Goal: Information Seeking & Learning: Learn about a topic

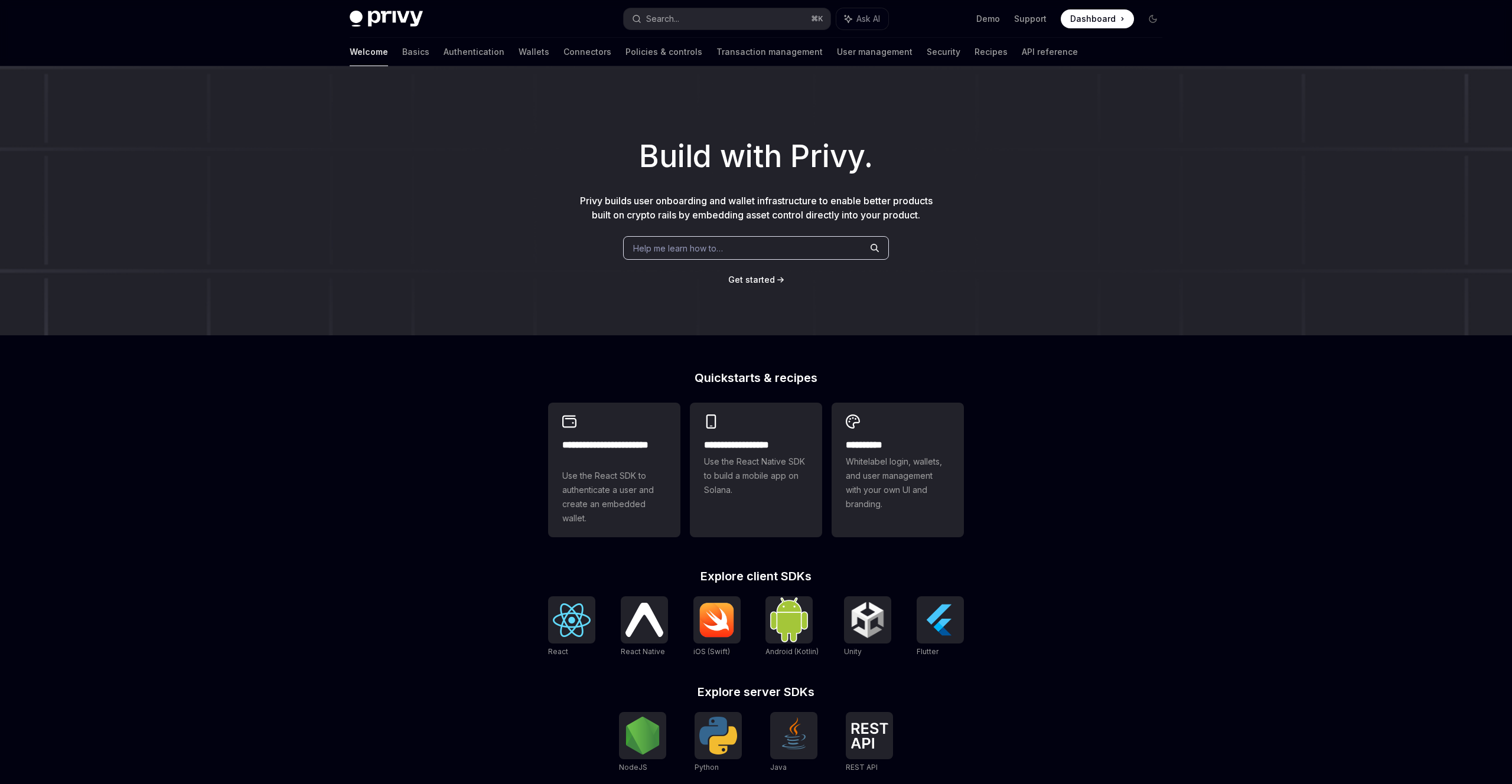
scroll to position [183, 0]
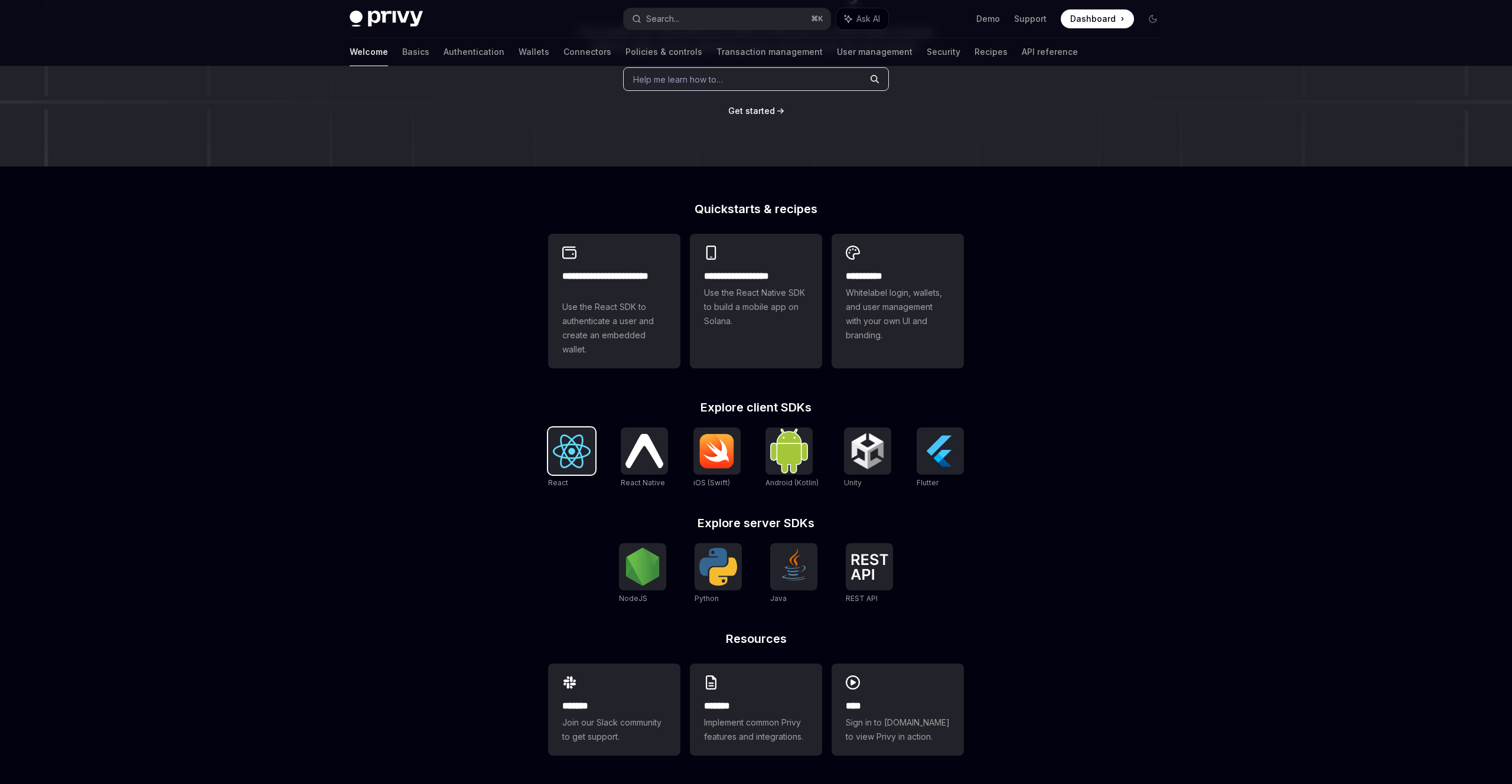
click at [566, 444] on img at bounding box center [571, 452] width 38 height 34
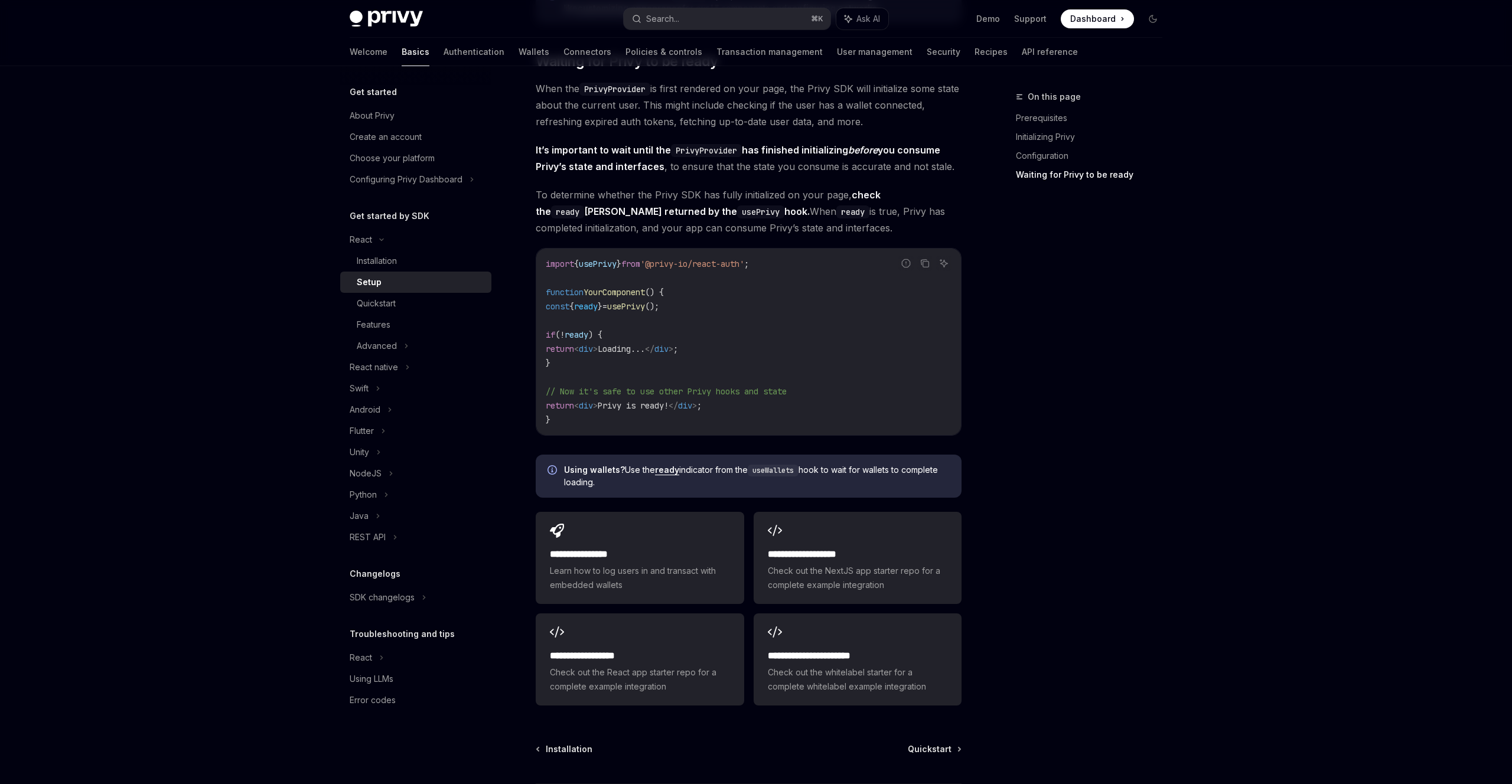
scroll to position [1244, 0]
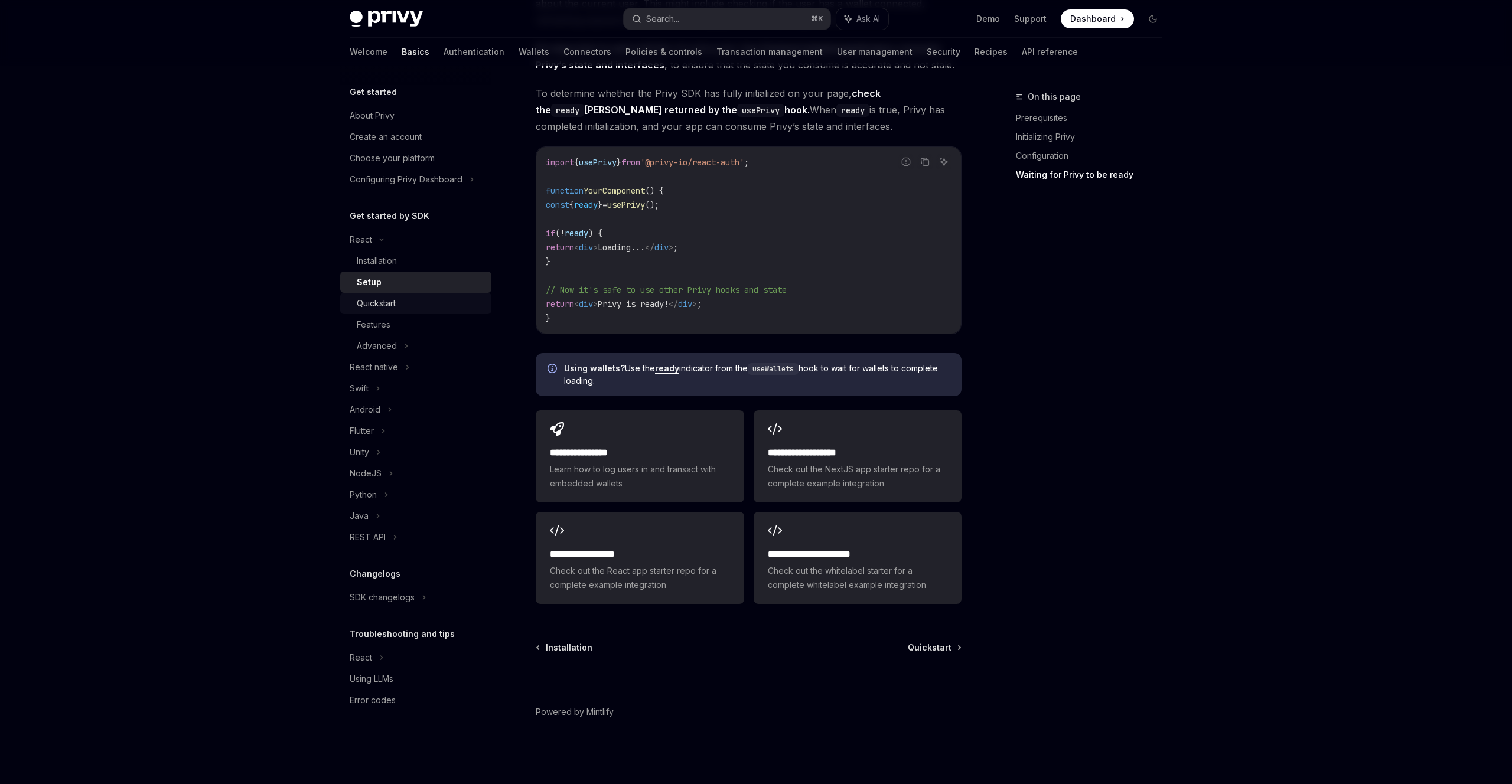
click at [385, 303] on div "Quickstart" at bounding box center [376, 303] width 39 height 14
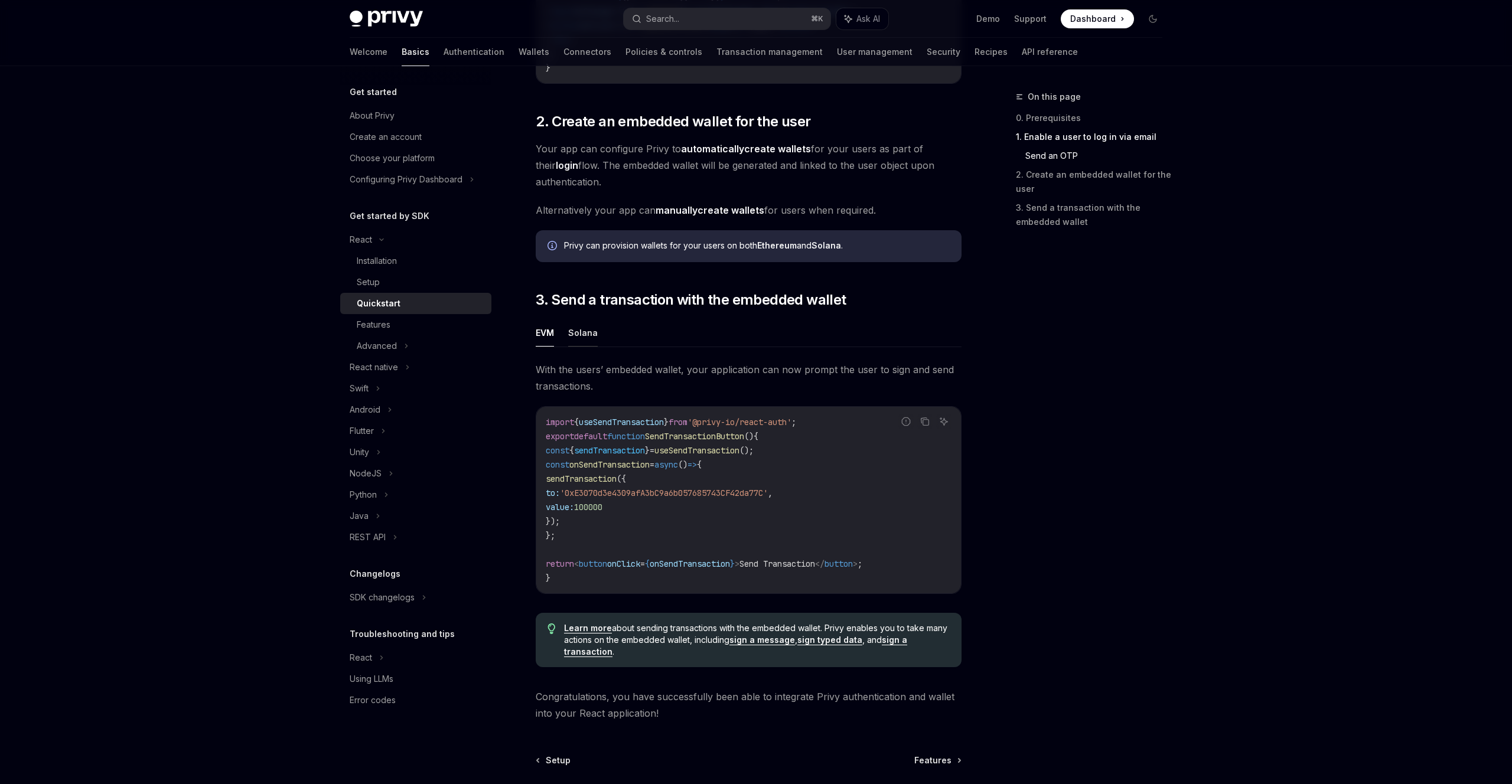
scroll to position [812, 0]
click at [589, 336] on button "Solana" at bounding box center [583, 331] width 30 height 28
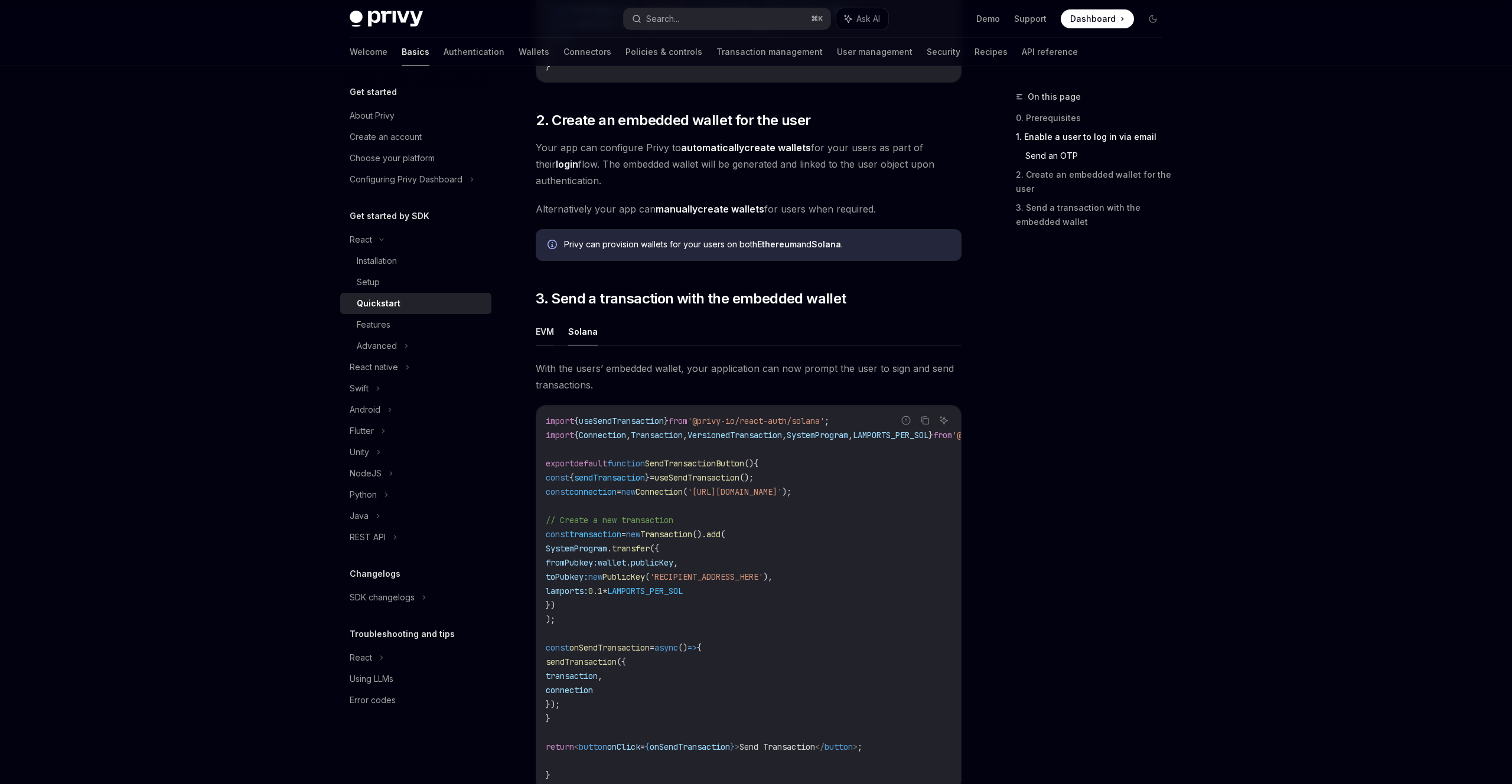
click at [552, 338] on button "EVM" at bounding box center [545, 331] width 18 height 28
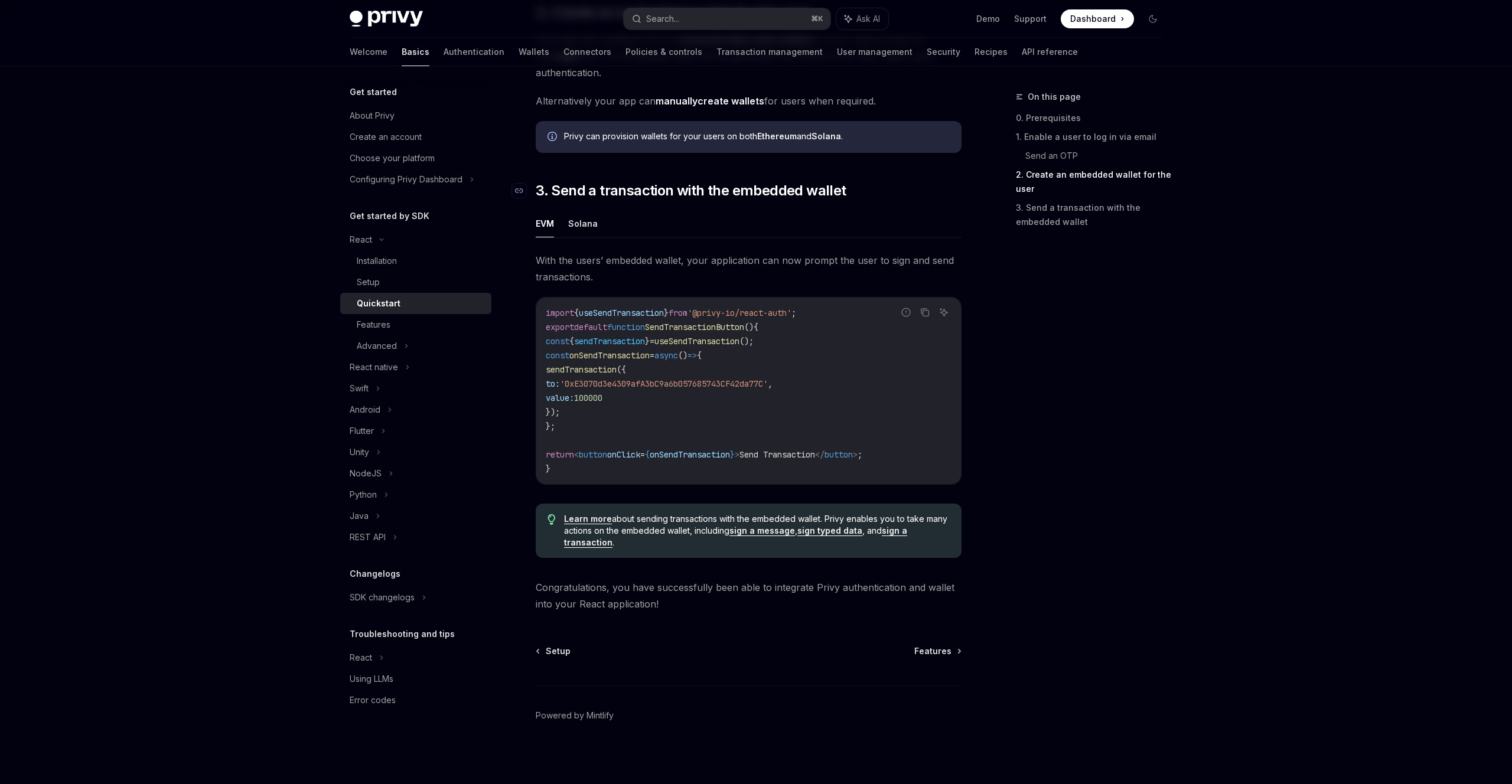
scroll to position [929, 0]
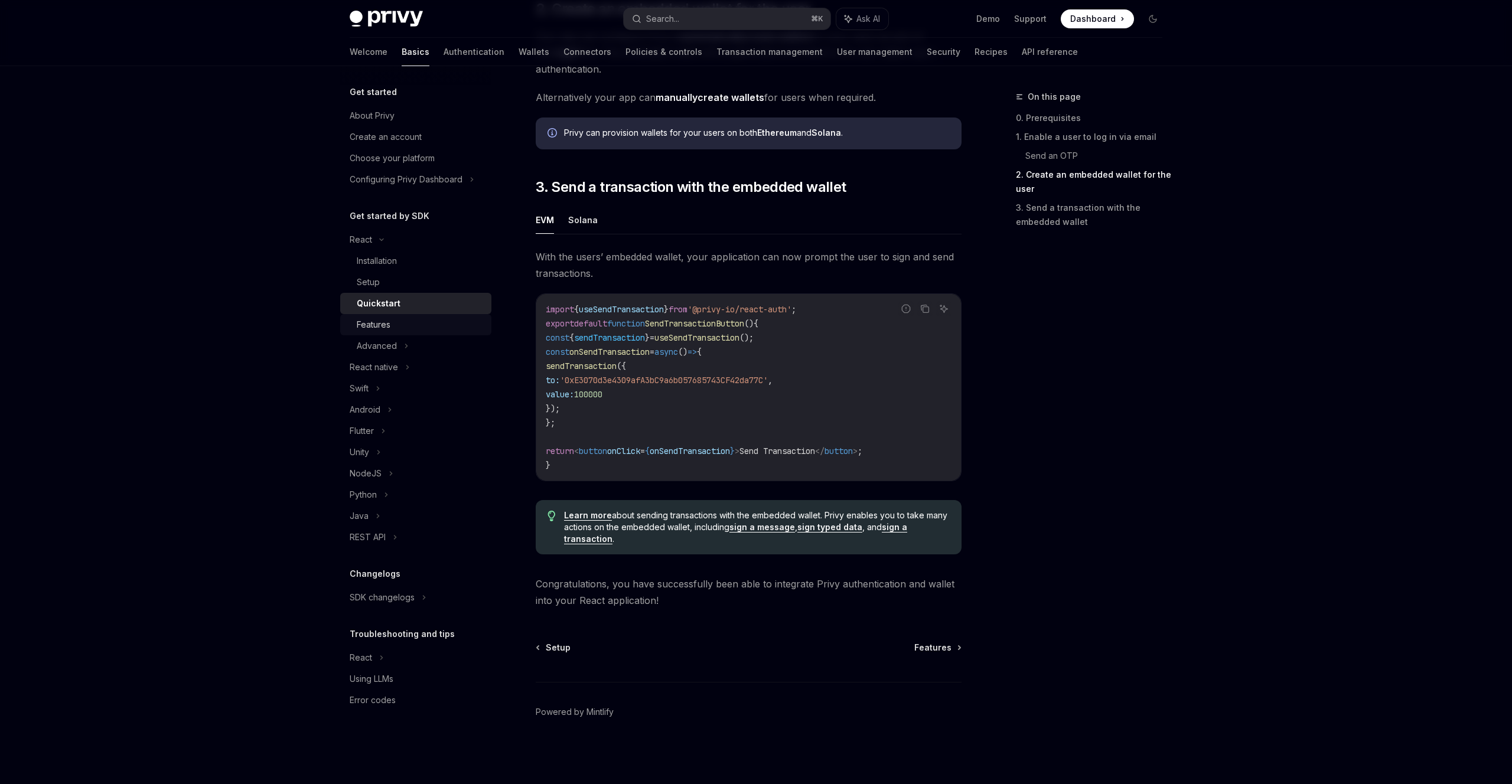
click at [408, 328] on div "Features" at bounding box center [420, 325] width 127 height 14
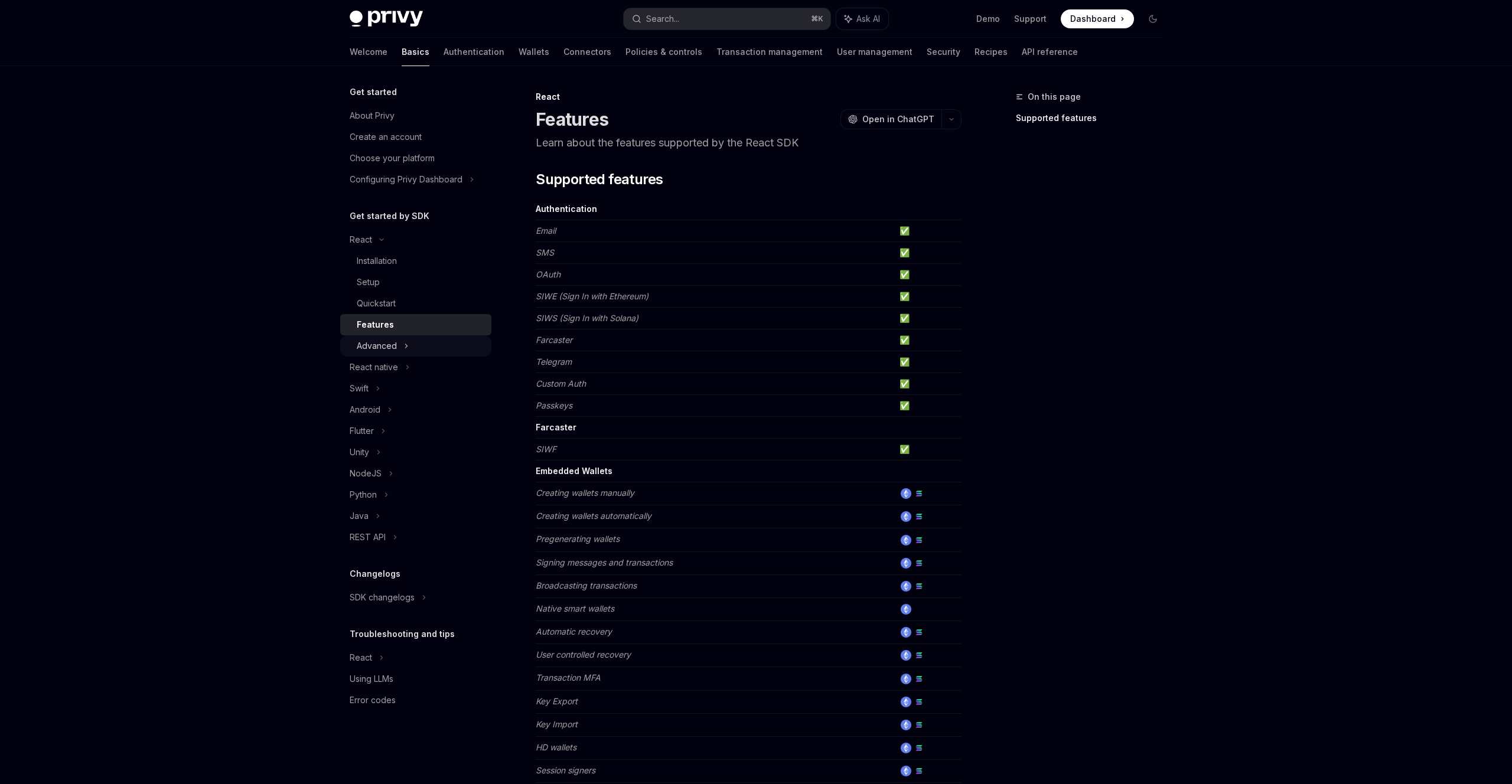
click at [413, 350] on div "Advanced" at bounding box center [416, 346] width 151 height 21
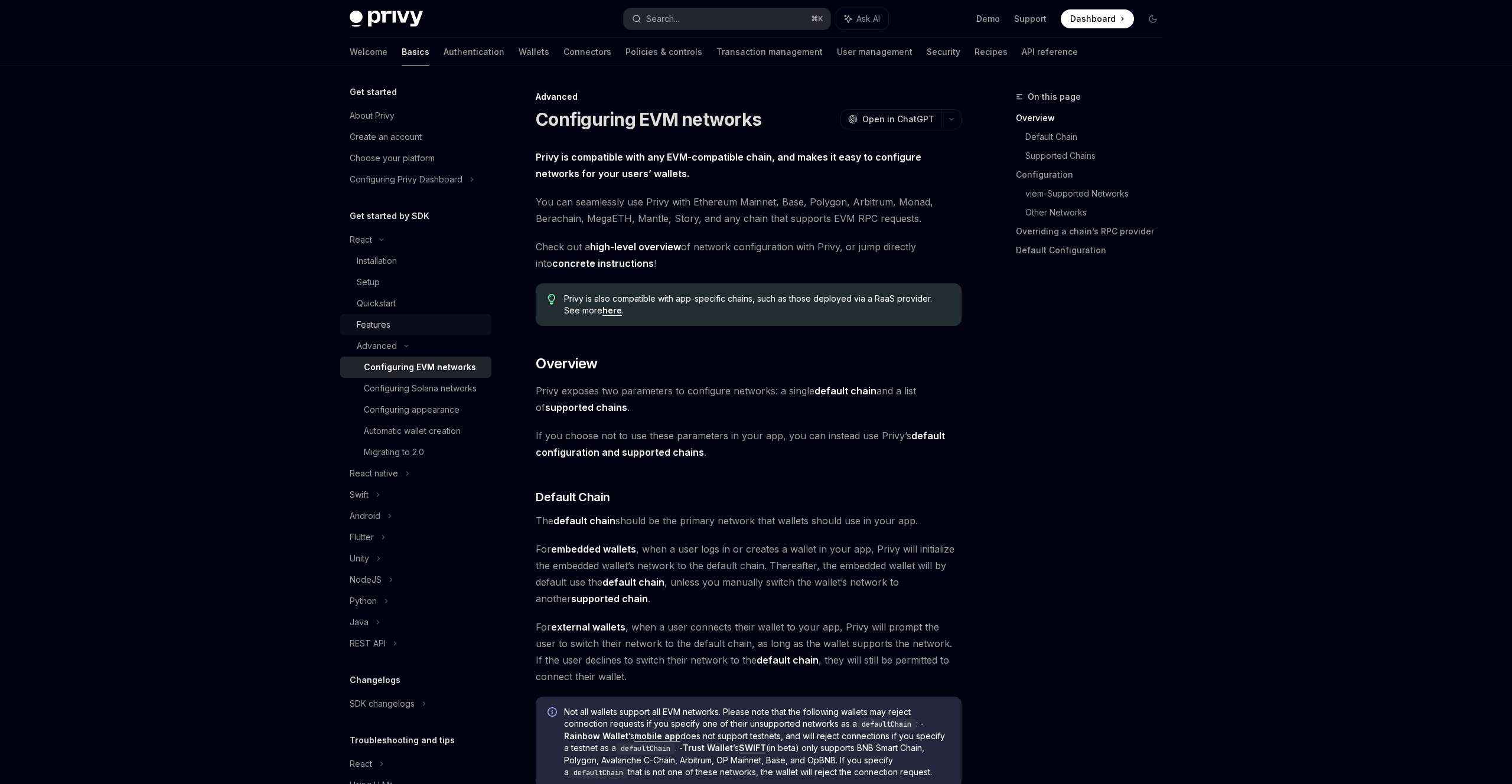
click at [378, 320] on div "Features" at bounding box center [373, 325] width 34 height 14
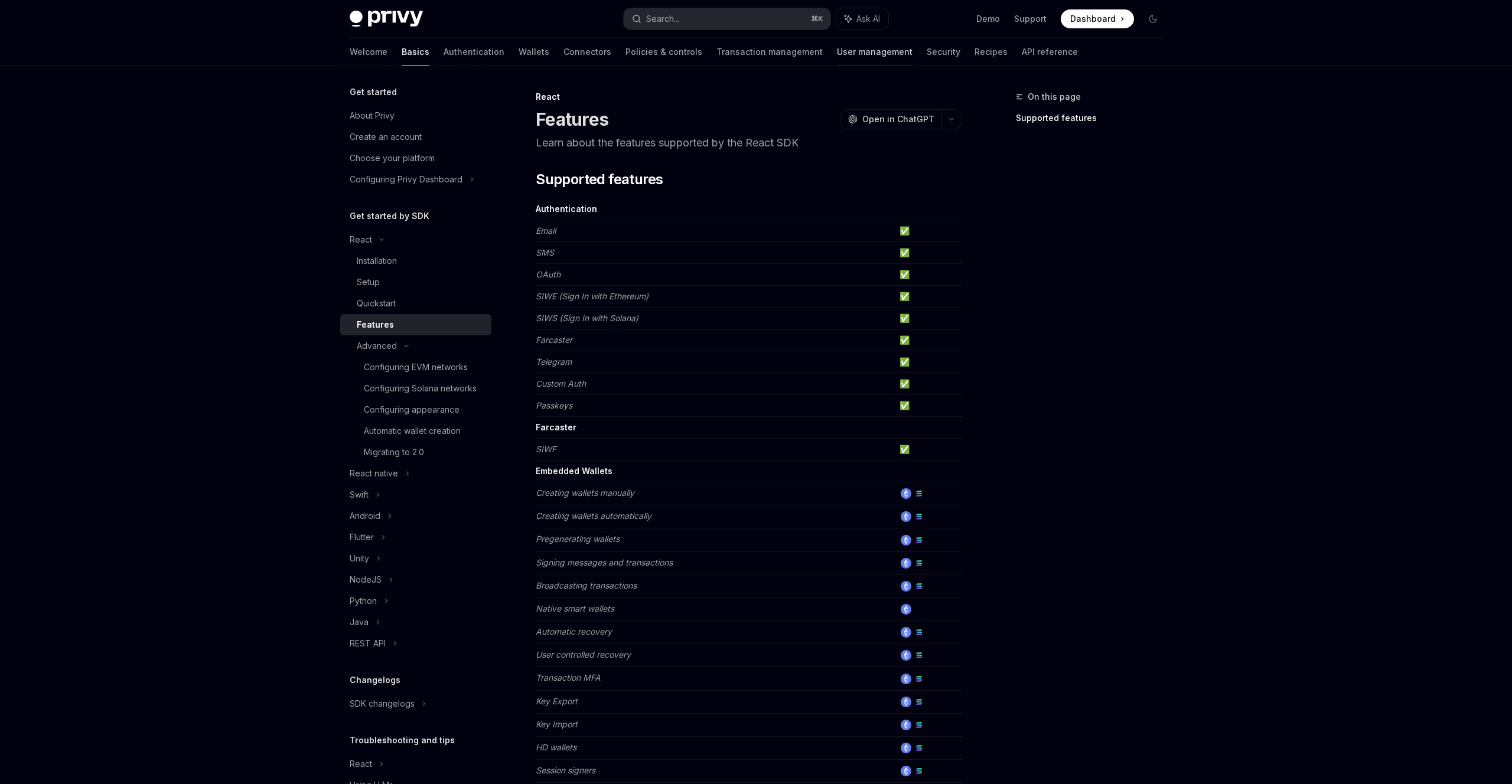
click at [837, 53] on link "User management" at bounding box center [875, 52] width 76 height 28
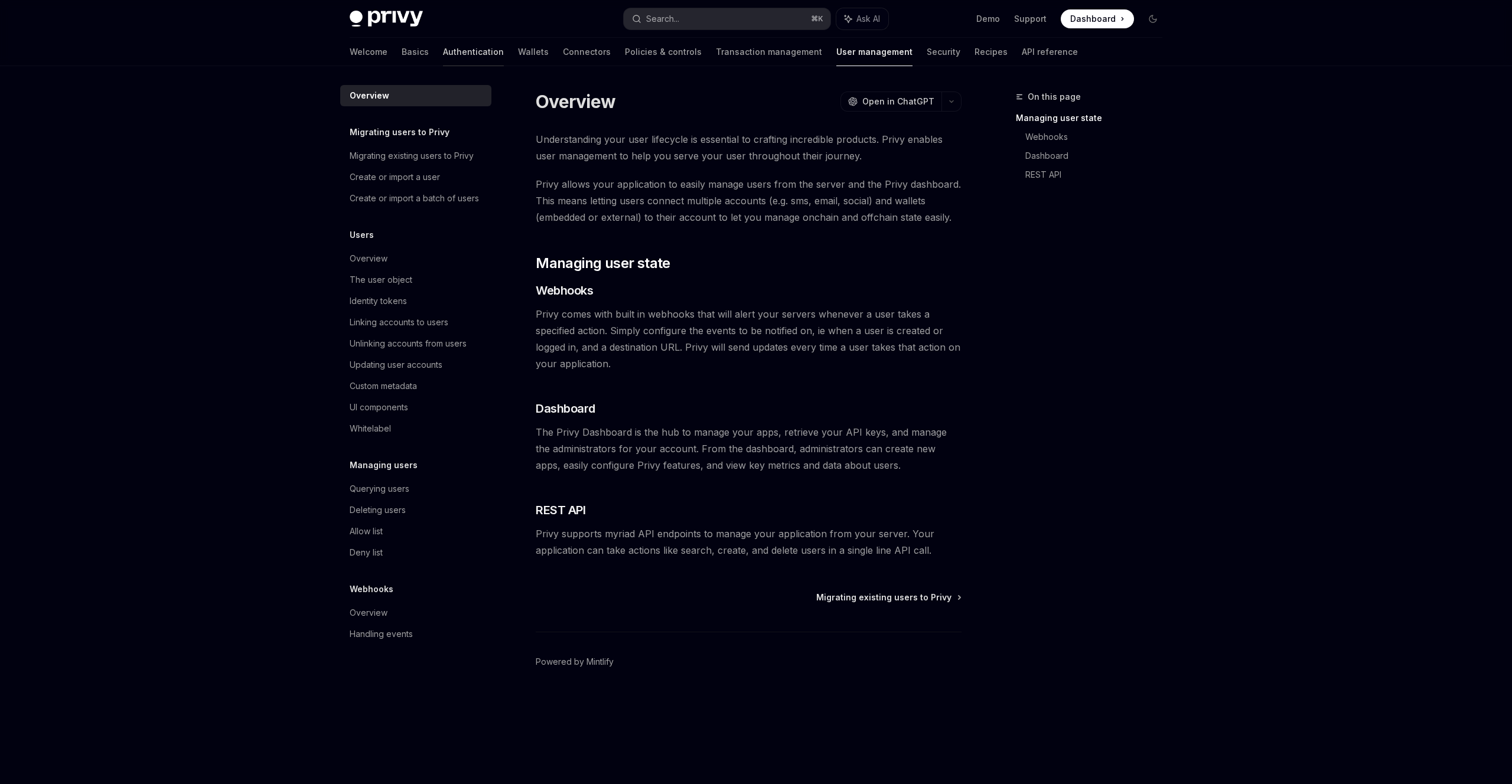
click at [443, 60] on link "Authentication" at bounding box center [474, 52] width 61 height 28
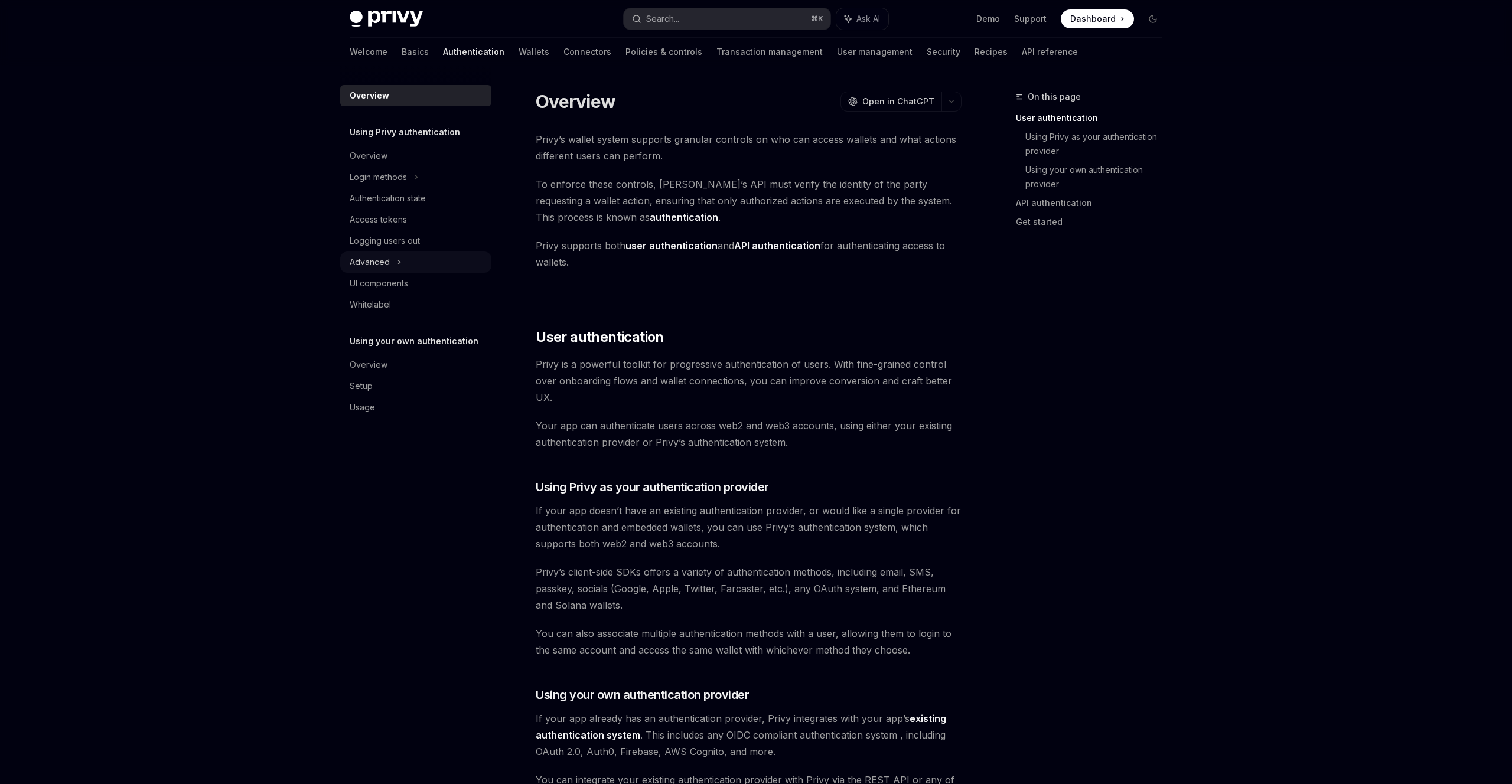
click at [383, 267] on div "Advanced" at bounding box center [369, 262] width 40 height 14
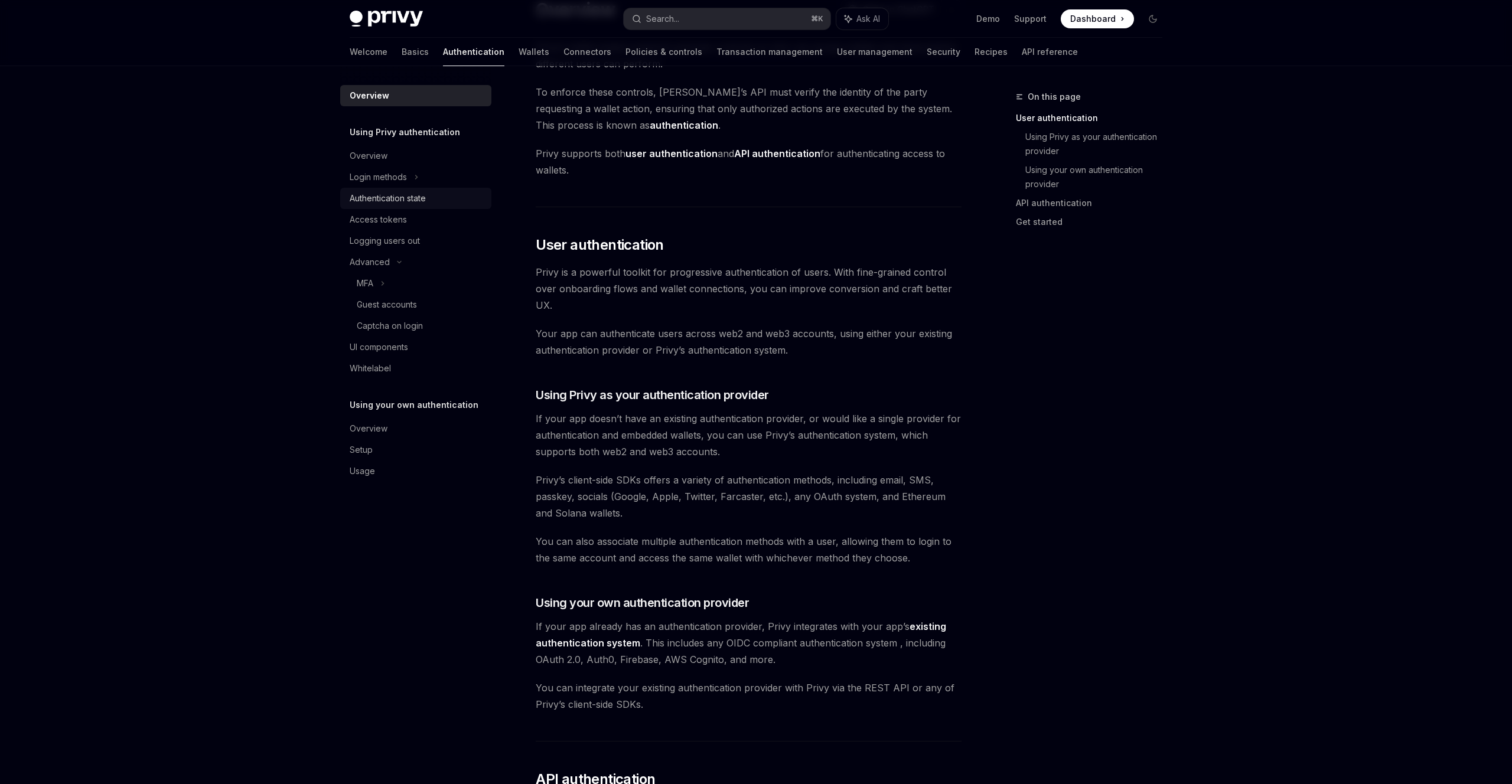
scroll to position [110, 0]
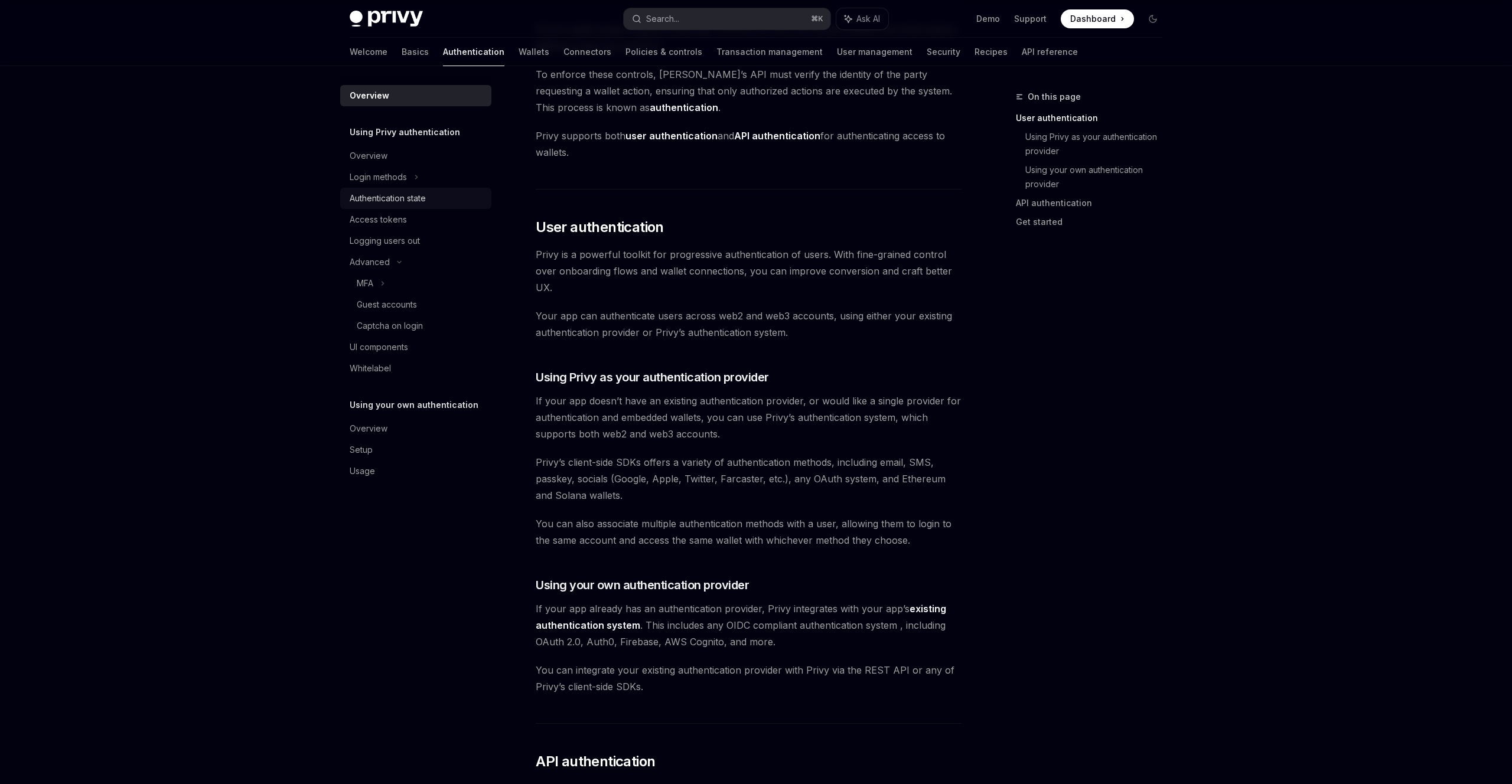
click at [390, 204] on div "Authentication state" at bounding box center [388, 199] width 76 height 14
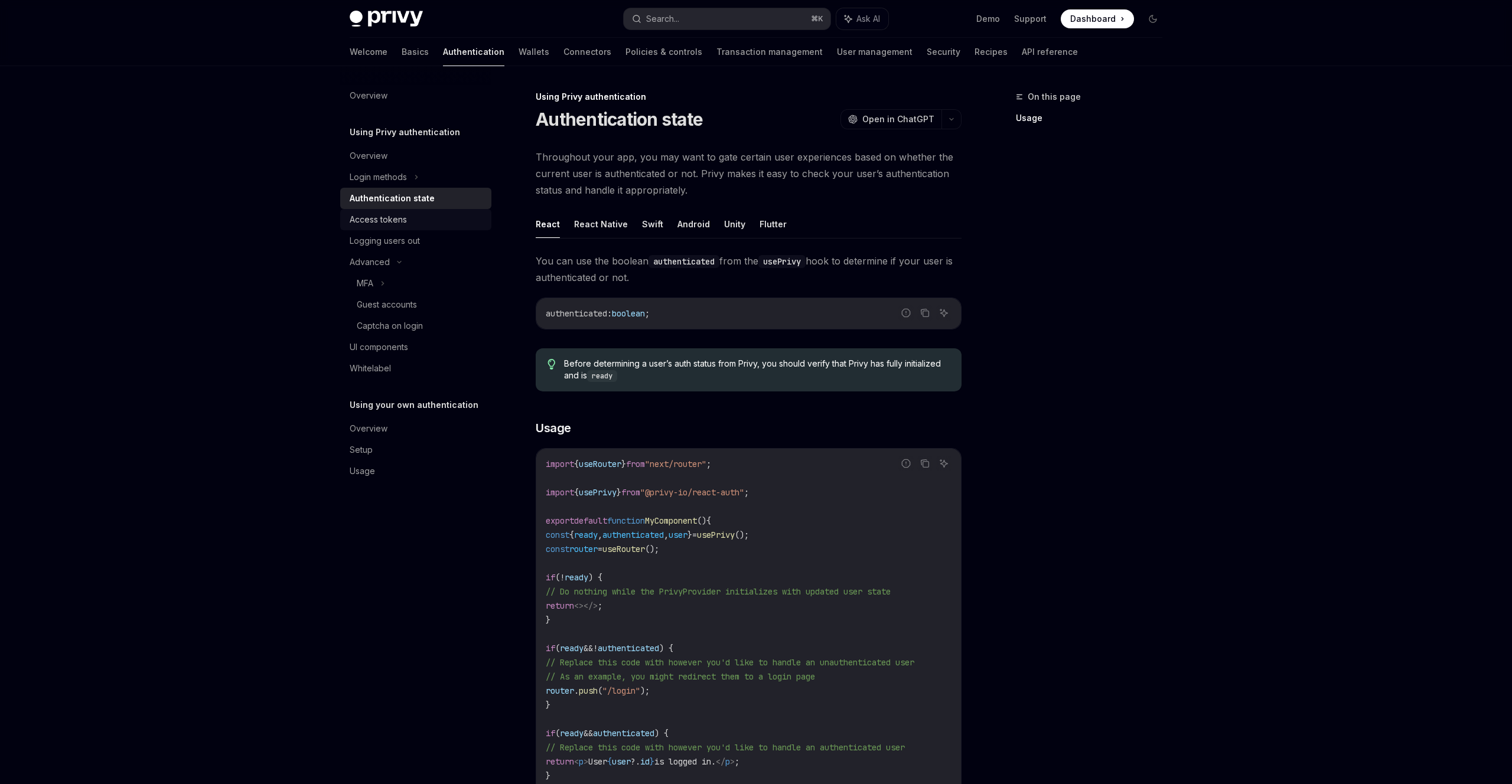
click at [378, 224] on div "Access tokens" at bounding box center [378, 220] width 58 height 14
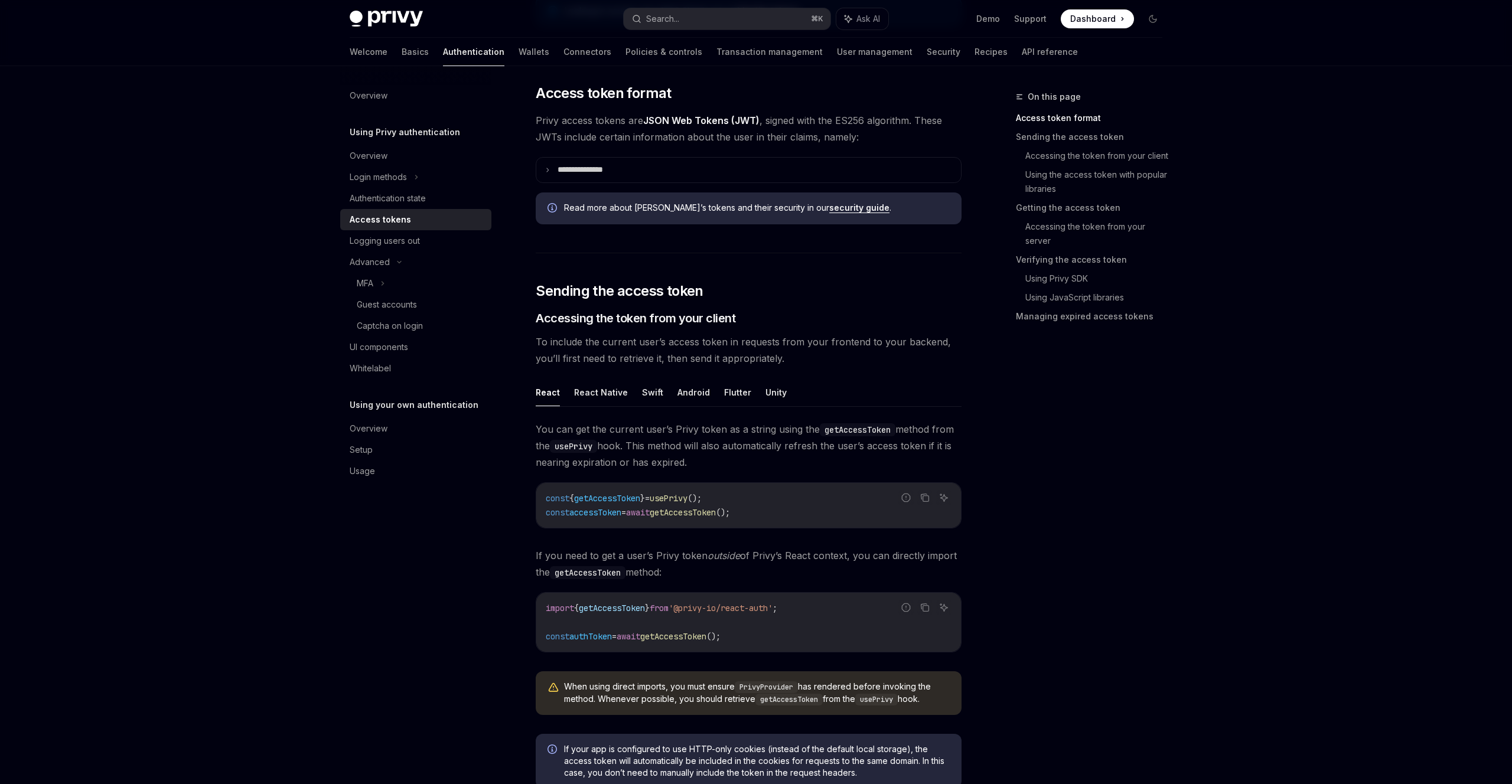
scroll to position [261, 0]
click at [564, 51] on link "Connectors" at bounding box center [587, 52] width 48 height 28
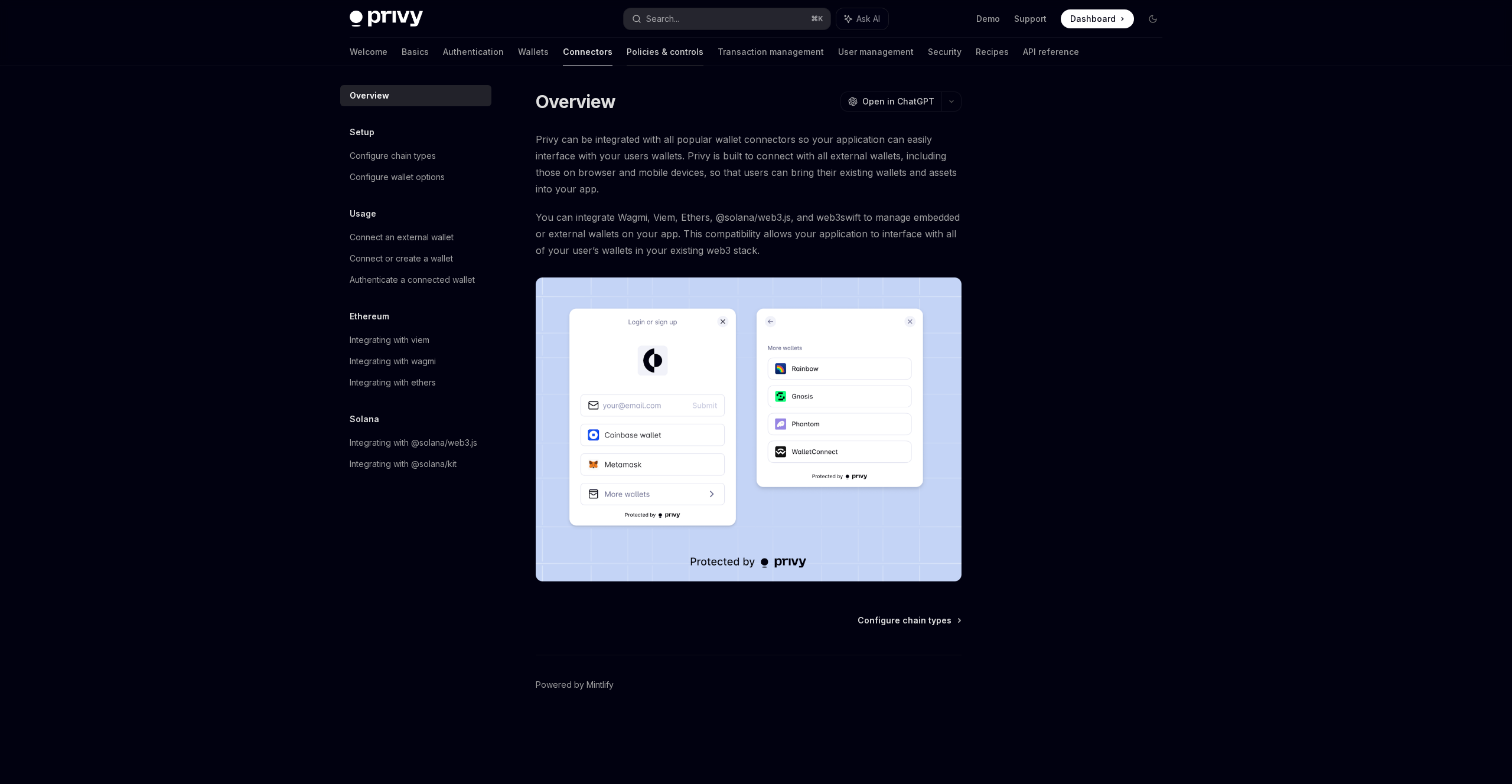
click at [627, 53] on link "Policies & controls" at bounding box center [665, 52] width 77 height 28
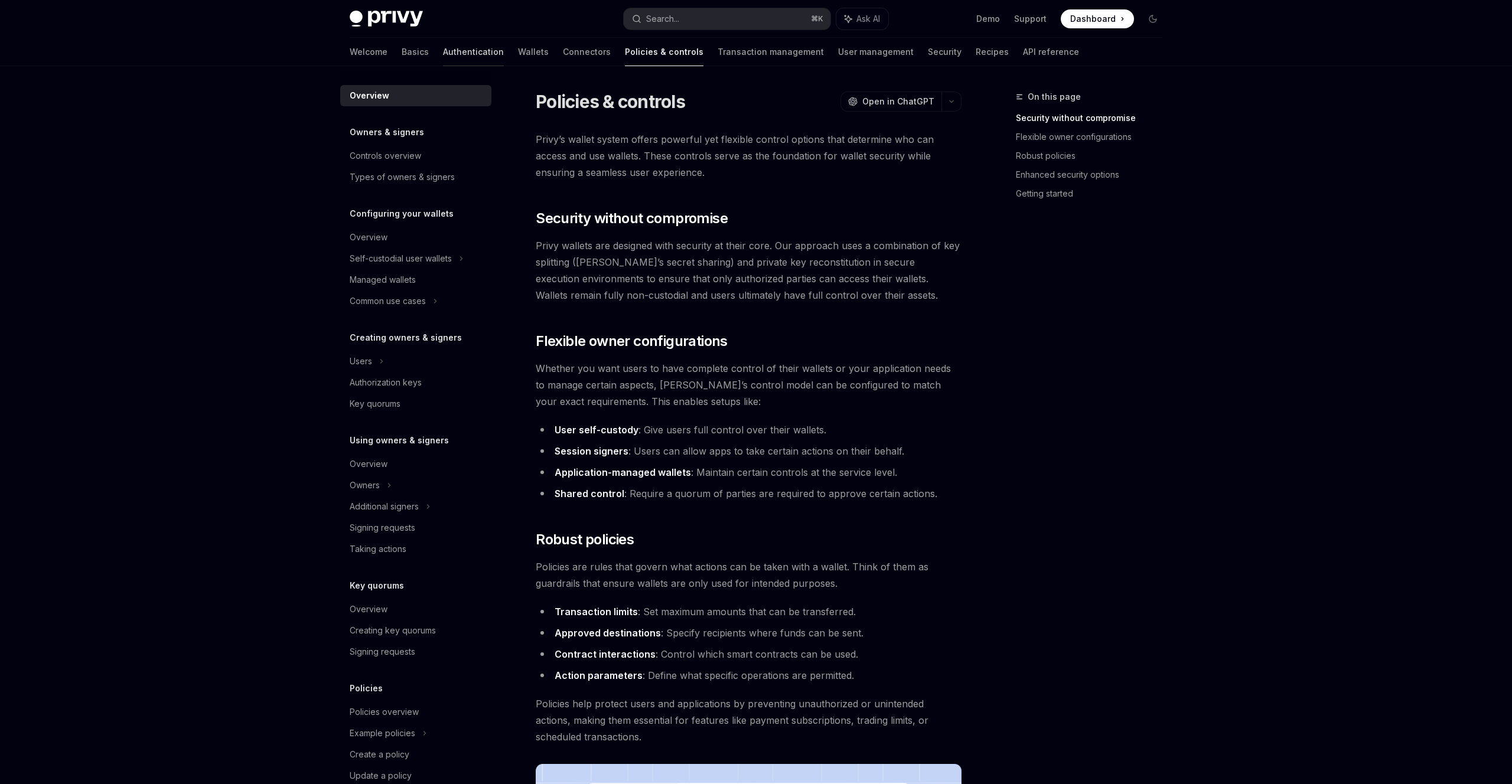
click at [443, 53] on link "Authentication" at bounding box center [474, 52] width 61 height 28
click at [976, 47] on link "Recipes" at bounding box center [992, 52] width 33 height 28
type textarea "*"
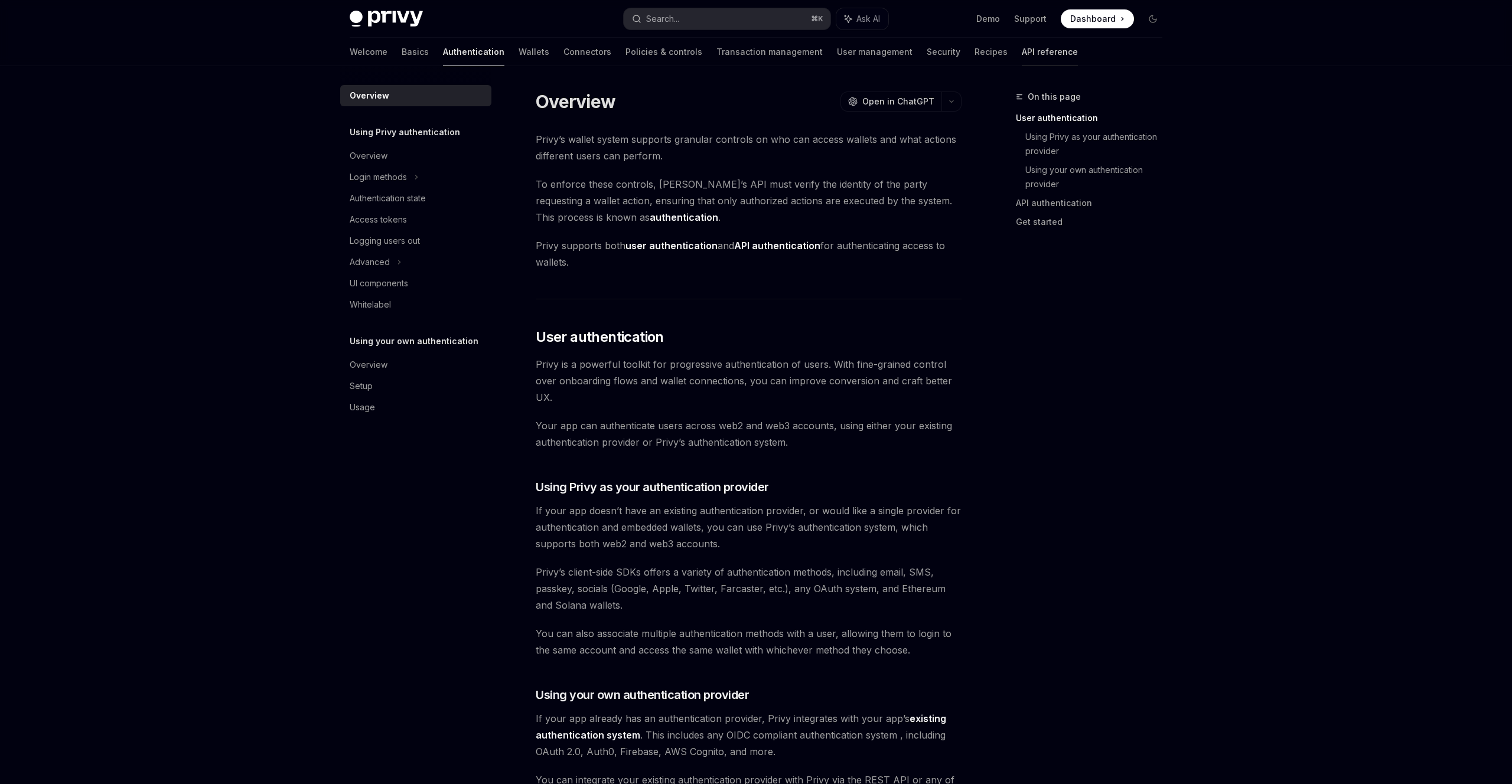
click at [1022, 47] on link "API reference" at bounding box center [1049, 52] width 56 height 28
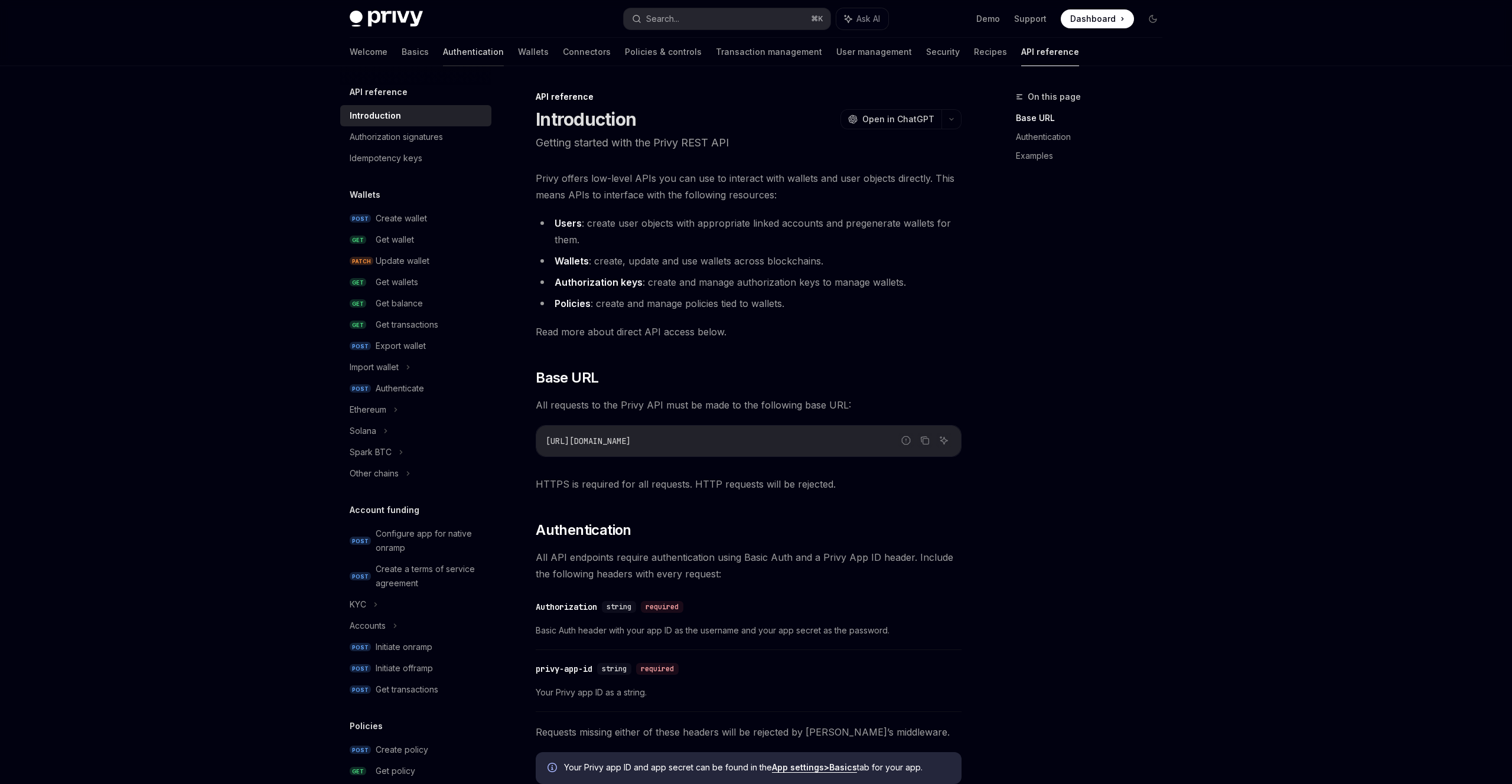
click at [443, 53] on link "Authentication" at bounding box center [474, 52] width 61 height 28
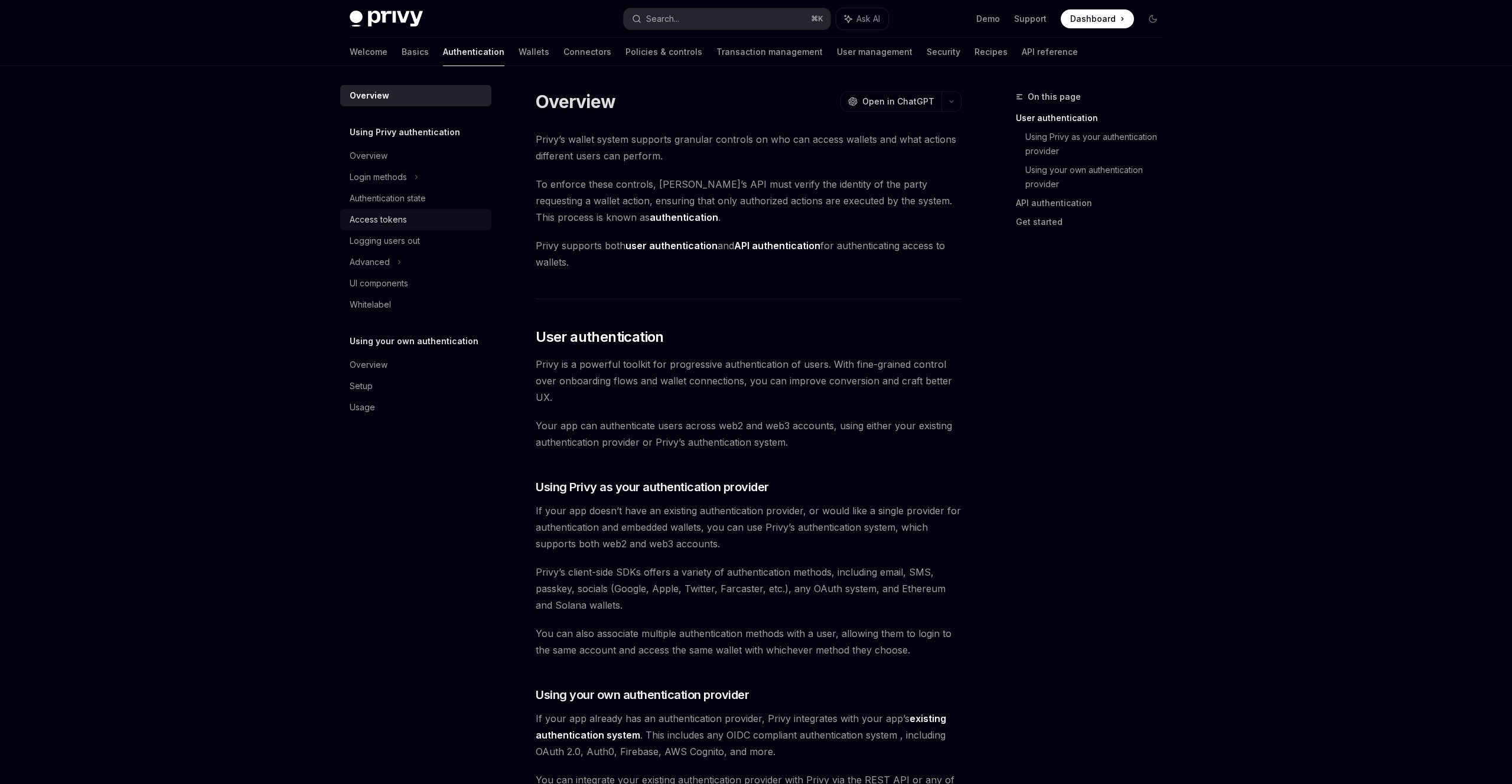
click at [395, 216] on div "Access tokens" at bounding box center [378, 220] width 58 height 14
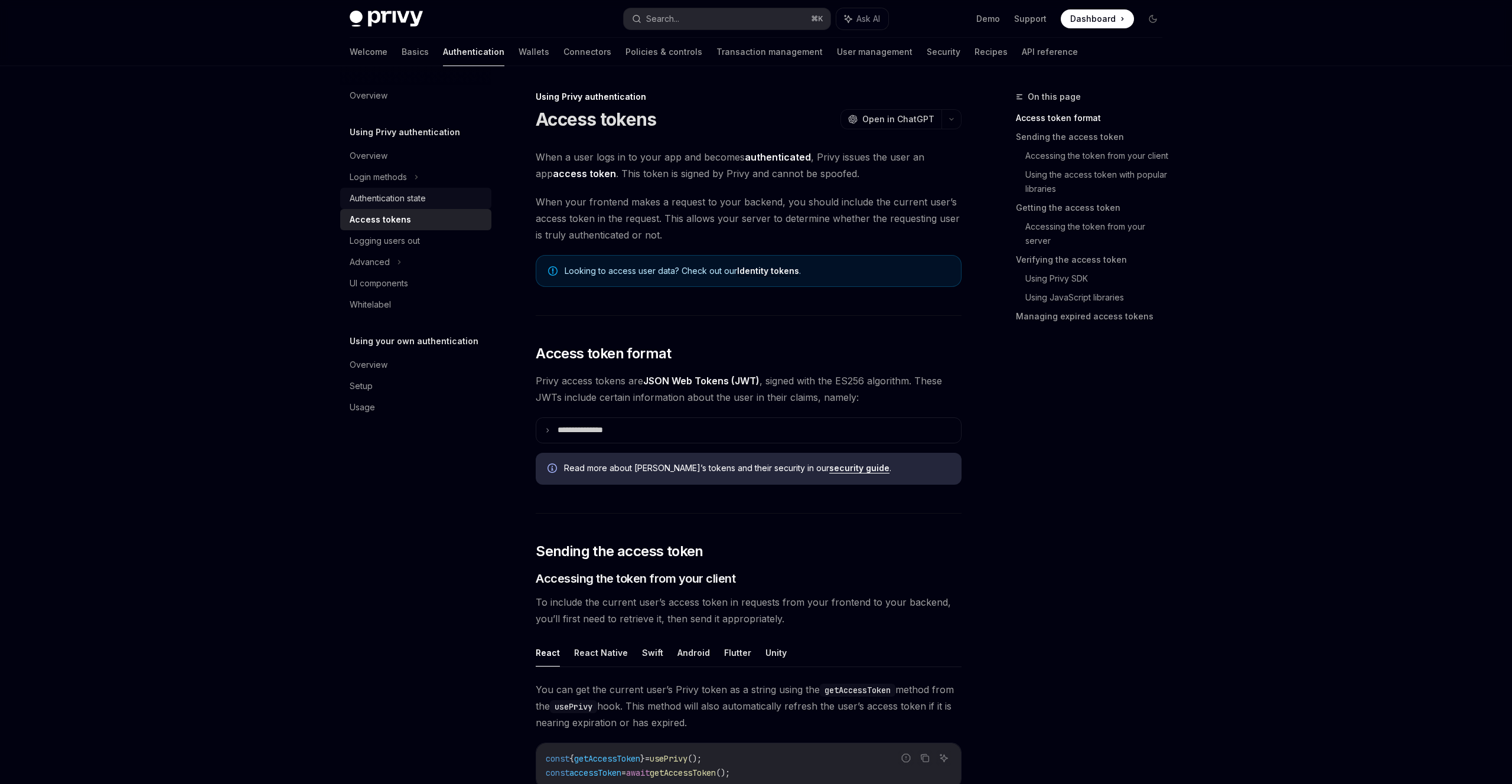
click at [411, 198] on div "Authentication state" at bounding box center [388, 199] width 76 height 14
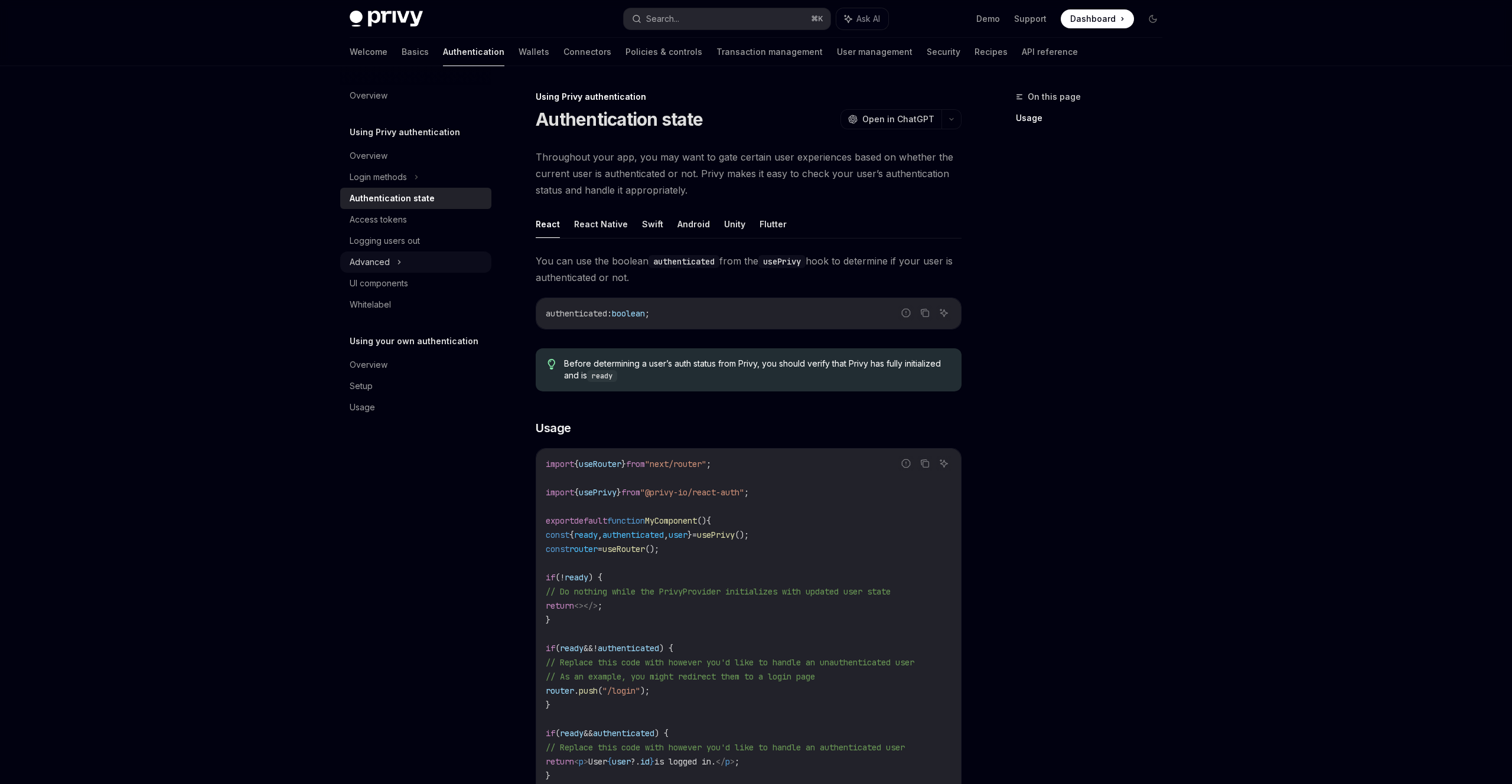
click at [399, 259] on icon at bounding box center [399, 262] width 5 height 14
click at [389, 286] on div "MFA" at bounding box center [416, 283] width 151 height 21
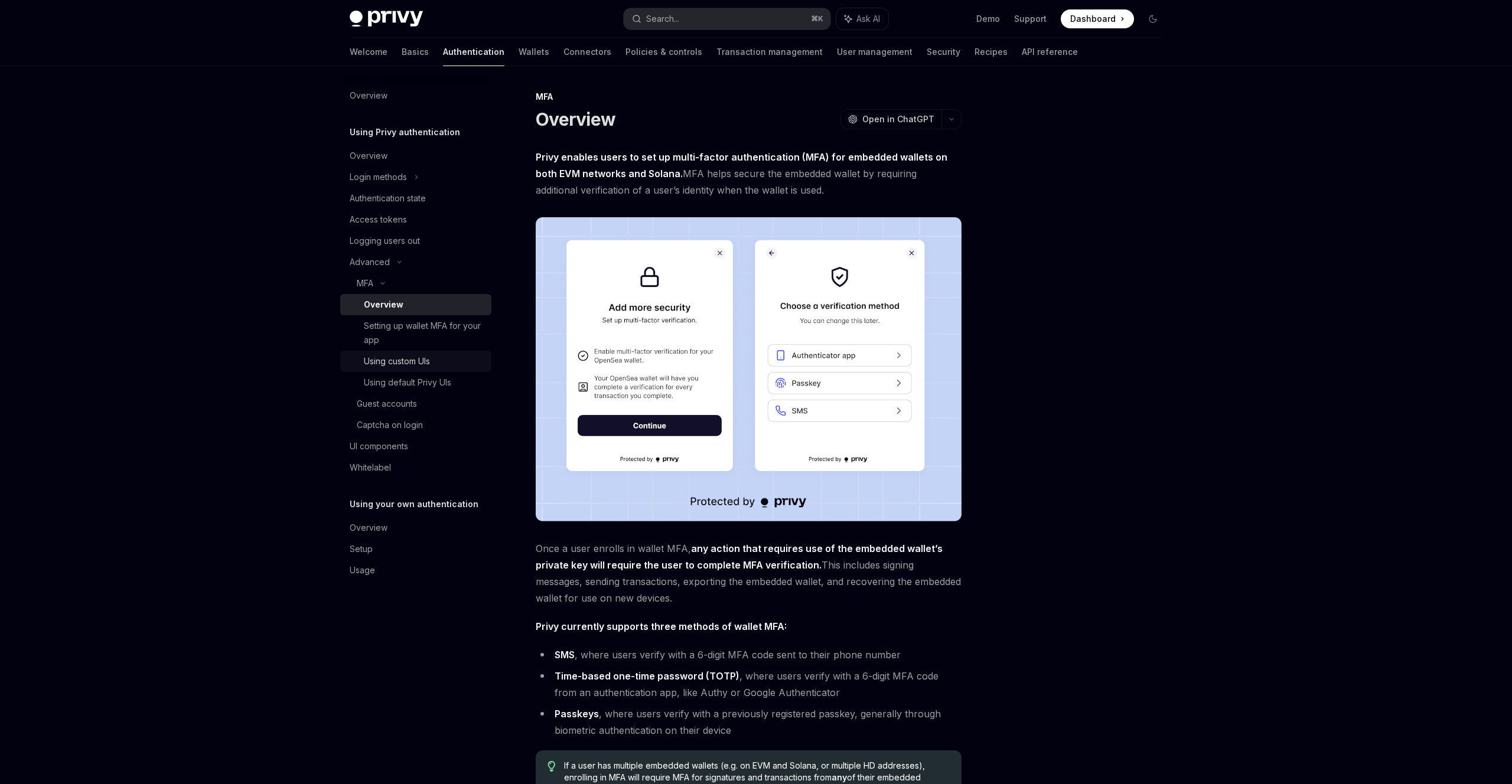
click at [412, 356] on div "Using custom UIs" at bounding box center [397, 362] width 66 height 14
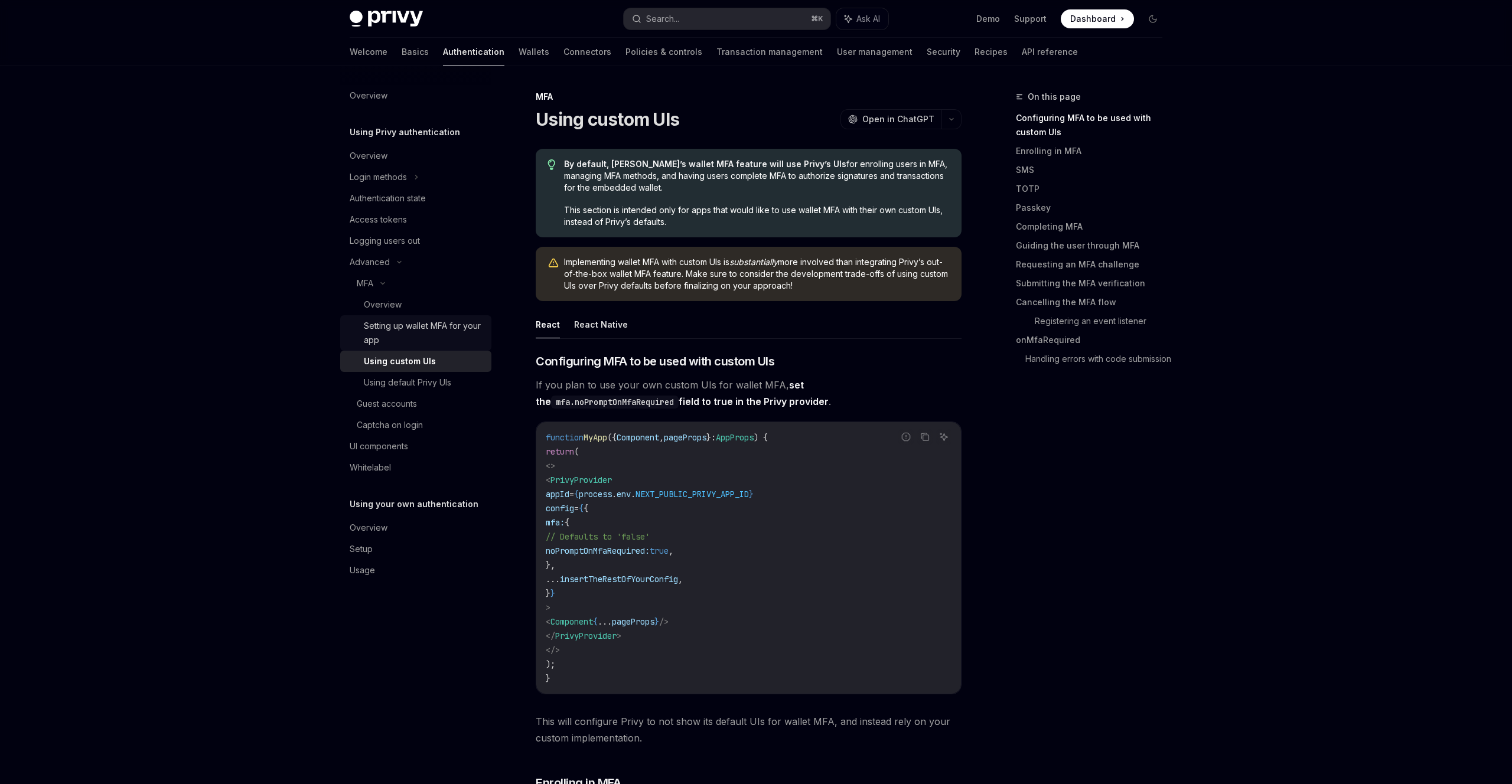
click at [413, 332] on div "Setting up wallet MFA for your app" at bounding box center [424, 333] width 120 height 28
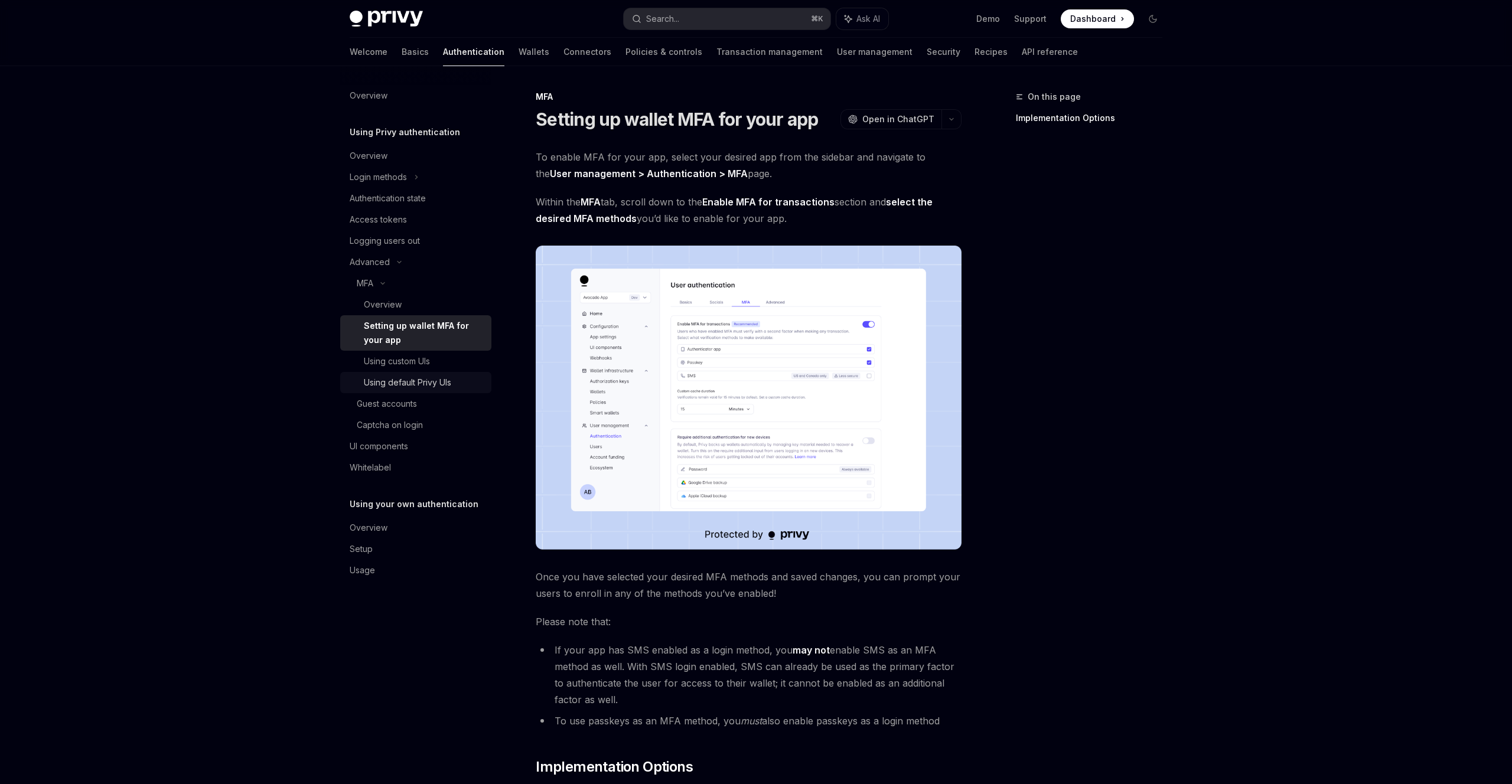
click at [406, 379] on div "Using default Privy UIs" at bounding box center [407, 383] width 87 height 14
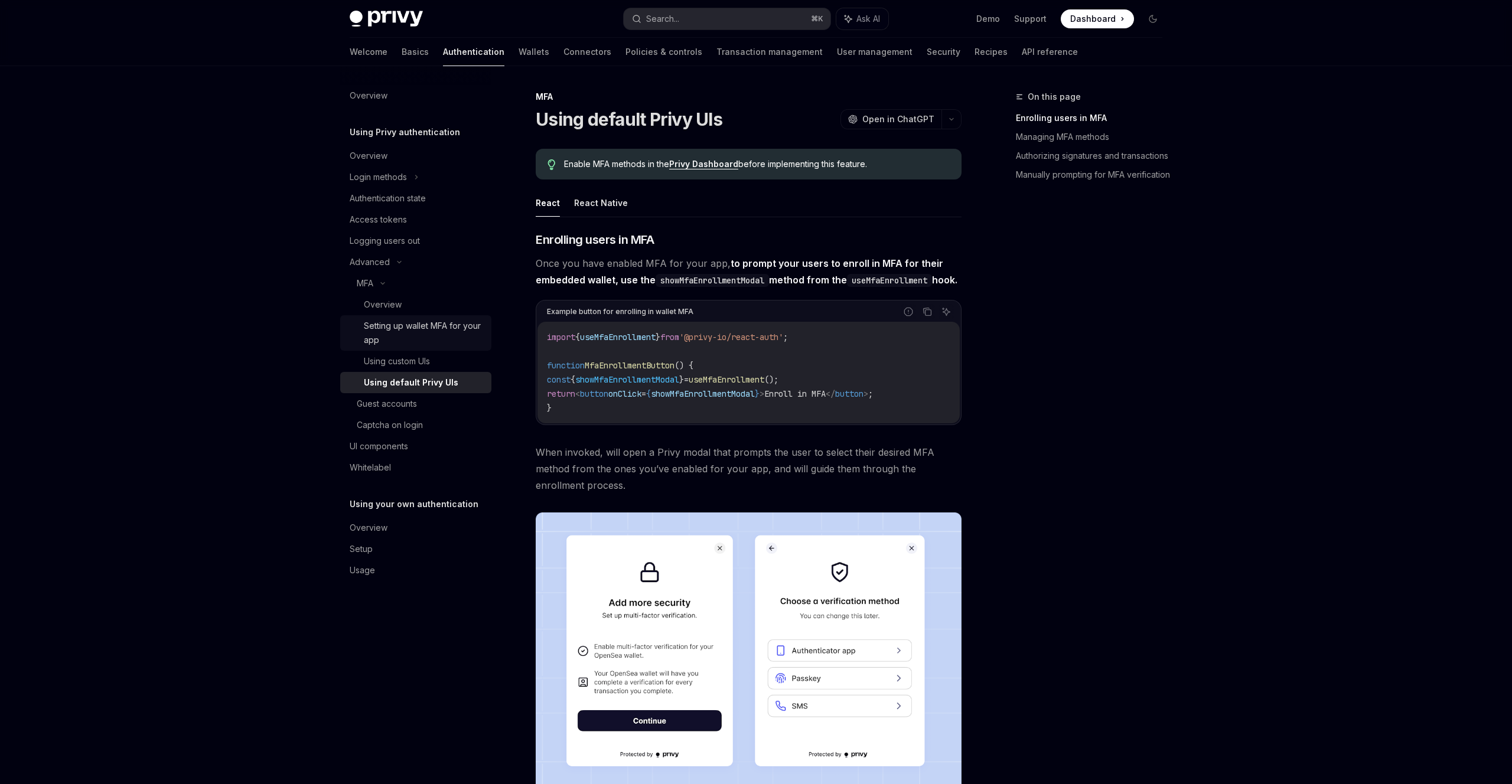
click at [407, 334] on div "Setting up wallet MFA for your app" at bounding box center [424, 333] width 120 height 28
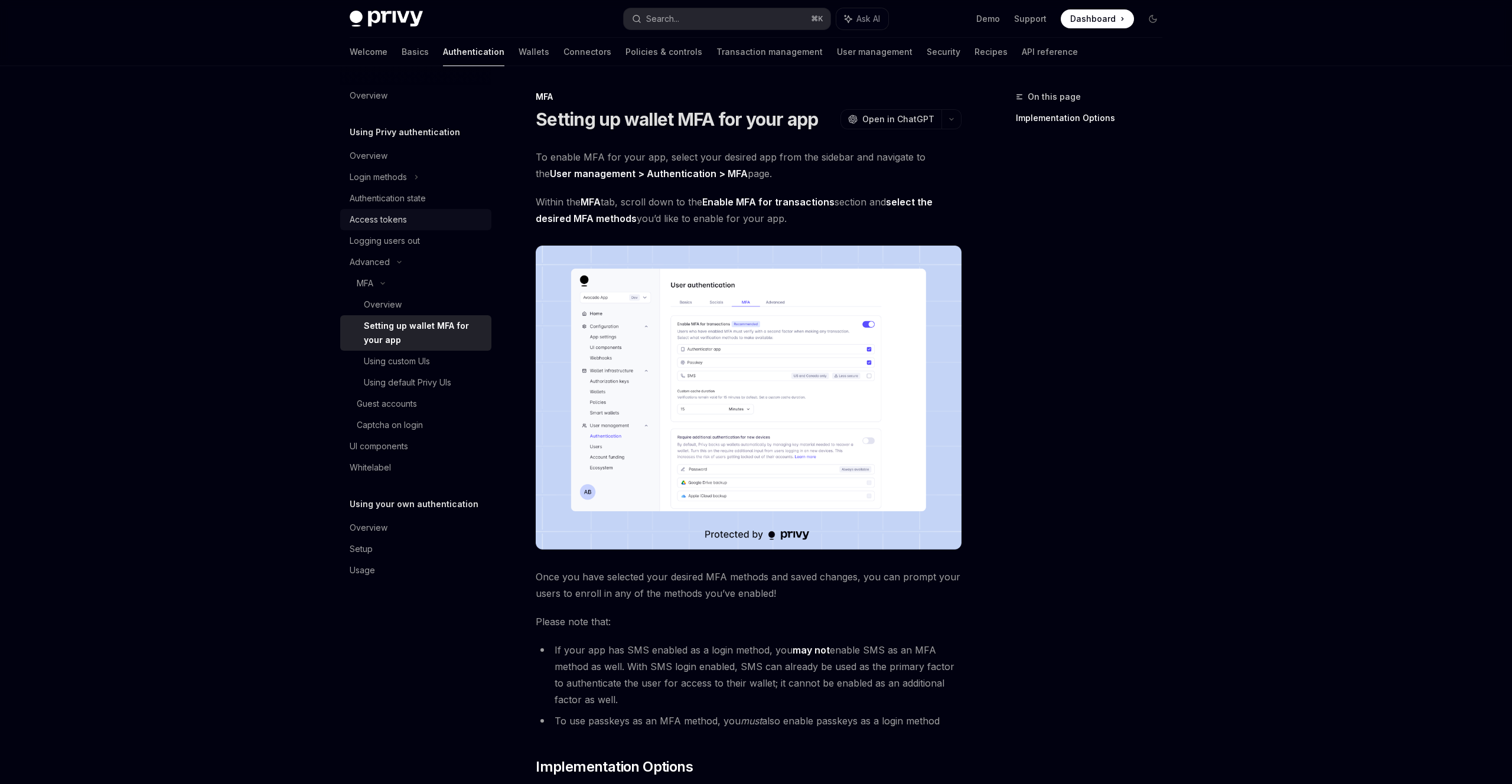
click at [390, 216] on div "Access tokens" at bounding box center [378, 220] width 58 height 14
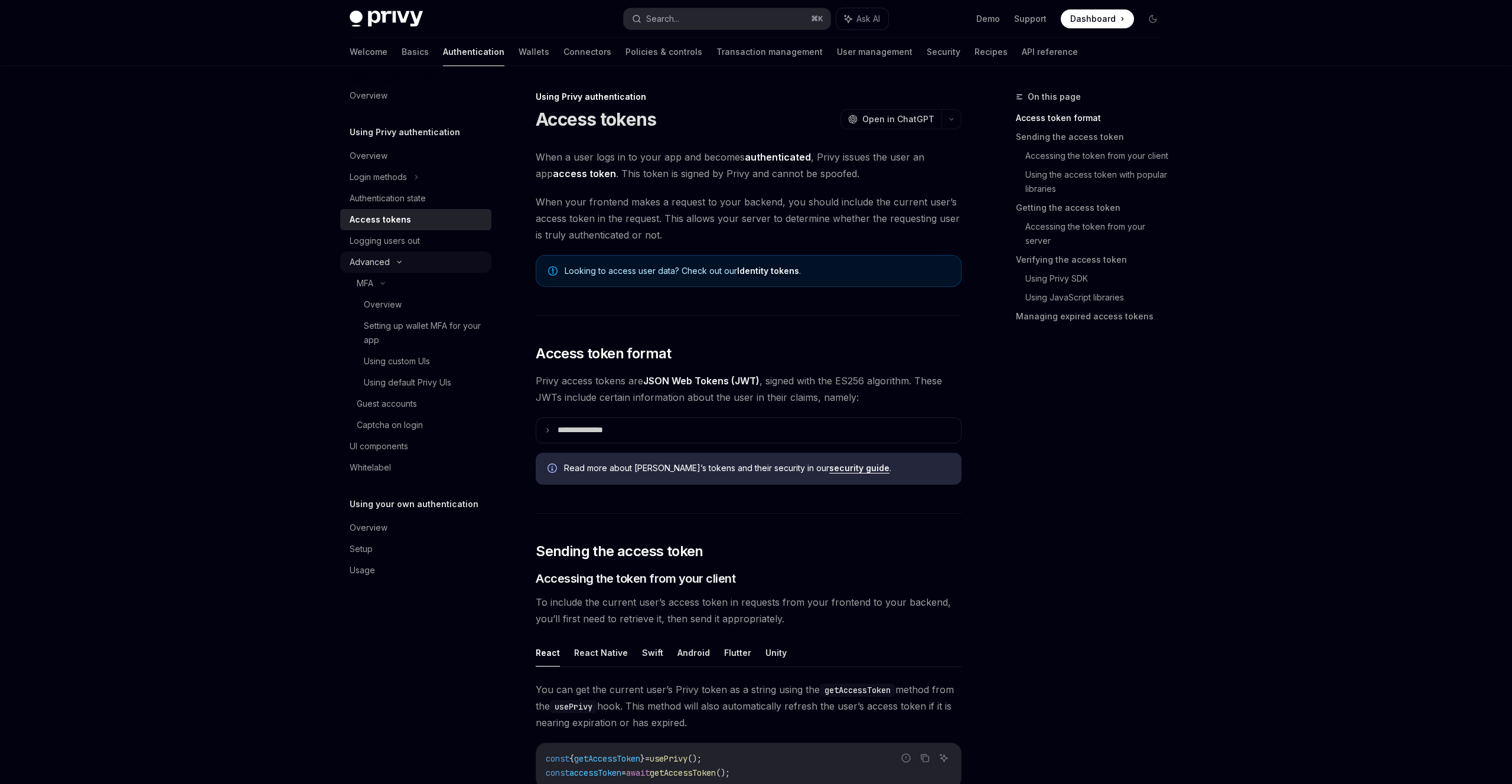
click at [390, 264] on div "Advanced" at bounding box center [416, 262] width 151 height 21
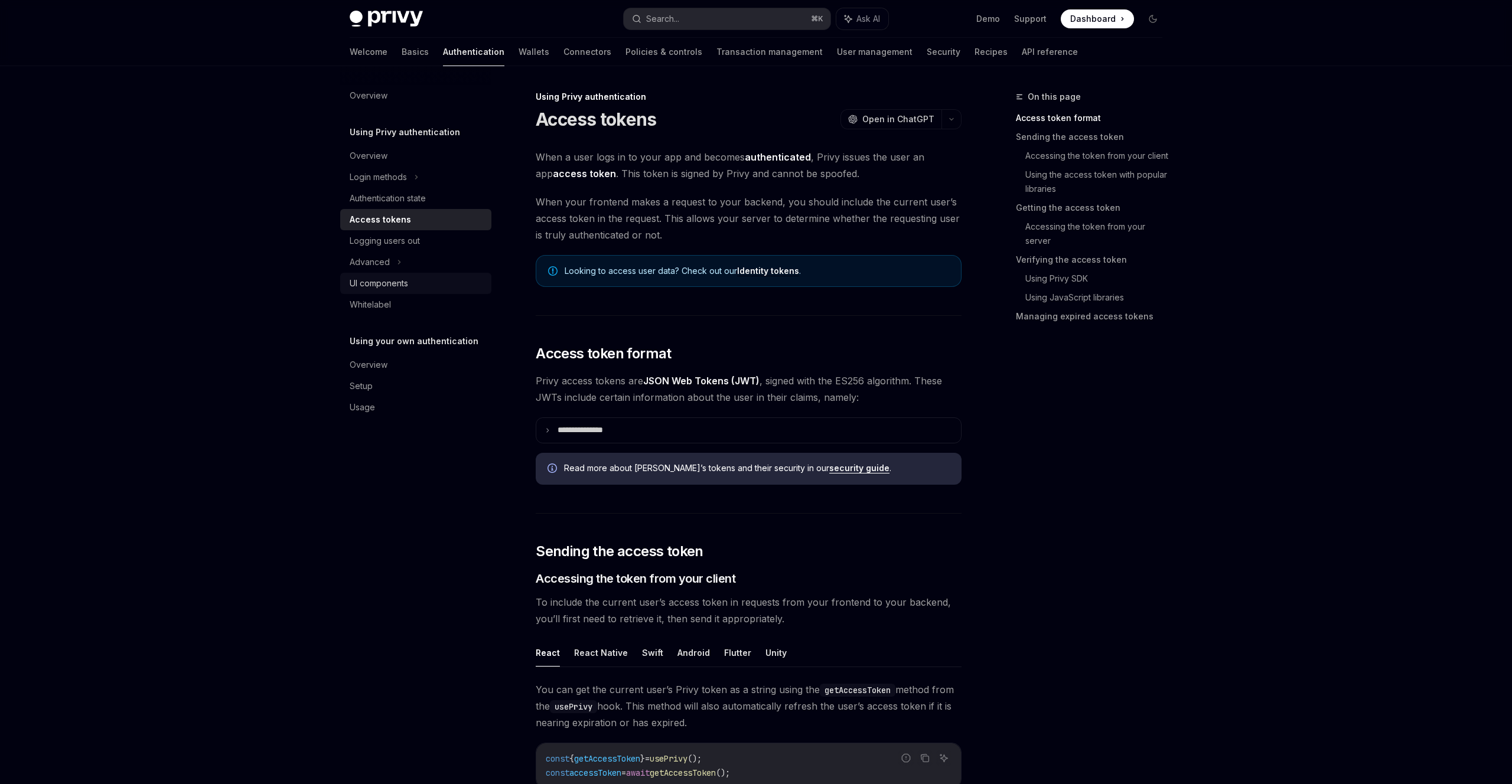
click at [390, 277] on div "UI components" at bounding box center [378, 283] width 58 height 14
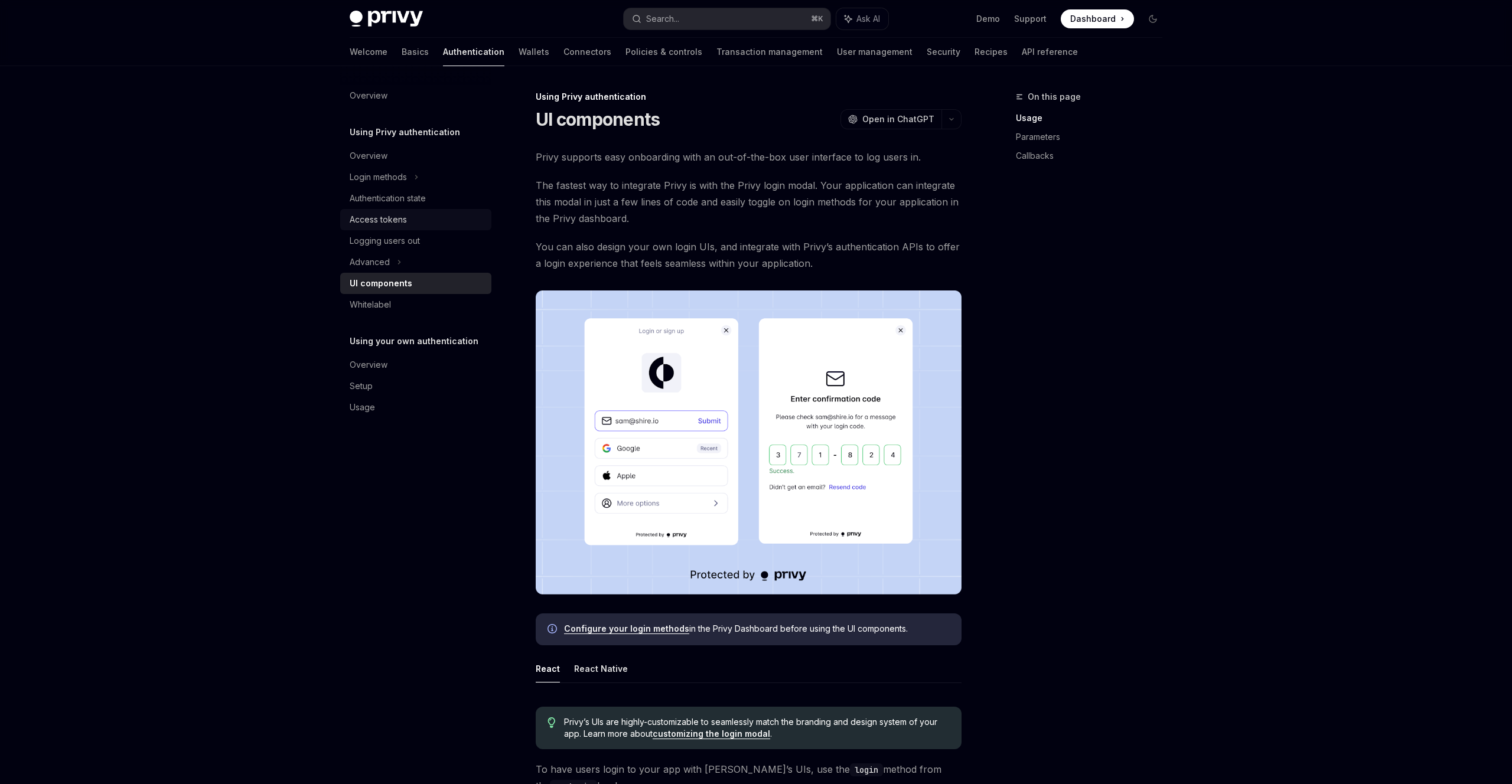
click at [389, 216] on div "Access tokens" at bounding box center [378, 220] width 58 height 14
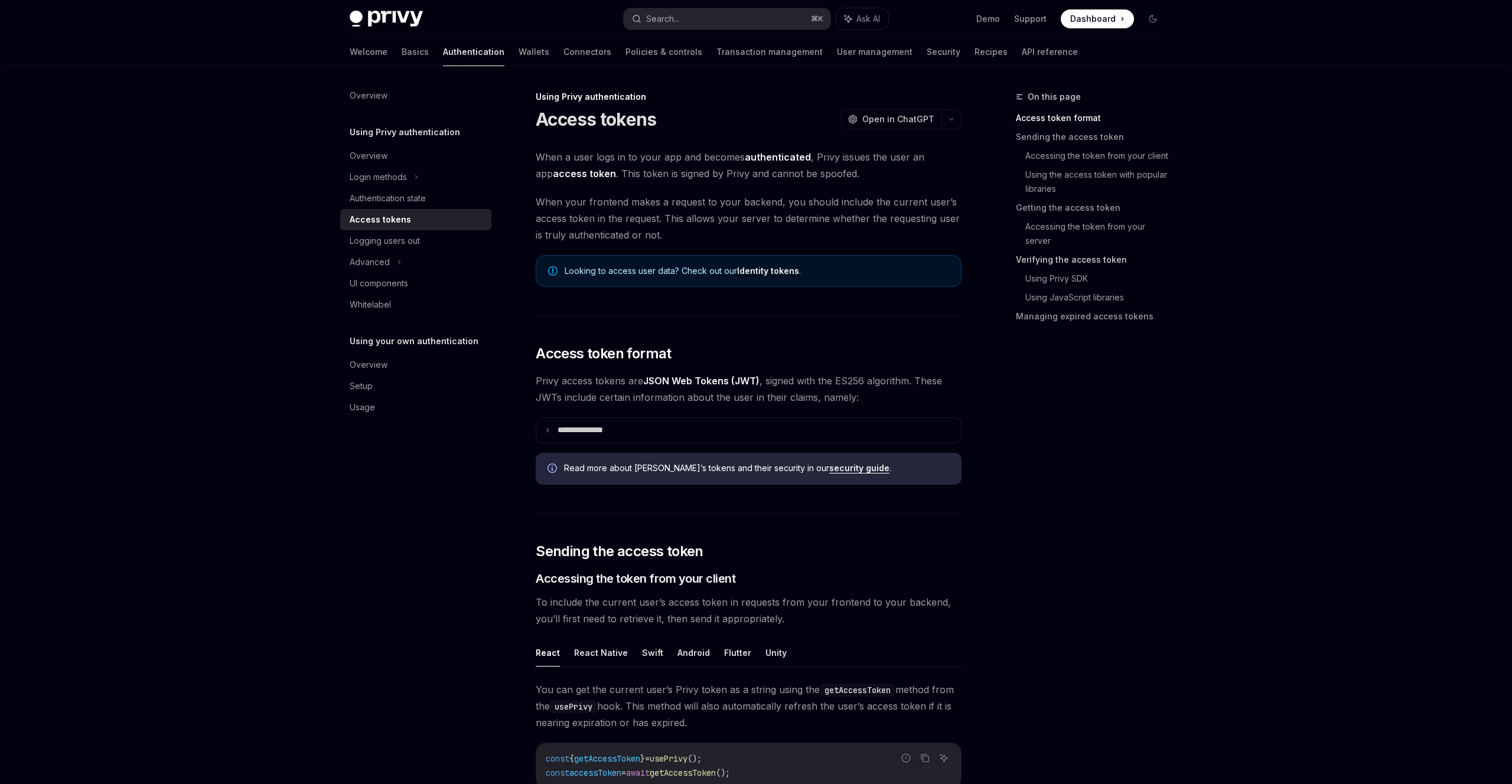
click at [1056, 257] on link "Verifying the access token" at bounding box center [1093, 259] width 156 height 19
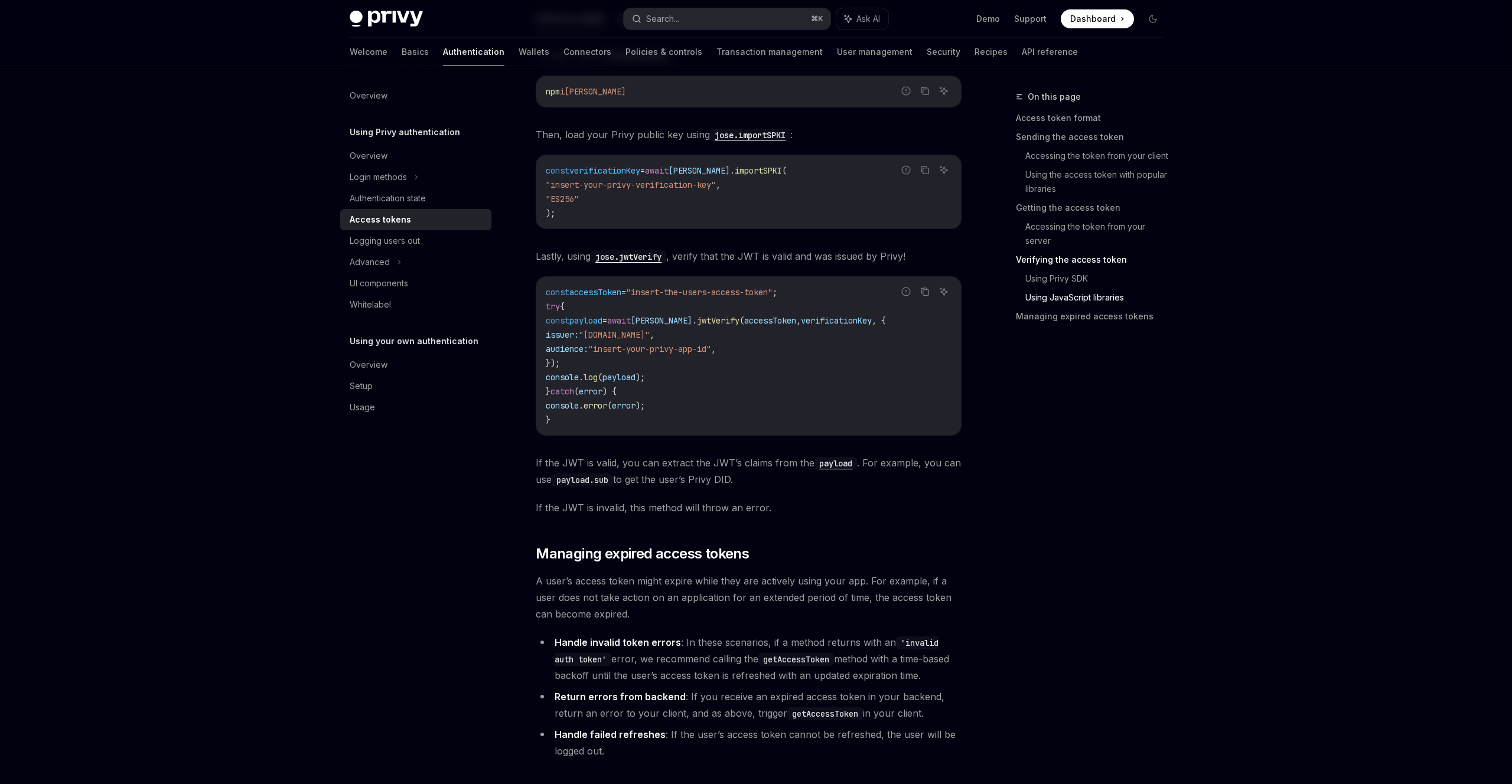
scroll to position [2659, 0]
click at [837, 58] on link "User management" at bounding box center [875, 52] width 76 height 28
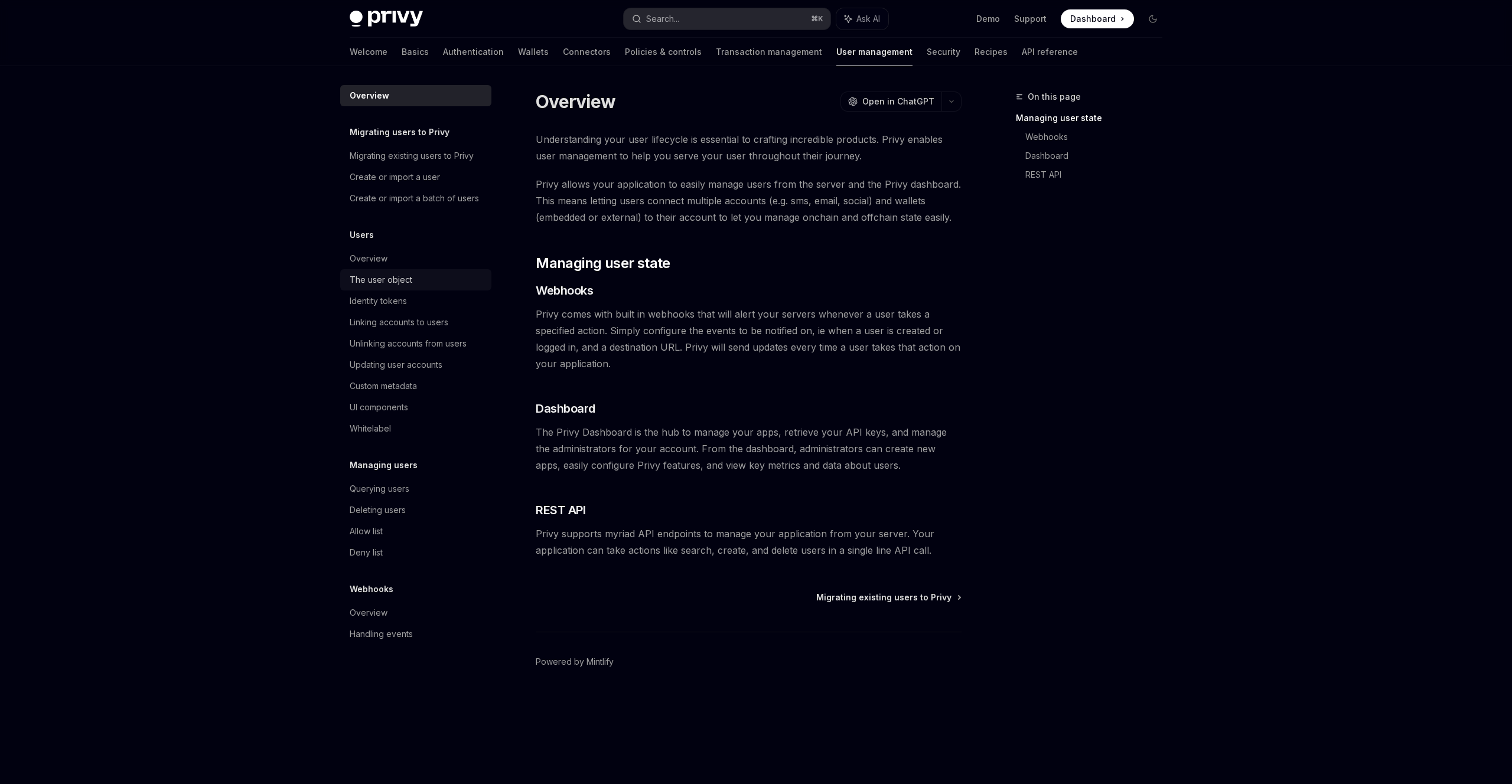
click at [371, 279] on div "The user object" at bounding box center [380, 280] width 63 height 14
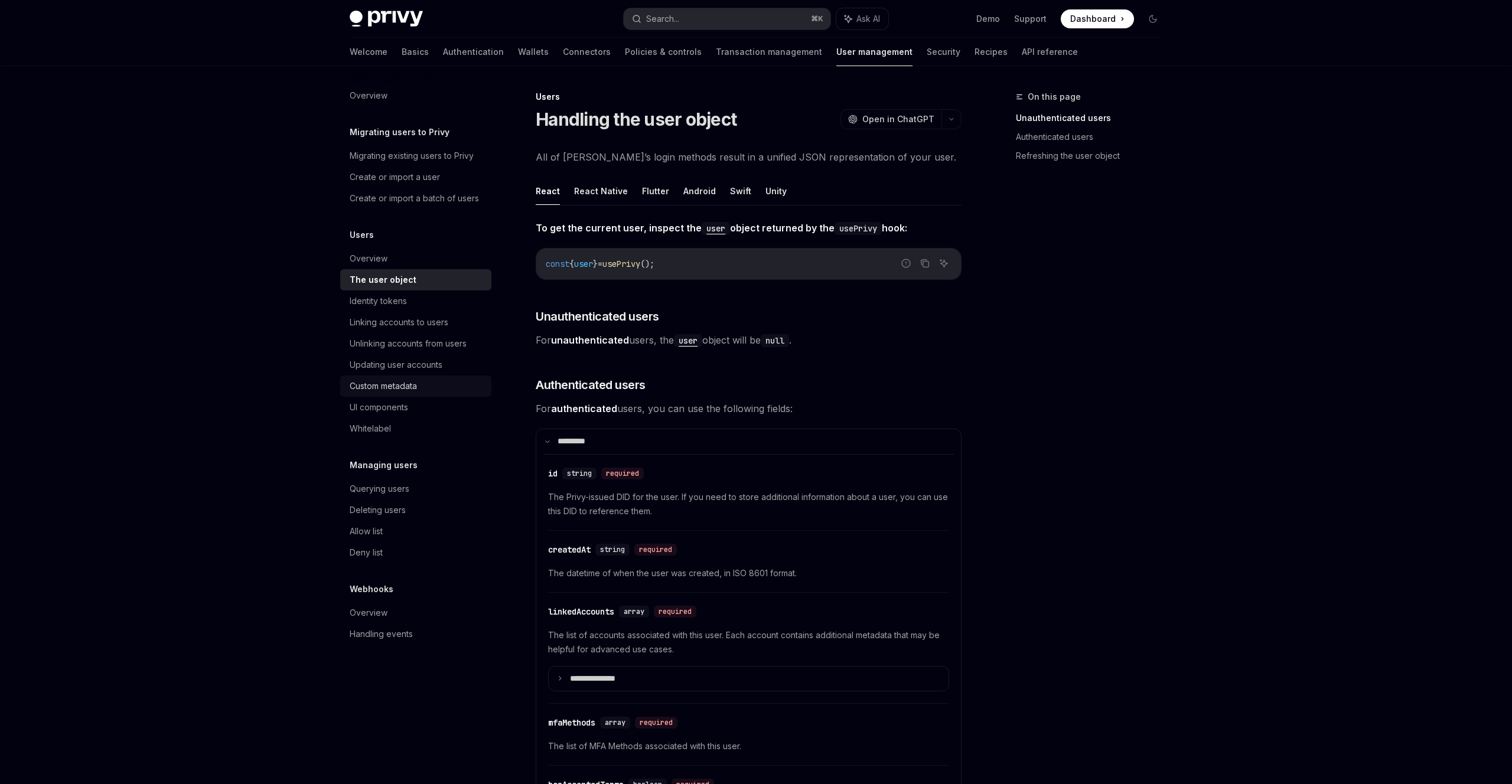
click at [393, 388] on div "Custom metadata" at bounding box center [383, 386] width 67 height 14
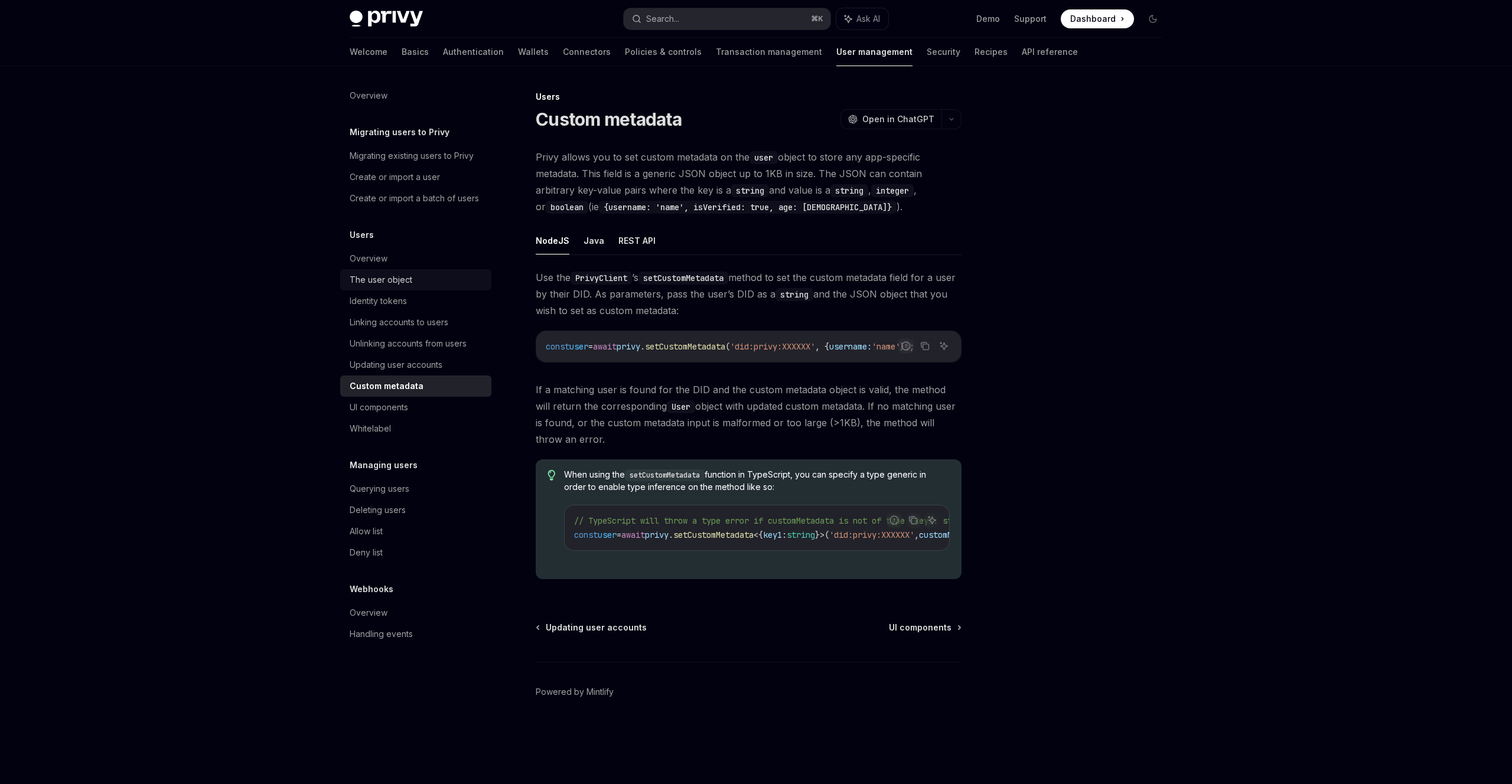
click at [398, 286] on div "The user object" at bounding box center [380, 280] width 63 height 14
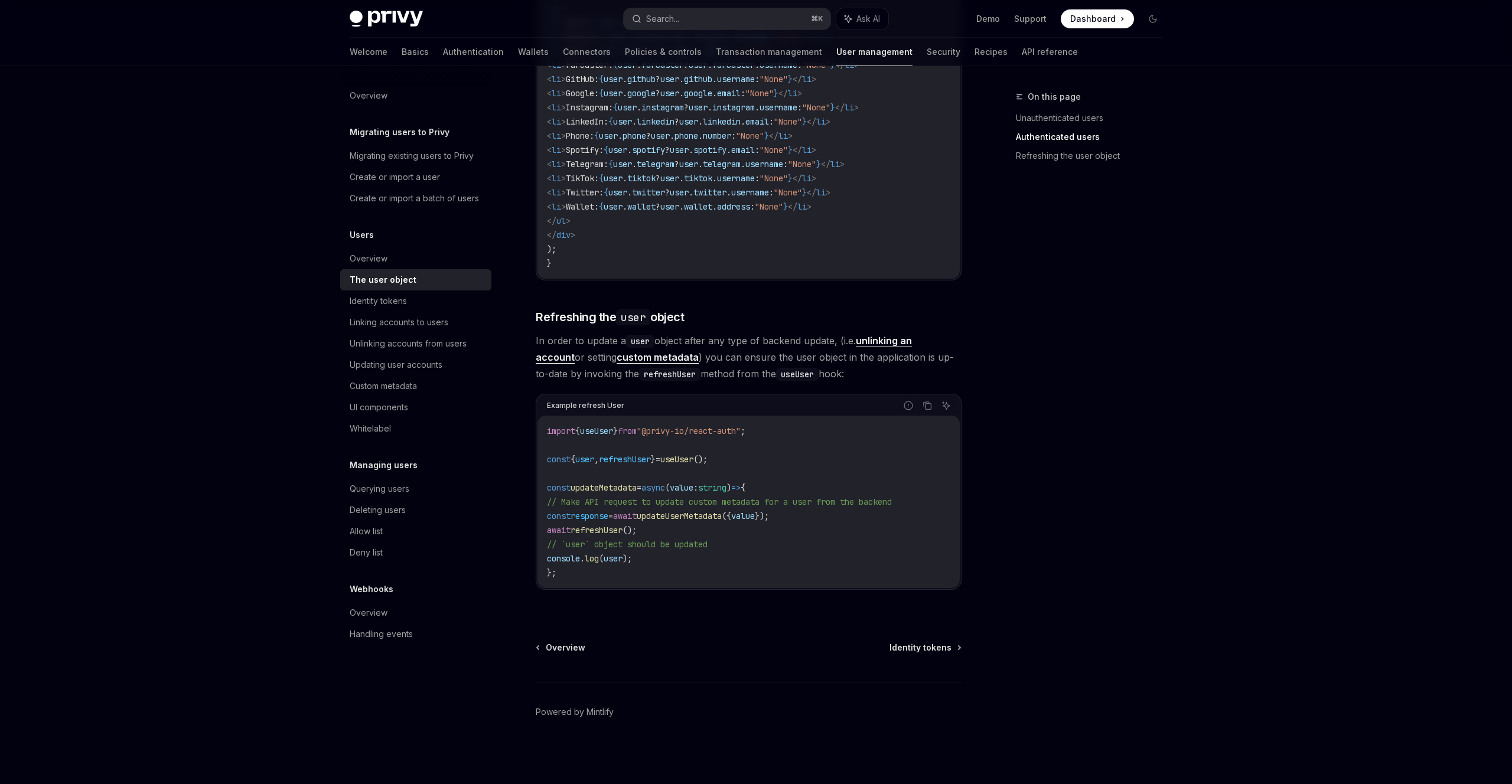
scroll to position [1340, 0]
click at [378, 616] on div "Overview" at bounding box center [368, 613] width 38 height 14
type textarea "*"
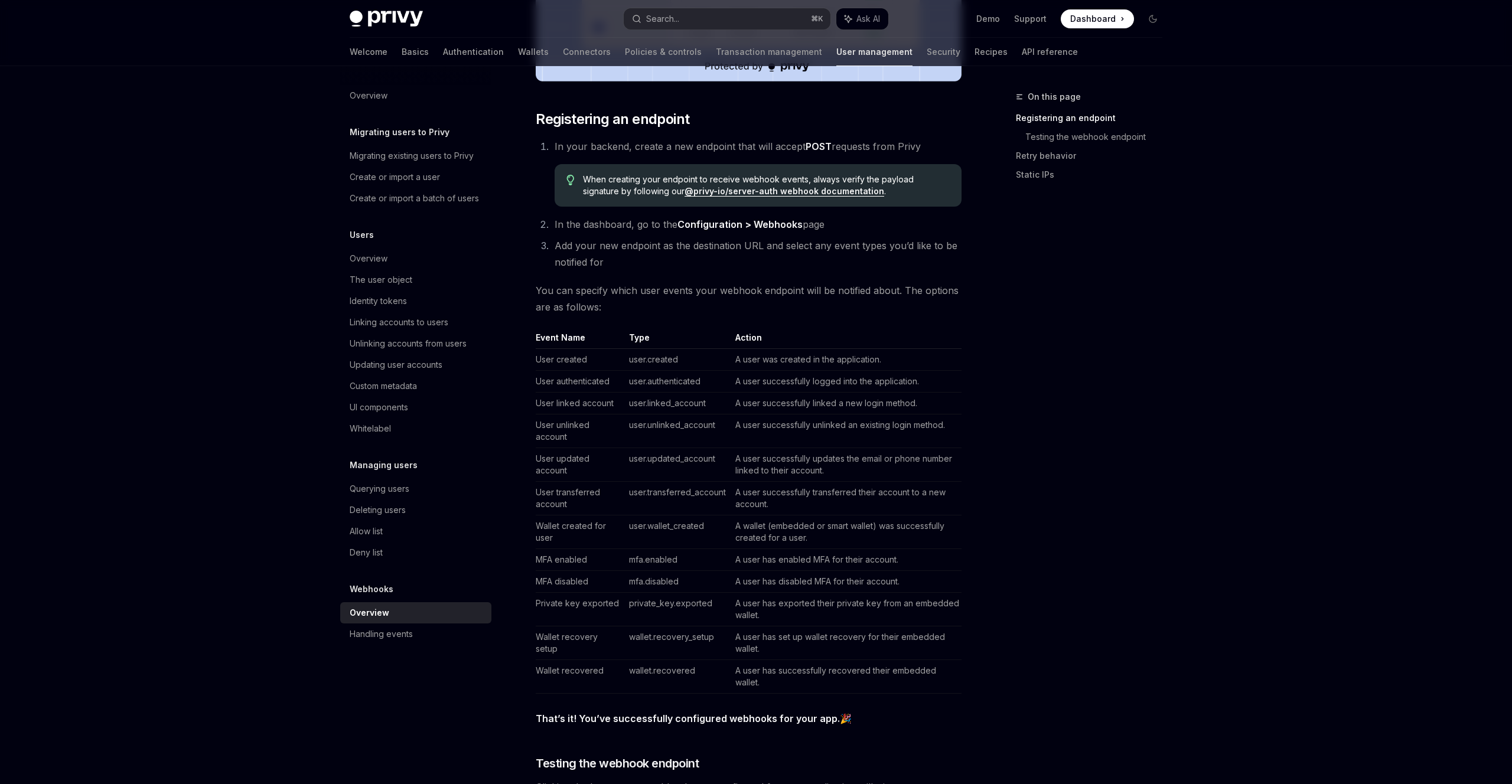
scroll to position [512, 0]
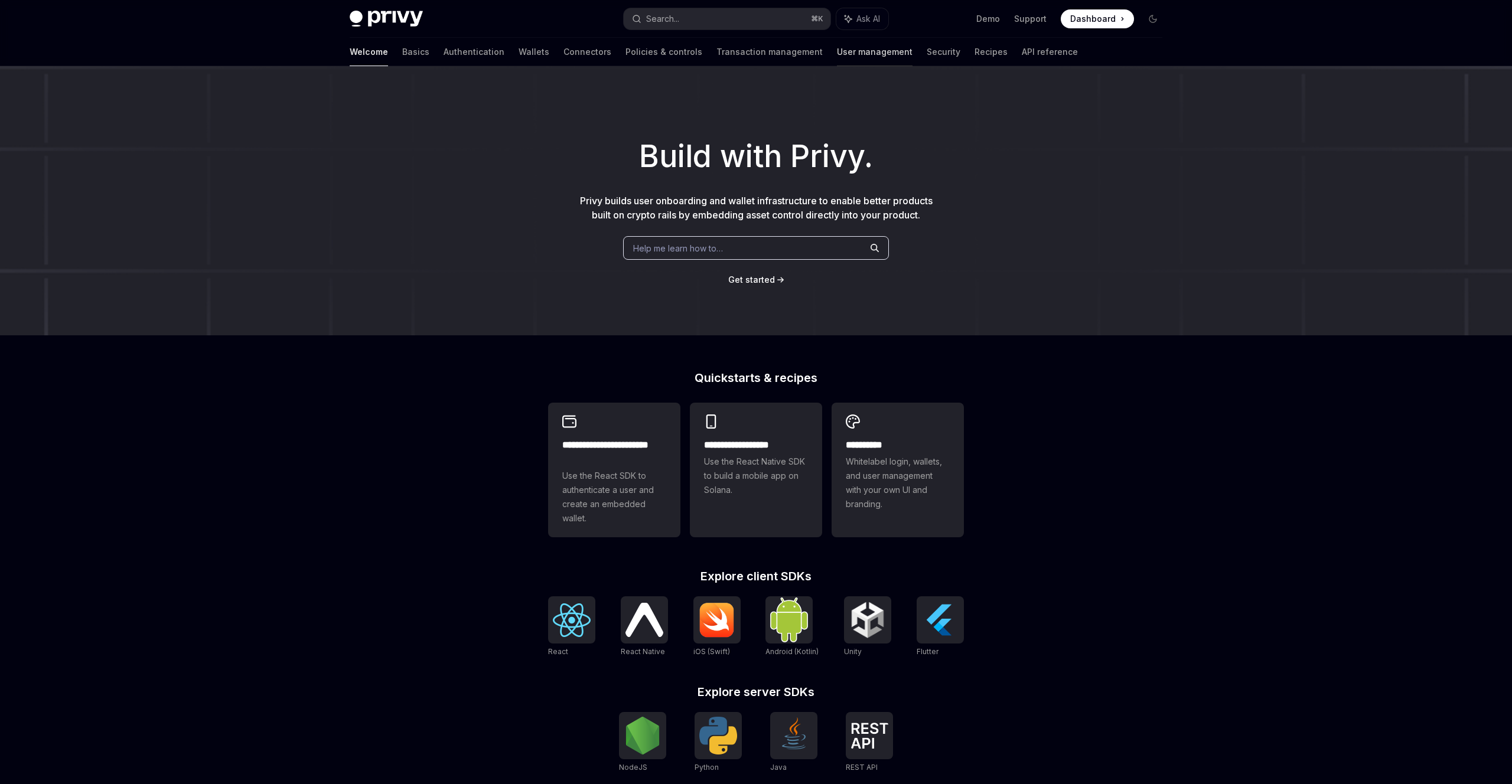
click at [837, 58] on link "User management" at bounding box center [875, 52] width 76 height 28
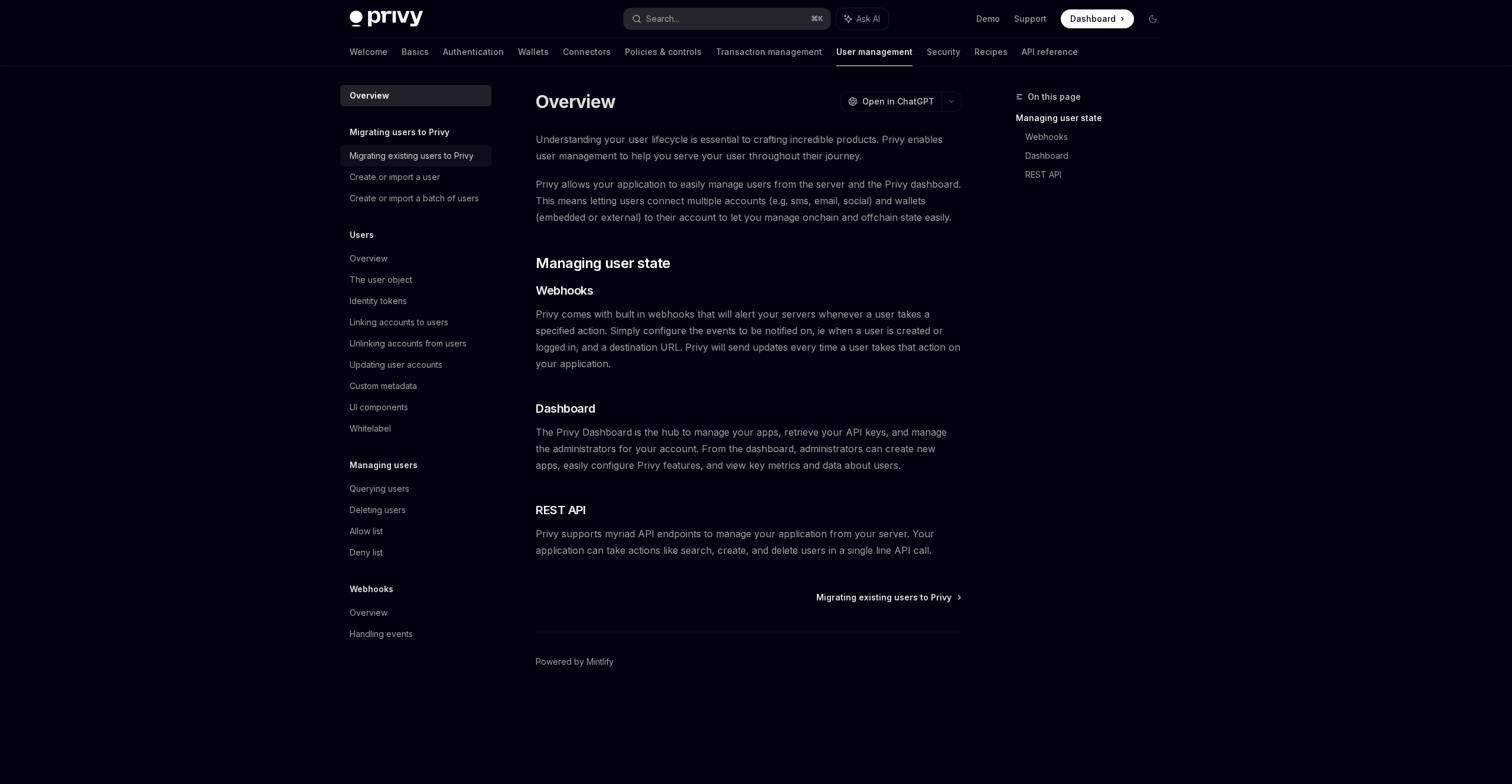
click at [455, 162] on div "Migrating existing users to Privy" at bounding box center [411, 156] width 124 height 14
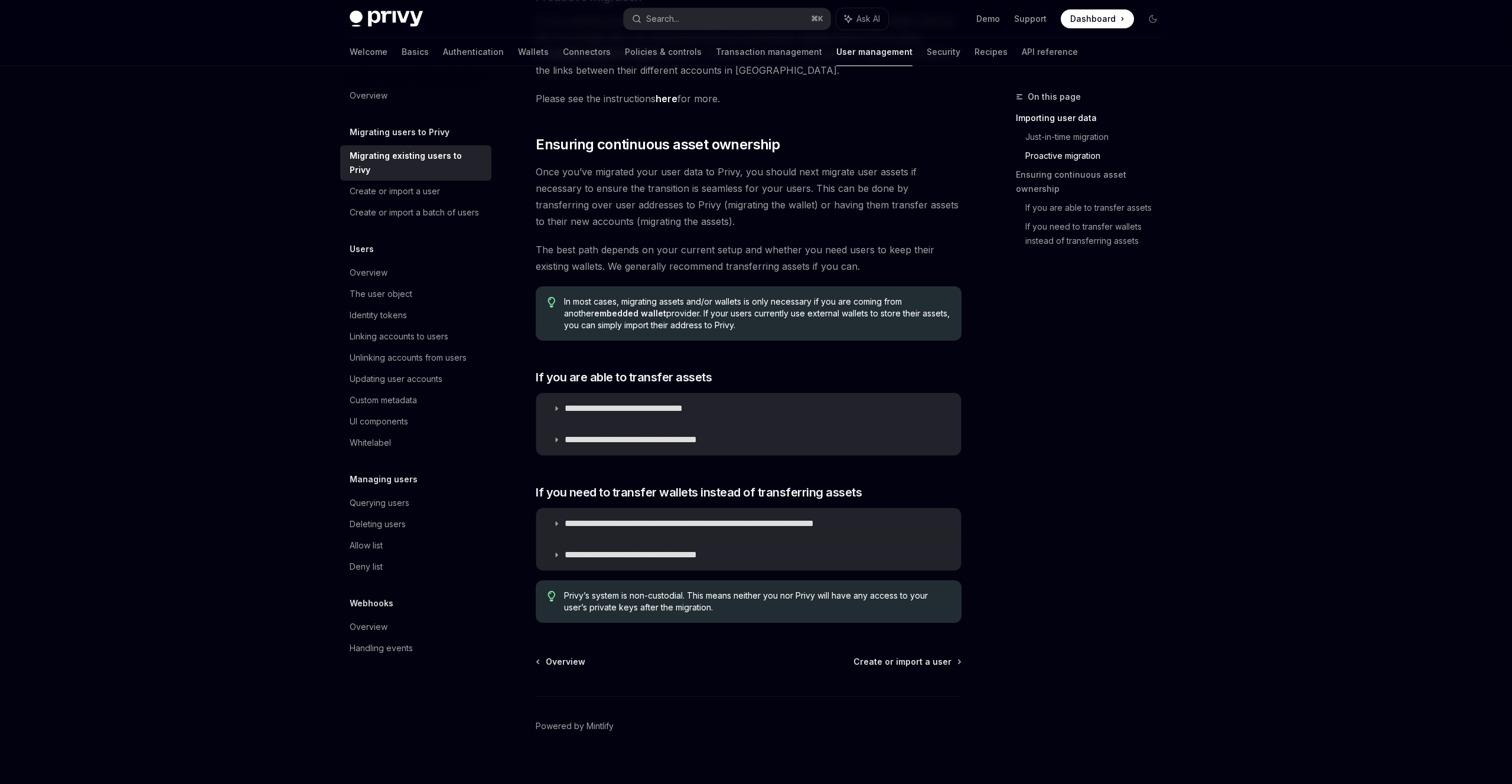
scroll to position [1177, 0]
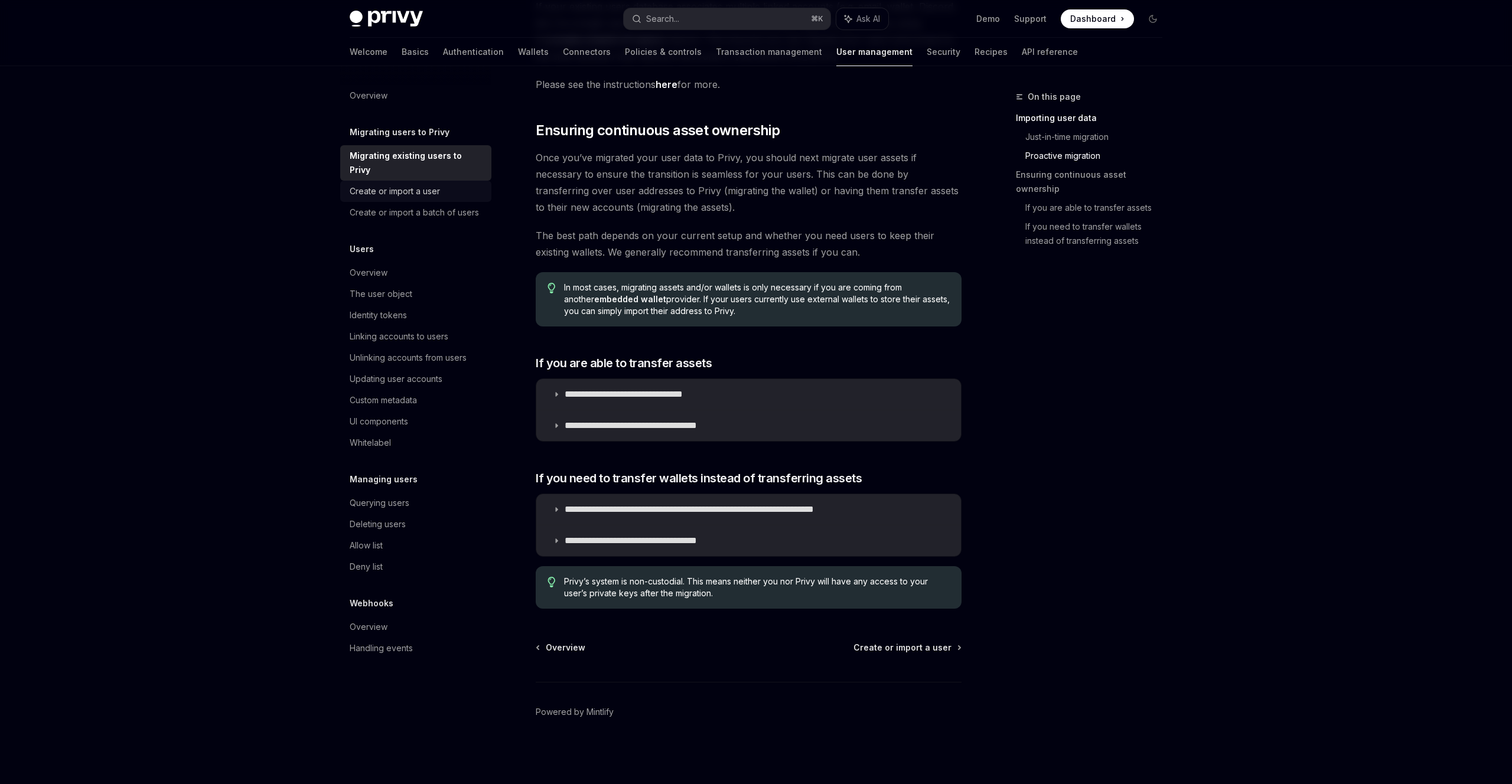
click at [419, 184] on div "Create or import a user" at bounding box center [395, 191] width 91 height 14
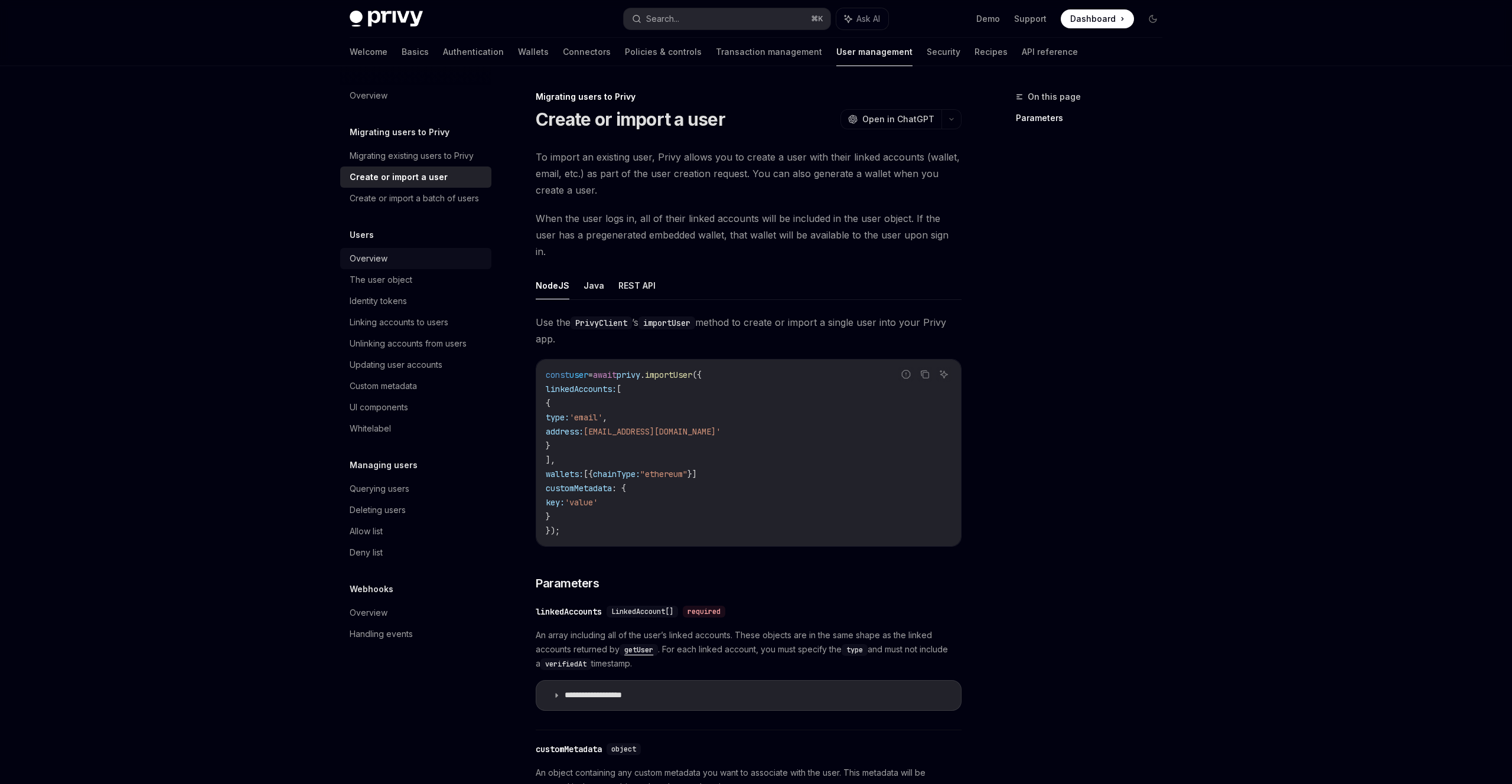
click at [405, 262] on div "Overview" at bounding box center [417, 259] width 135 height 14
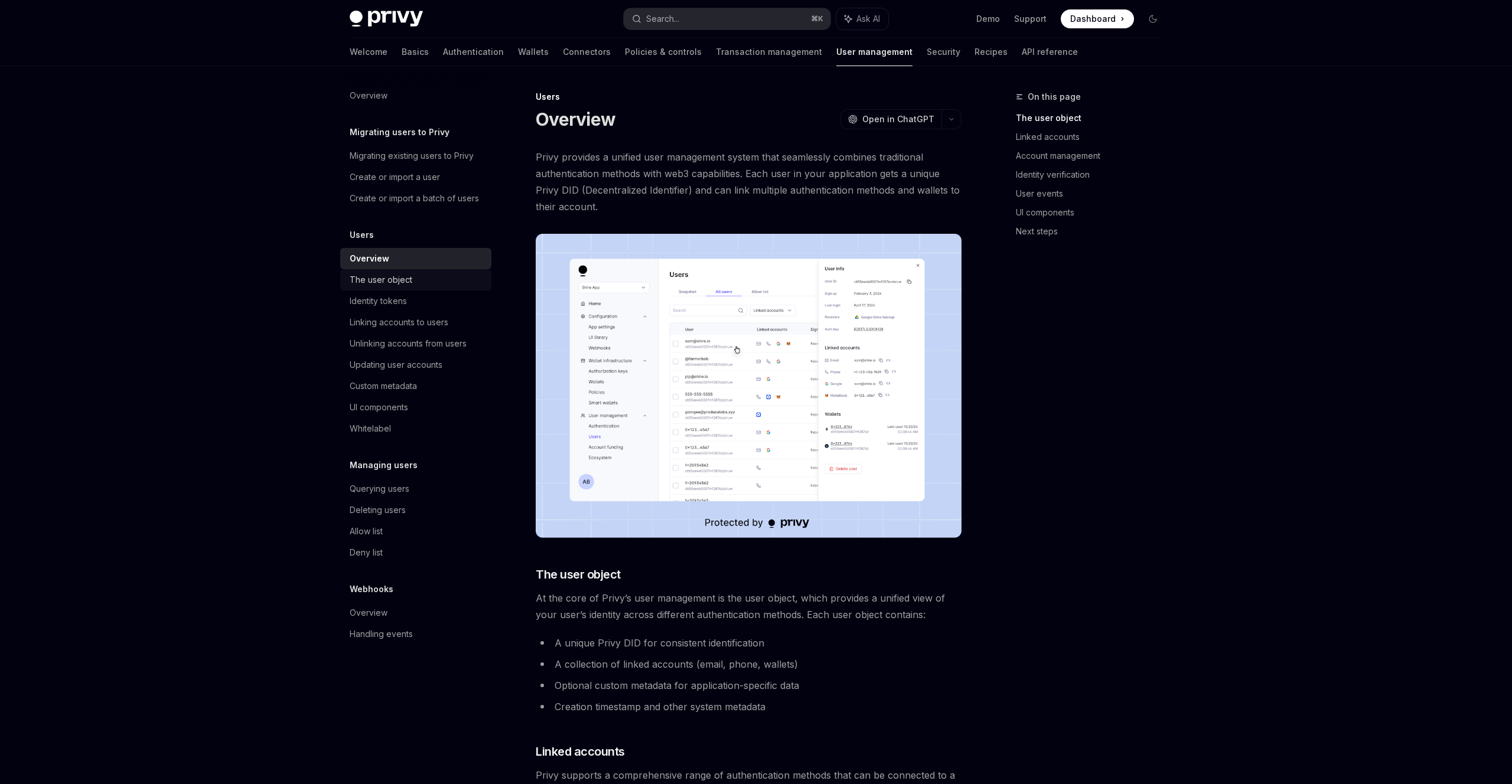
click at [392, 278] on div "The user object" at bounding box center [380, 280] width 63 height 14
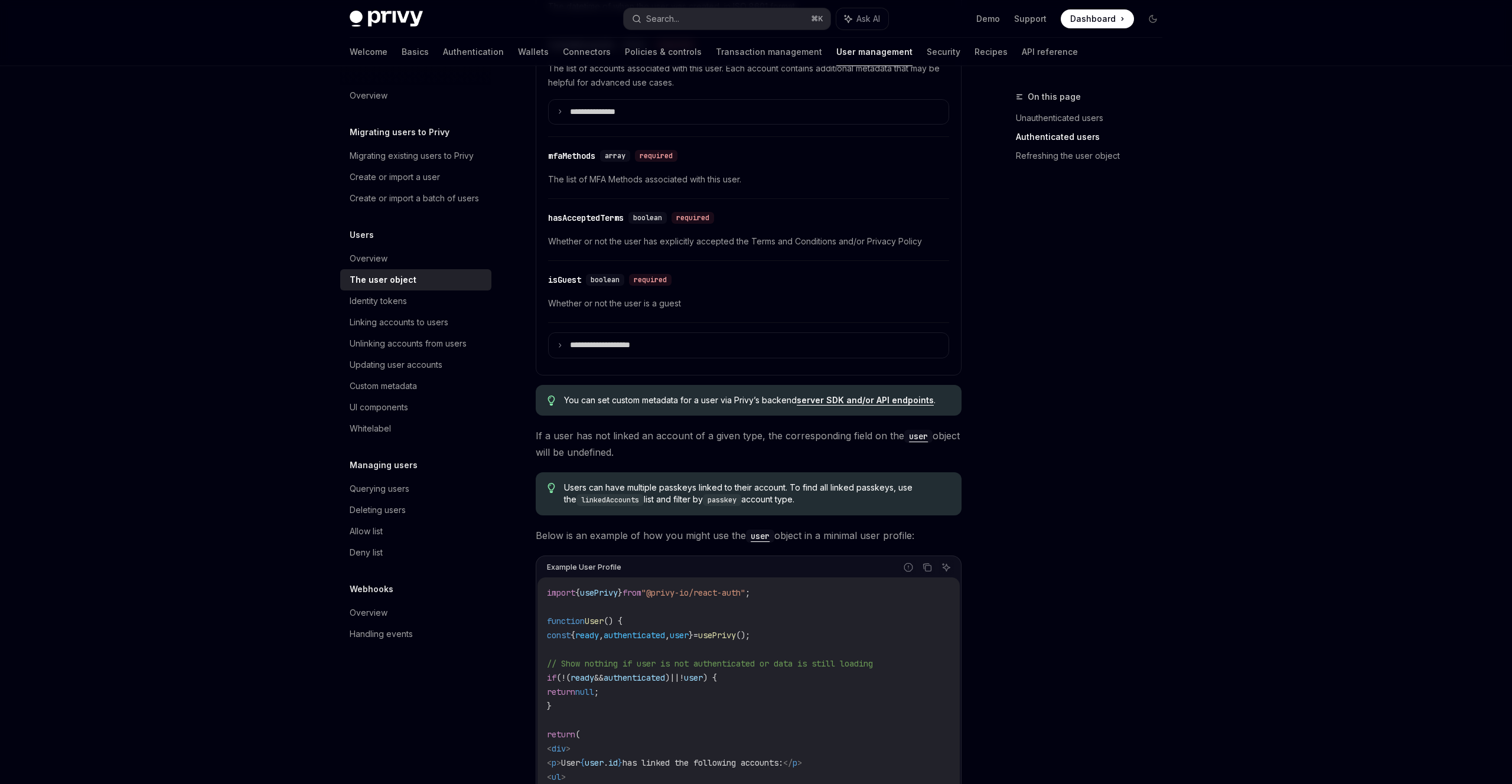
scroll to position [567, 0]
click at [573, 349] on p "**********" at bounding box center [610, 345] width 80 height 10
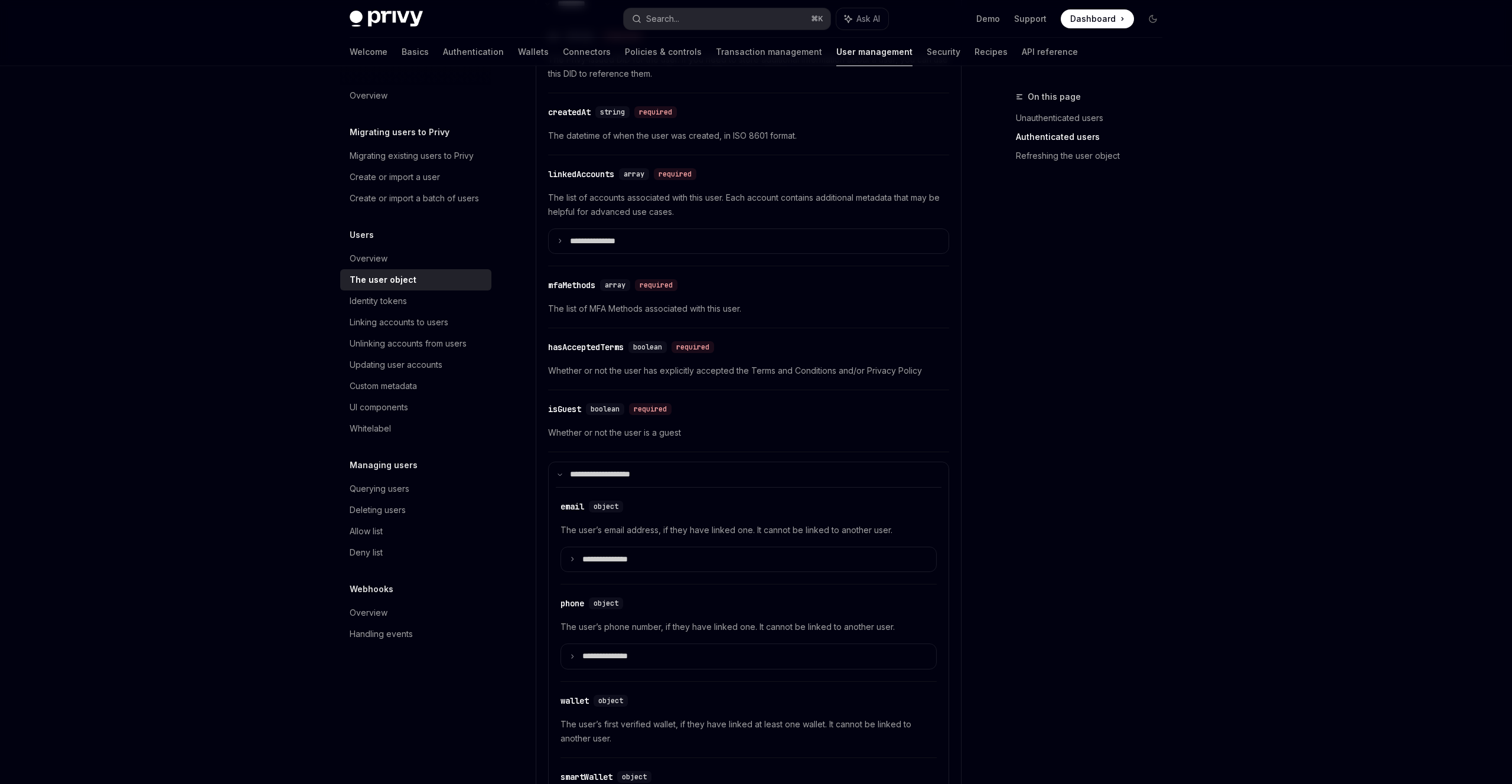
scroll to position [432, 0]
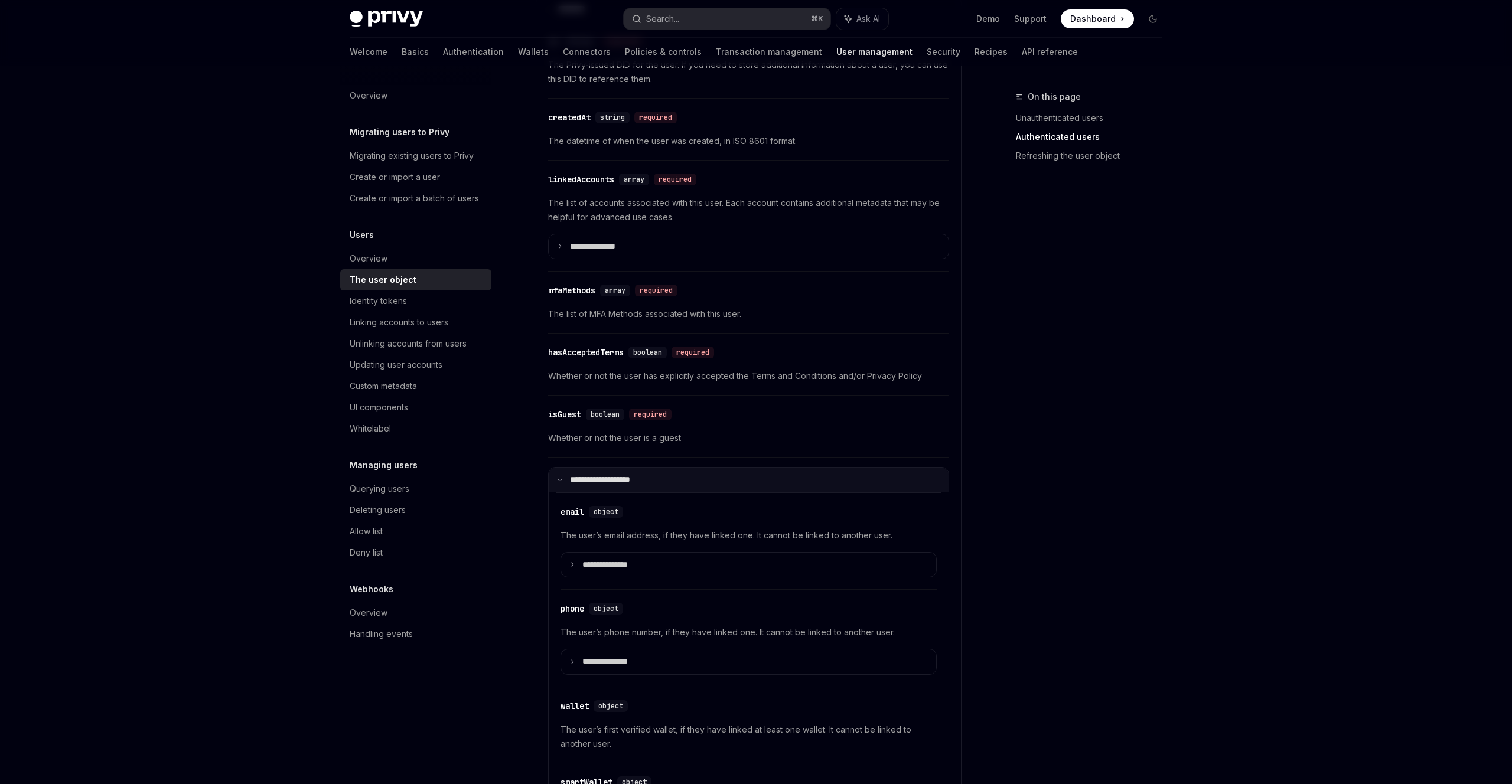
click at [570, 480] on p "**********" at bounding box center [608, 480] width 77 height 10
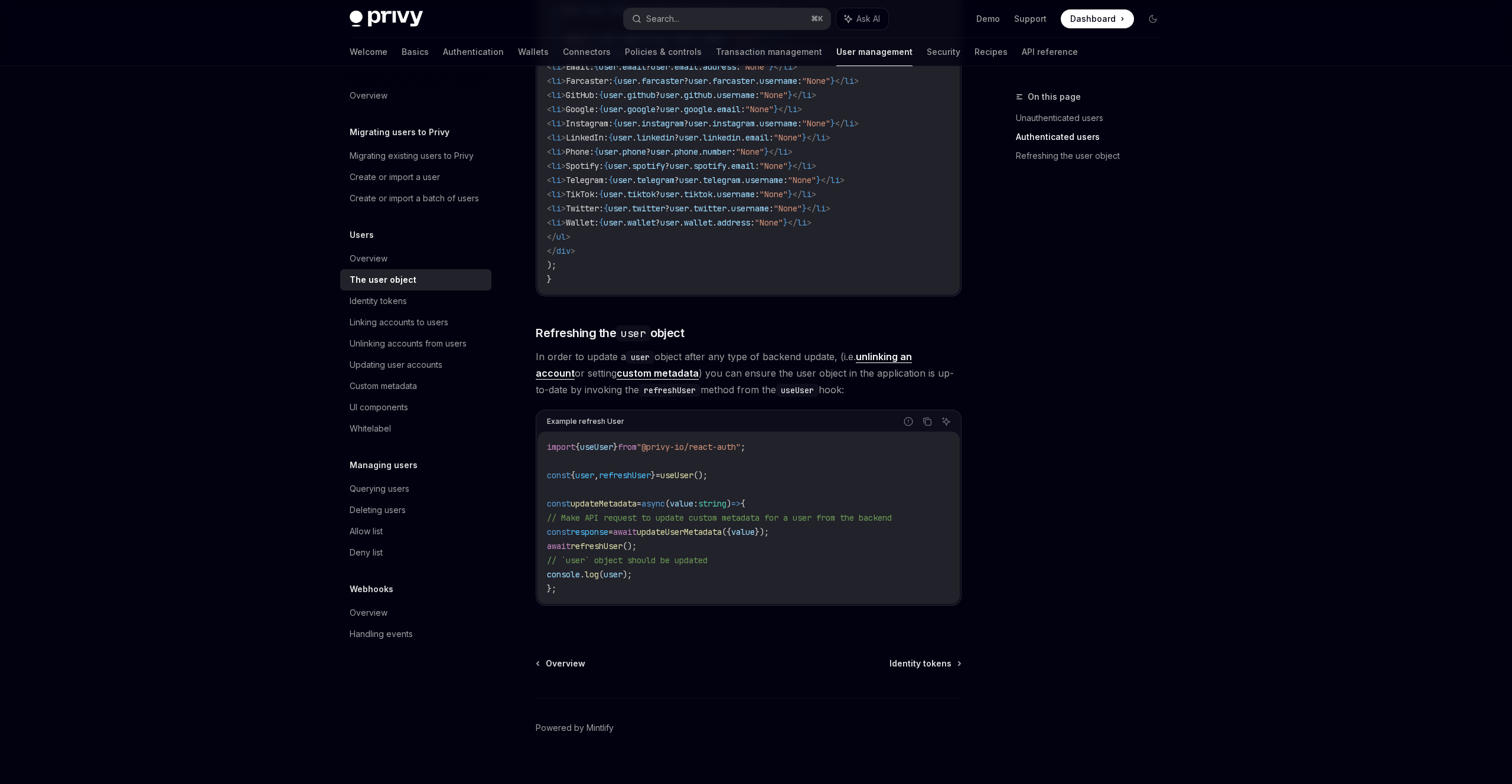
scroll to position [1340, 0]
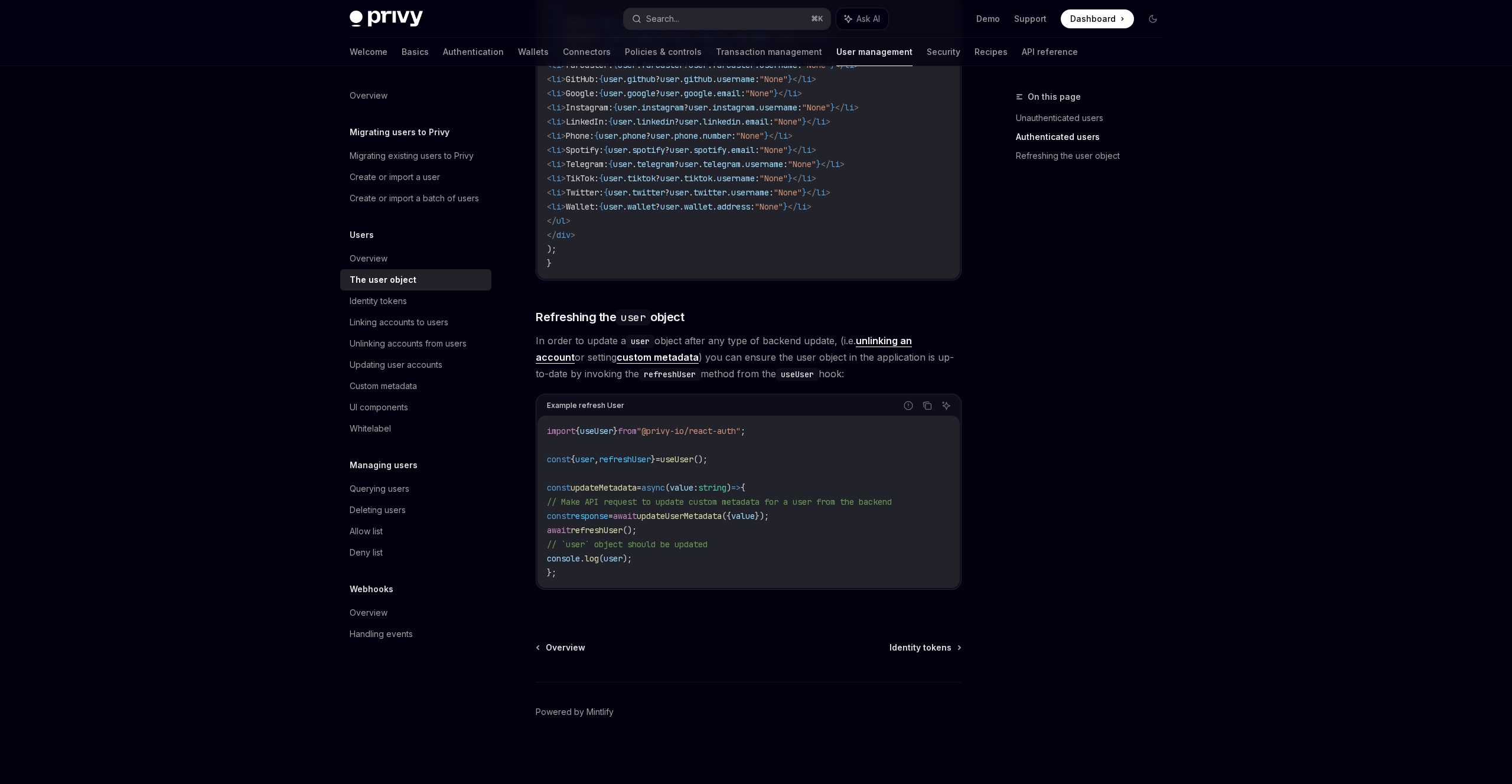
click at [617, 356] on link "custom metadata" at bounding box center [657, 357] width 82 height 12
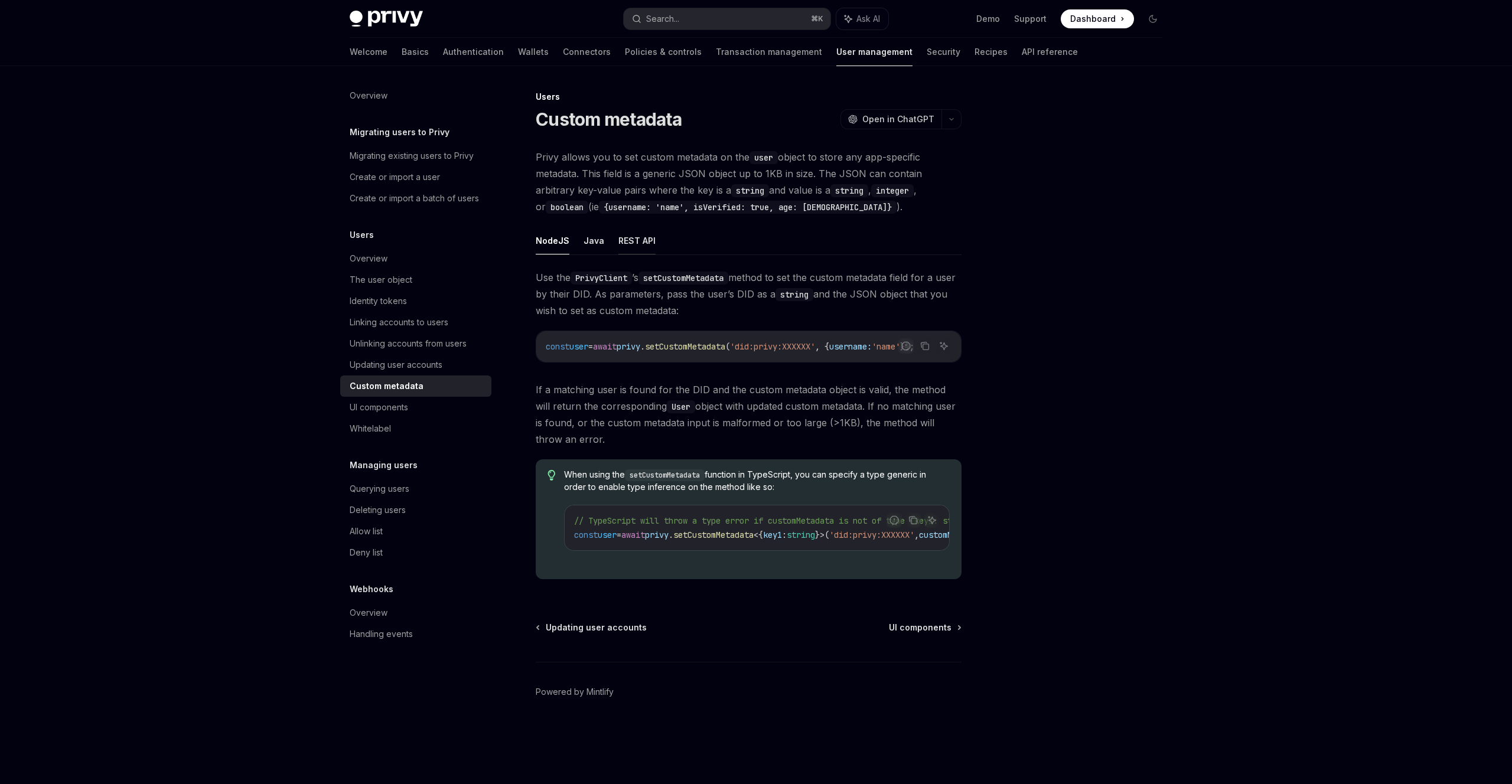
click at [634, 245] on button "REST API" at bounding box center [637, 241] width 38 height 28
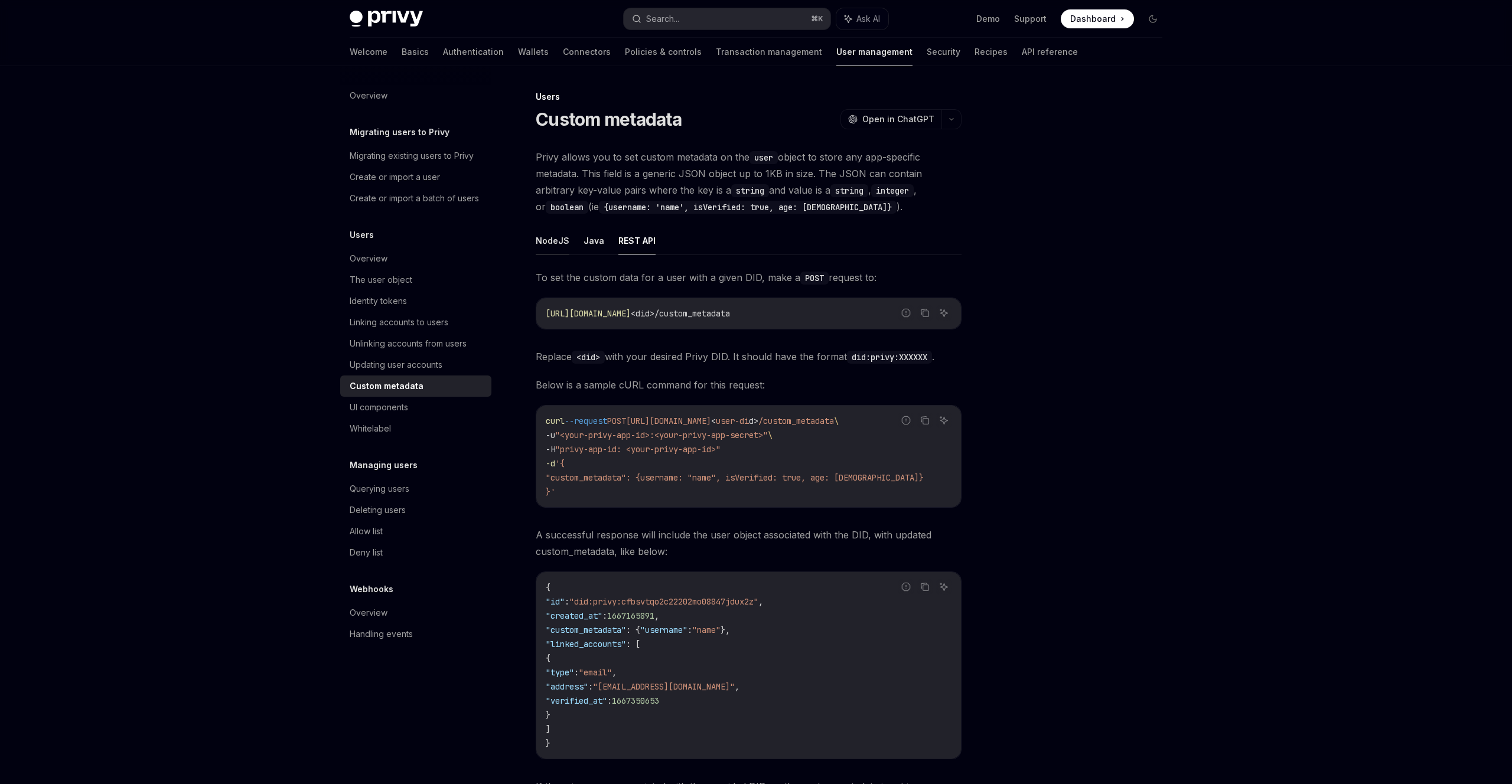
click at [546, 237] on button "NodeJS" at bounding box center [553, 241] width 34 height 28
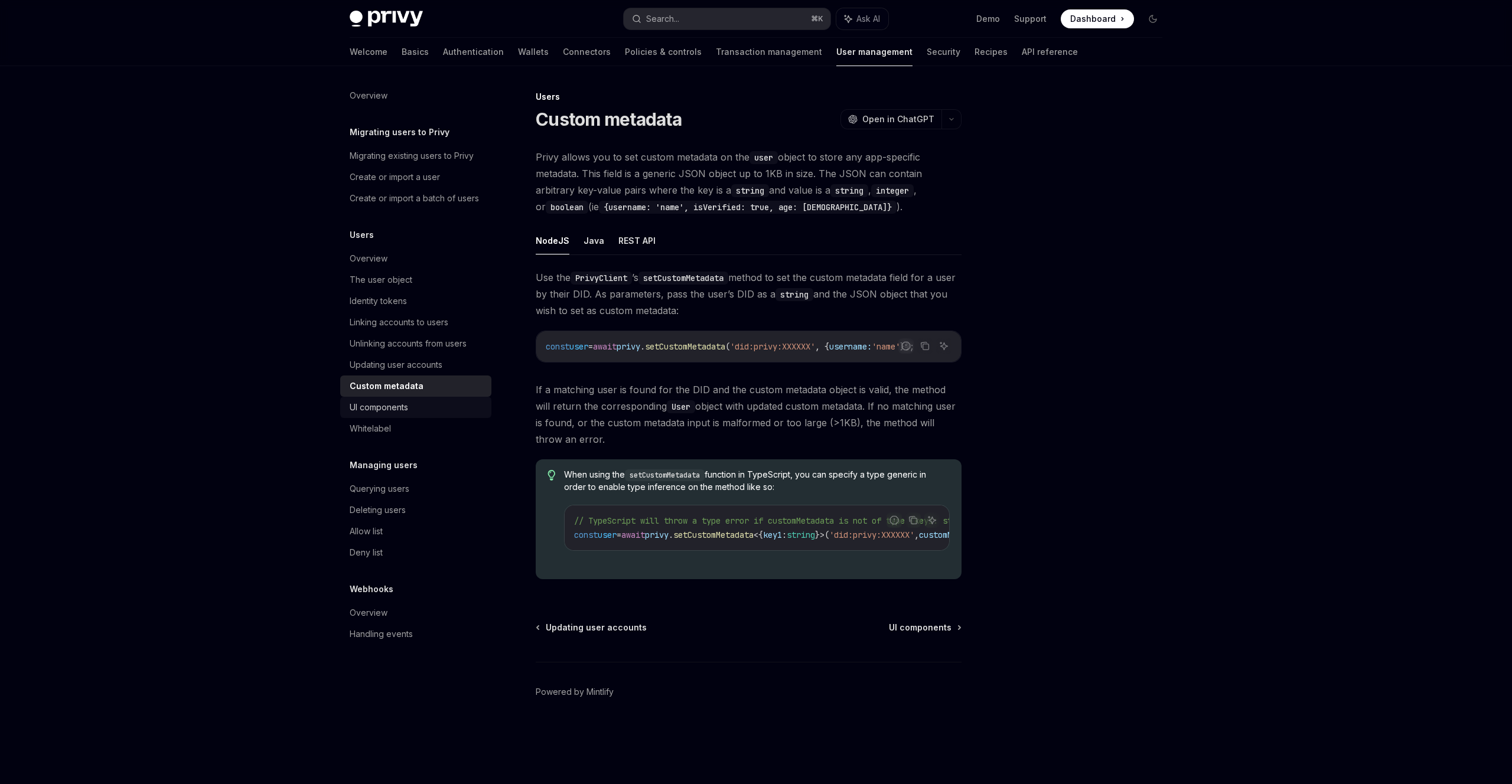
click at [365, 402] on div "UI components" at bounding box center [378, 408] width 58 height 14
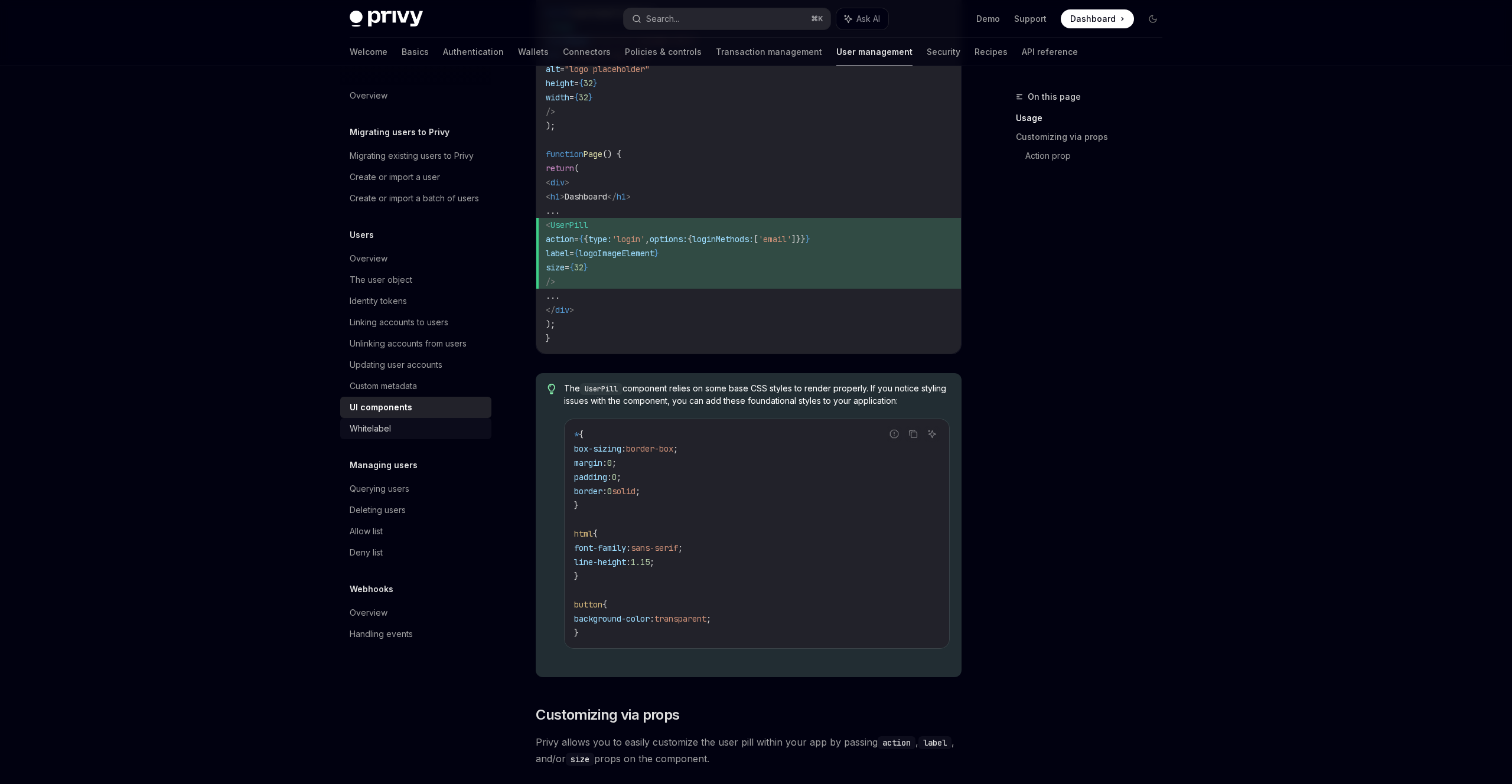
scroll to position [1014, 0]
click at [370, 423] on div "Whitelabel" at bounding box center [370, 429] width 41 height 14
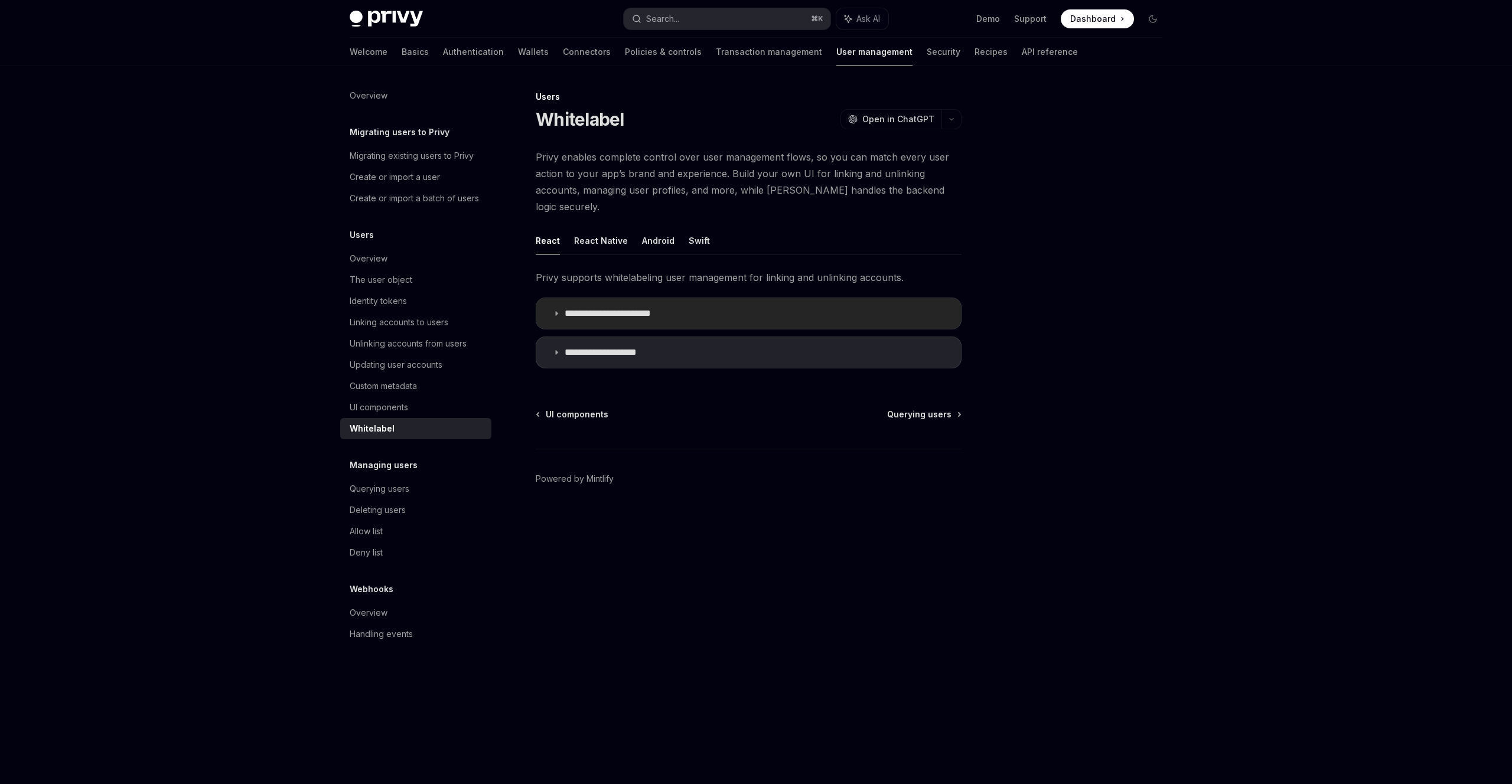
click at [579, 308] on p "**********" at bounding box center [620, 314] width 110 height 12
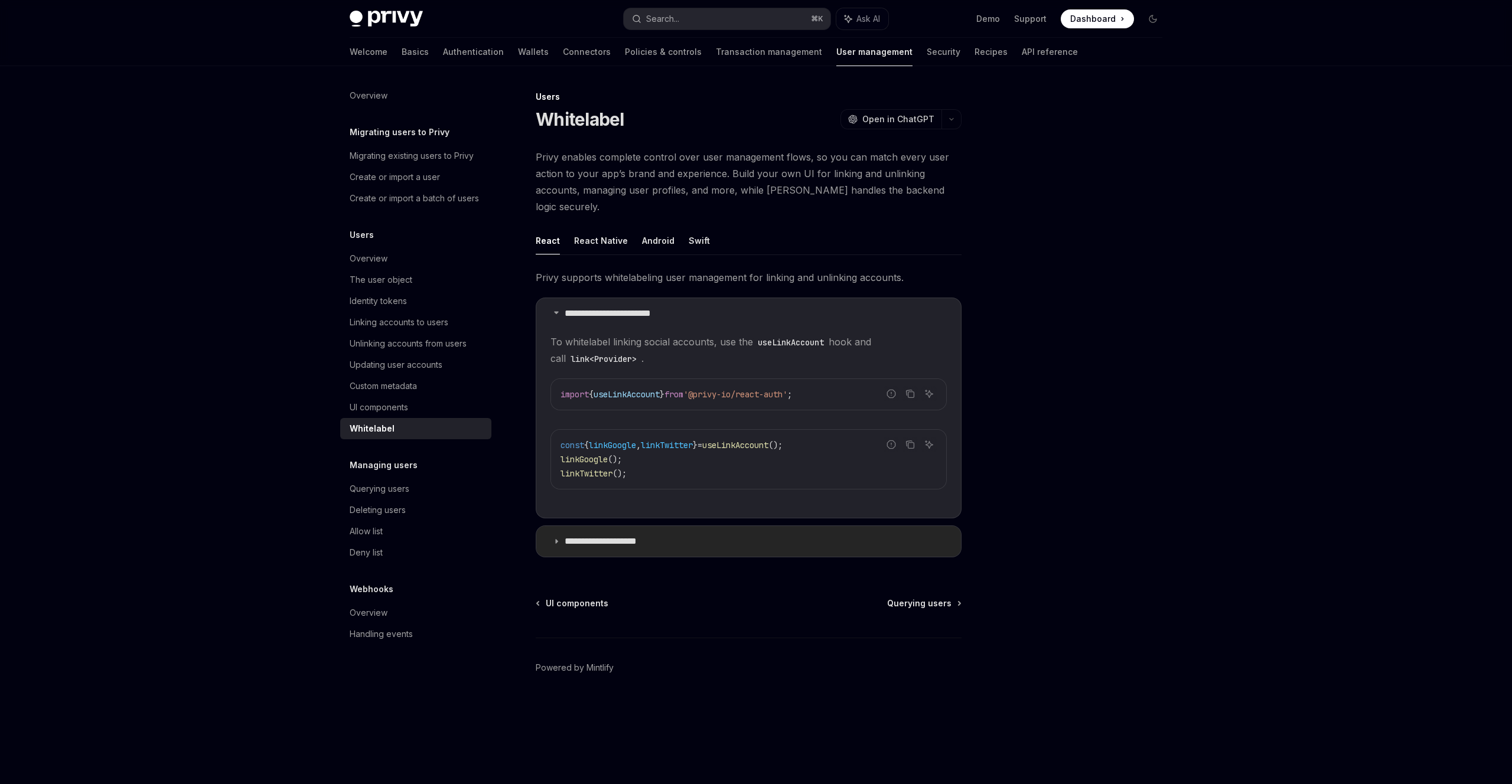
click at [597, 536] on p "**********" at bounding box center [613, 541] width 96 height 12
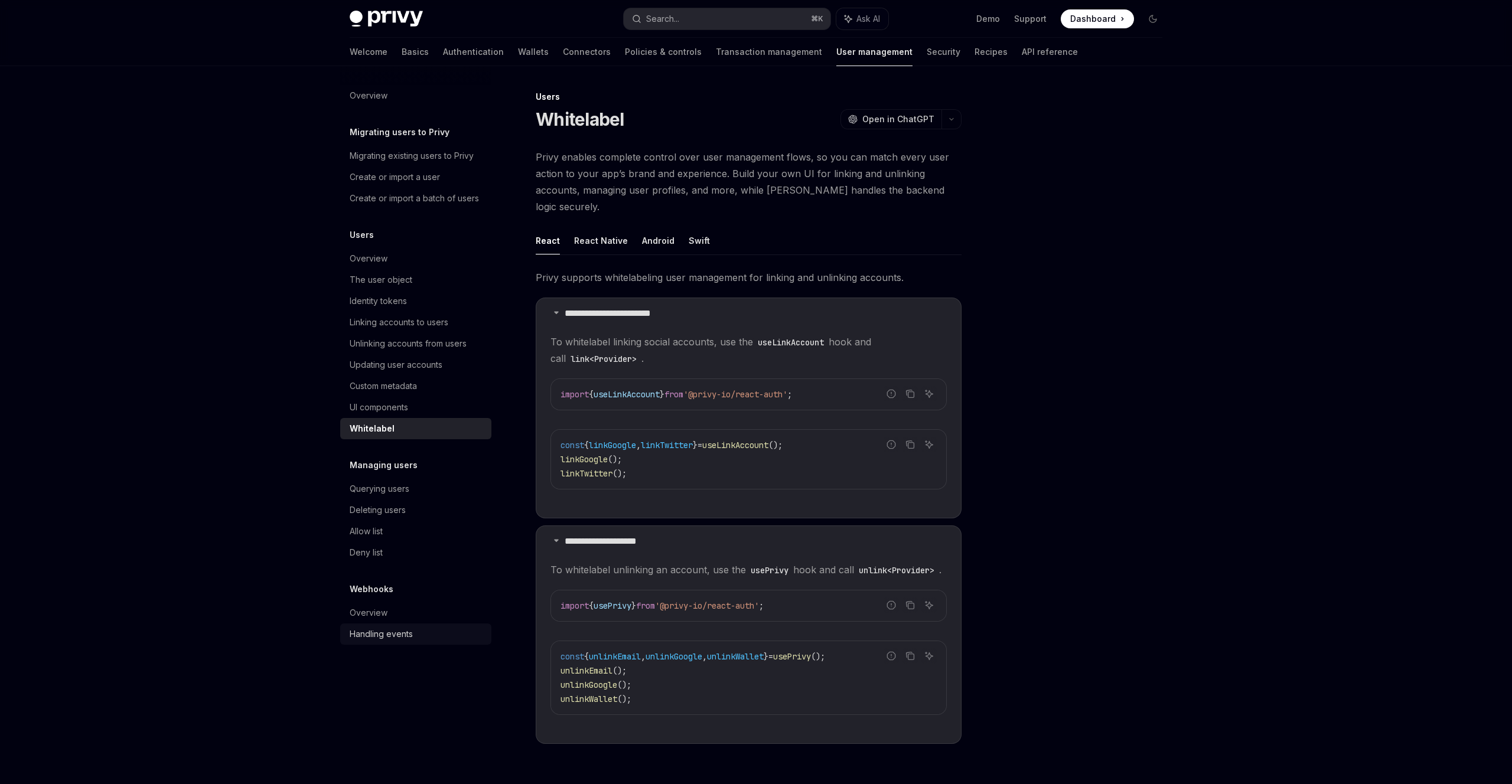
click at [399, 636] on div "Handling events" at bounding box center [381, 634] width 63 height 14
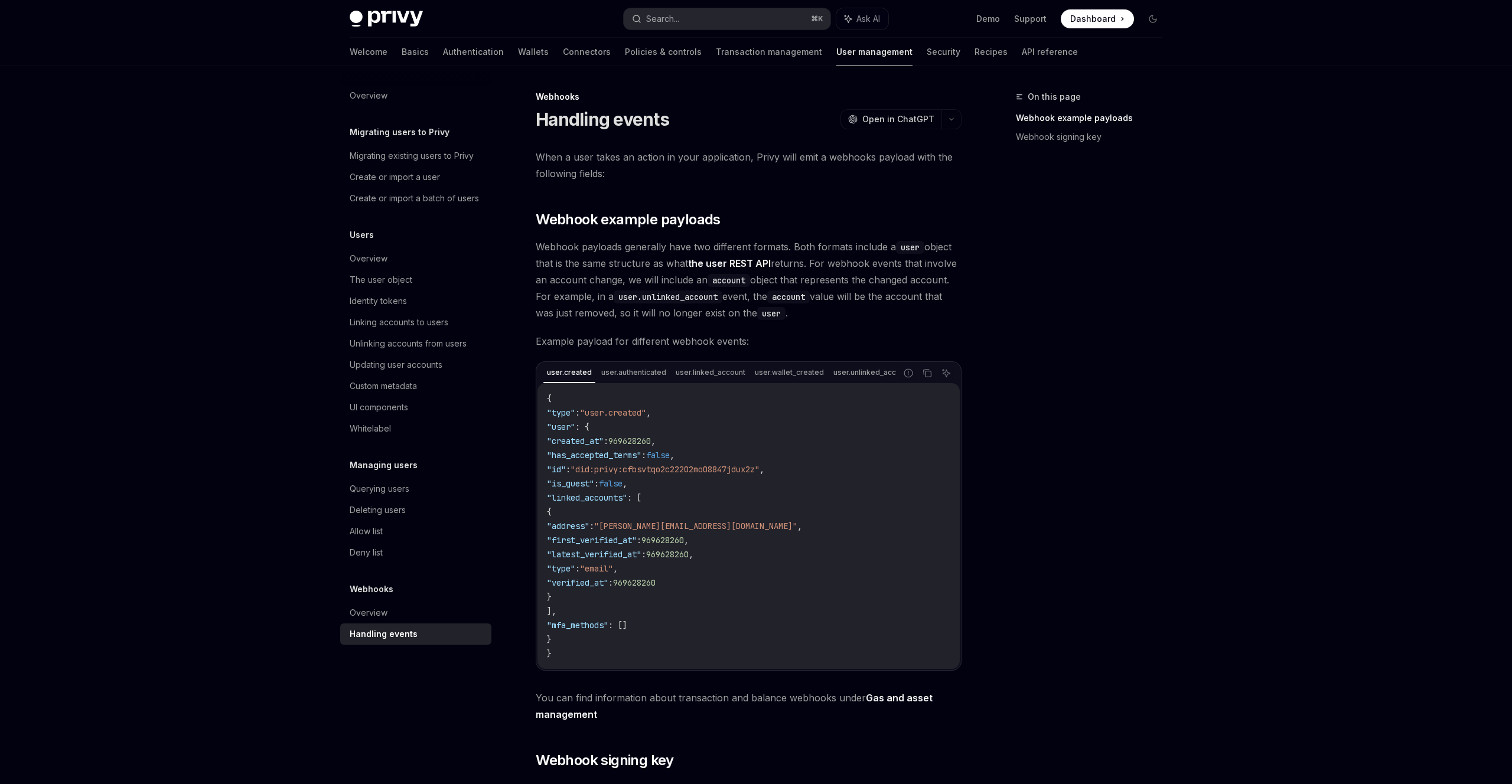
drag, startPoint x: 653, startPoint y: 387, endPoint x: 666, endPoint y: 387, distance: 13.0
click at [666, 387] on div "user.created user.authenticated user.linked_account user.wallet_created user.un…" at bounding box center [749, 516] width 426 height 309
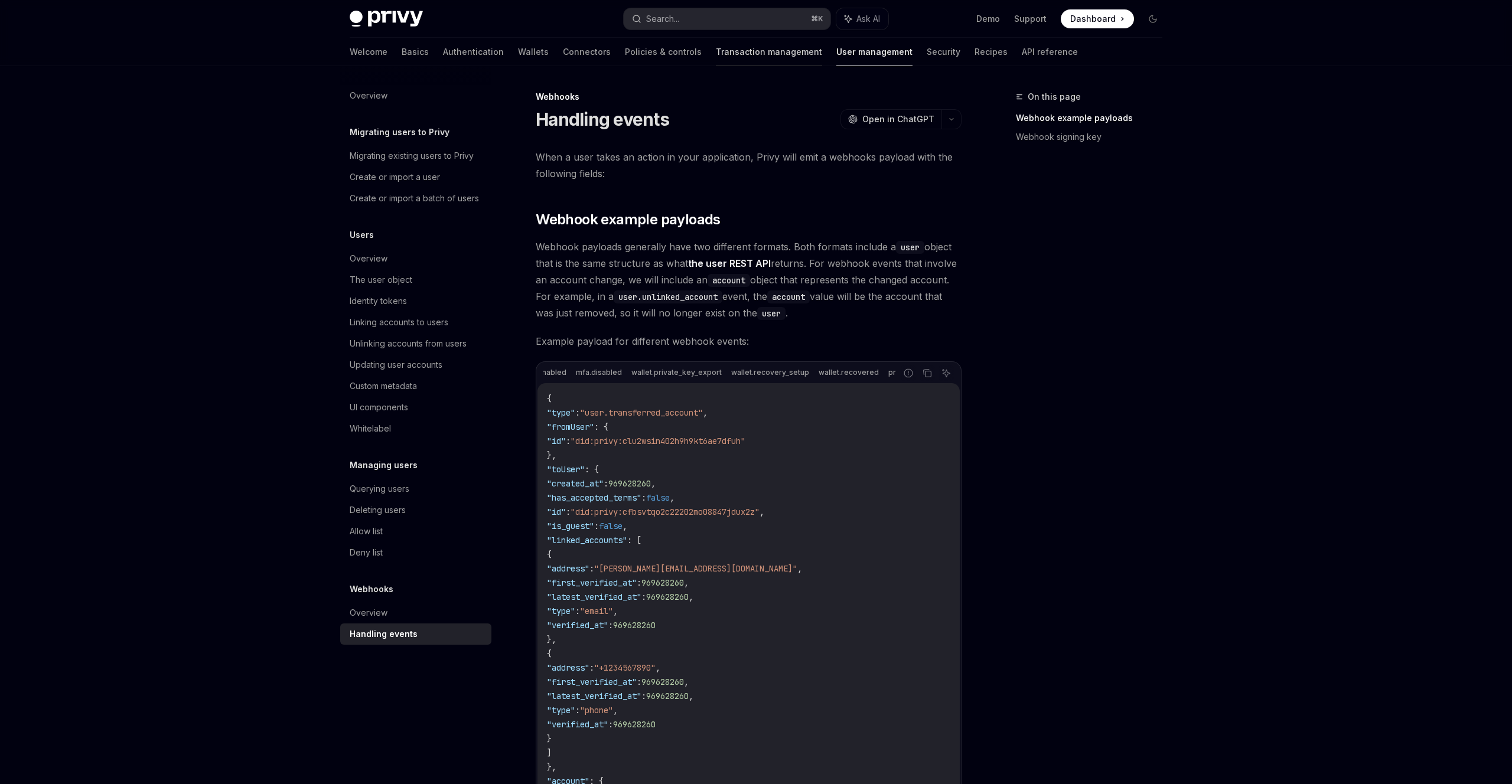
click at [716, 54] on link "Transaction management" at bounding box center [769, 52] width 106 height 28
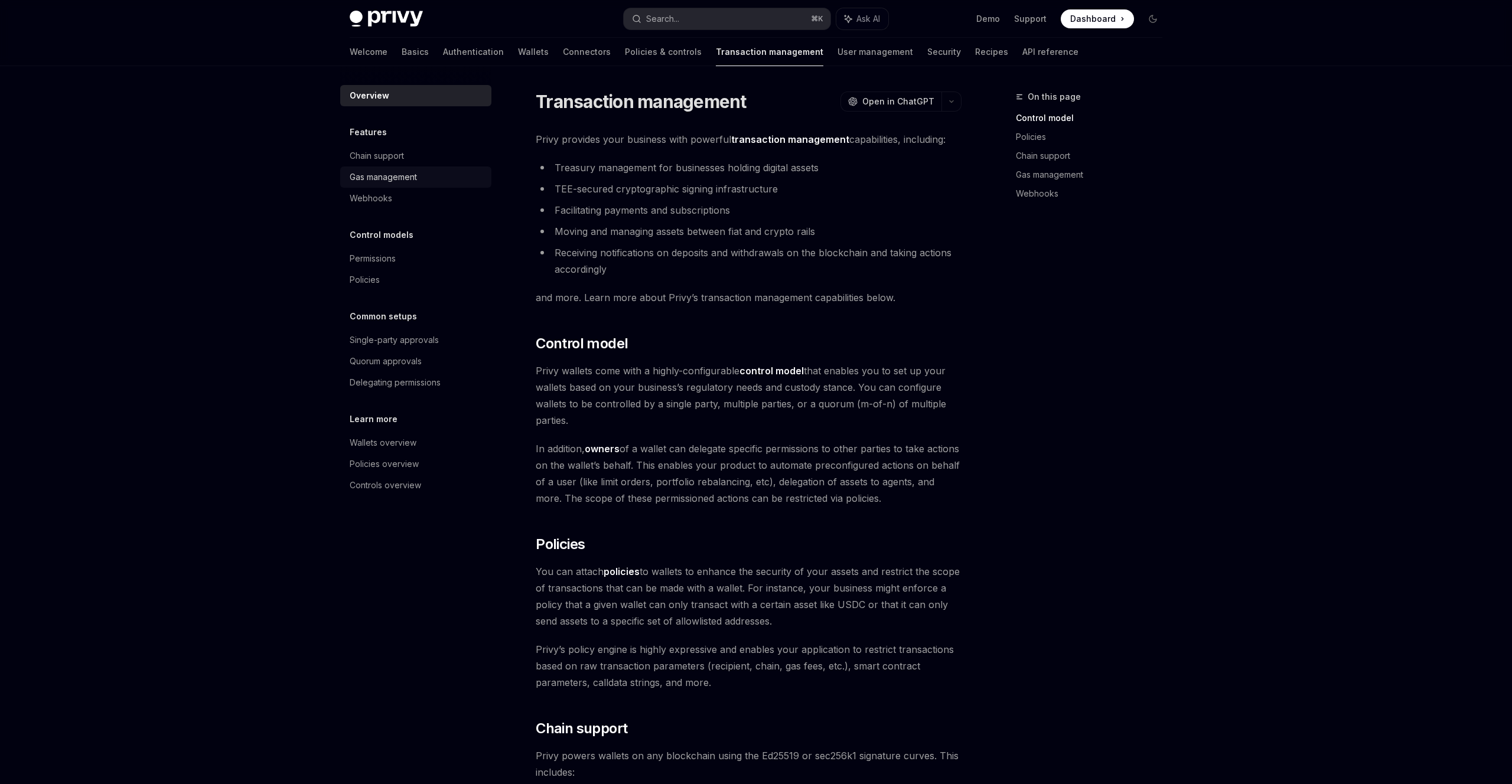
click at [408, 173] on div "Gas management" at bounding box center [383, 177] width 67 height 14
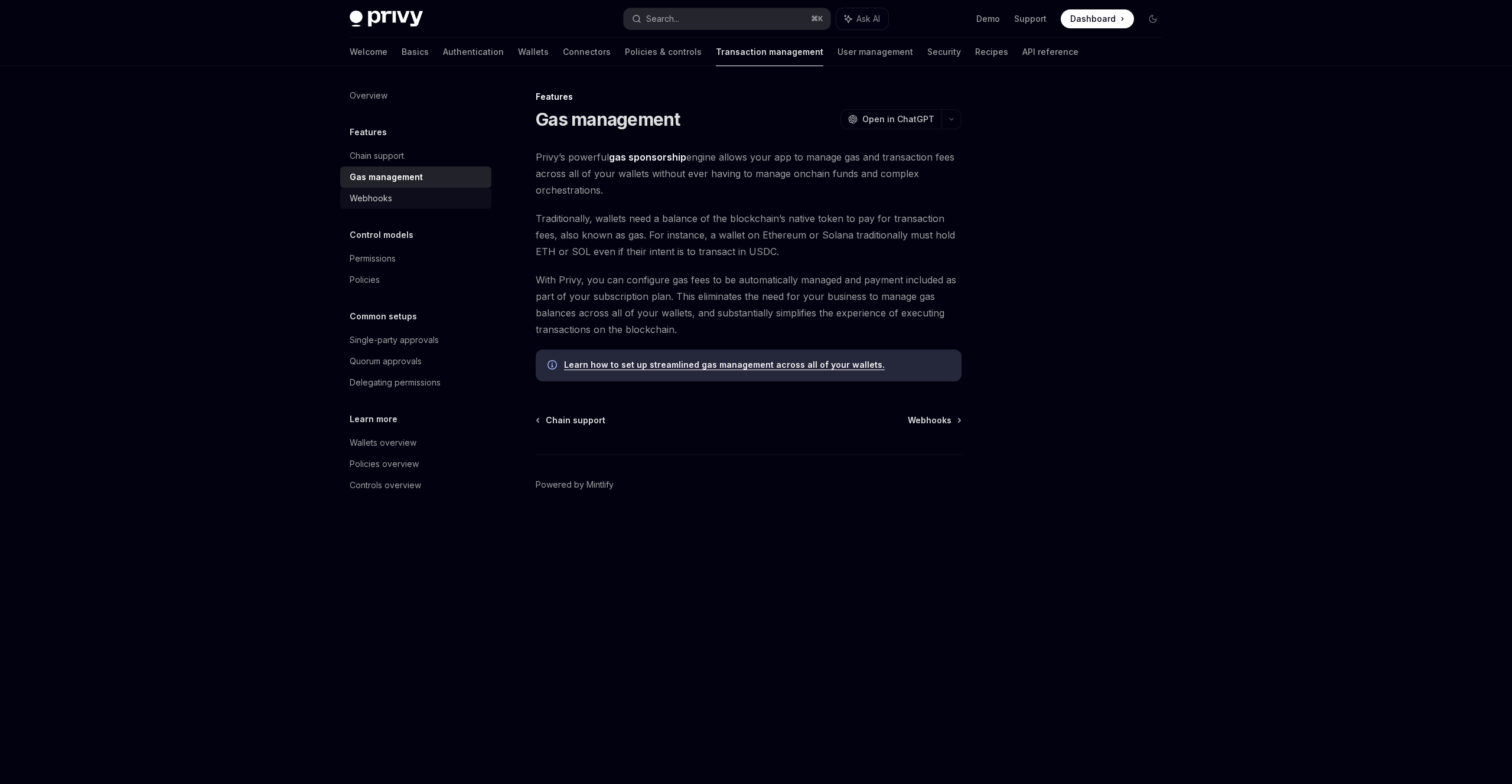
click at [381, 198] on div "Webhooks" at bounding box center [371, 199] width 43 height 14
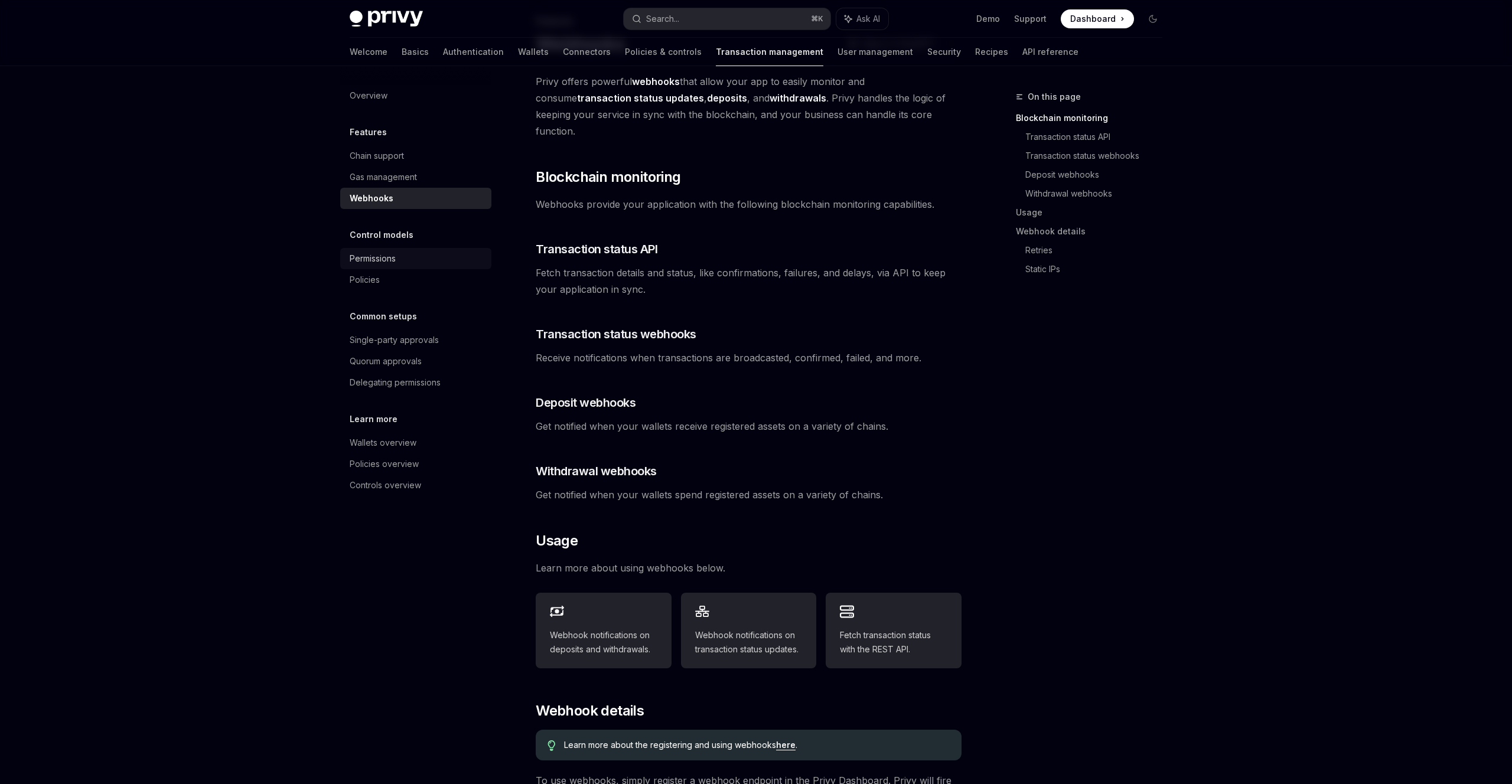
scroll to position [76, 0]
click at [421, 257] on div "Permissions" at bounding box center [417, 259] width 135 height 14
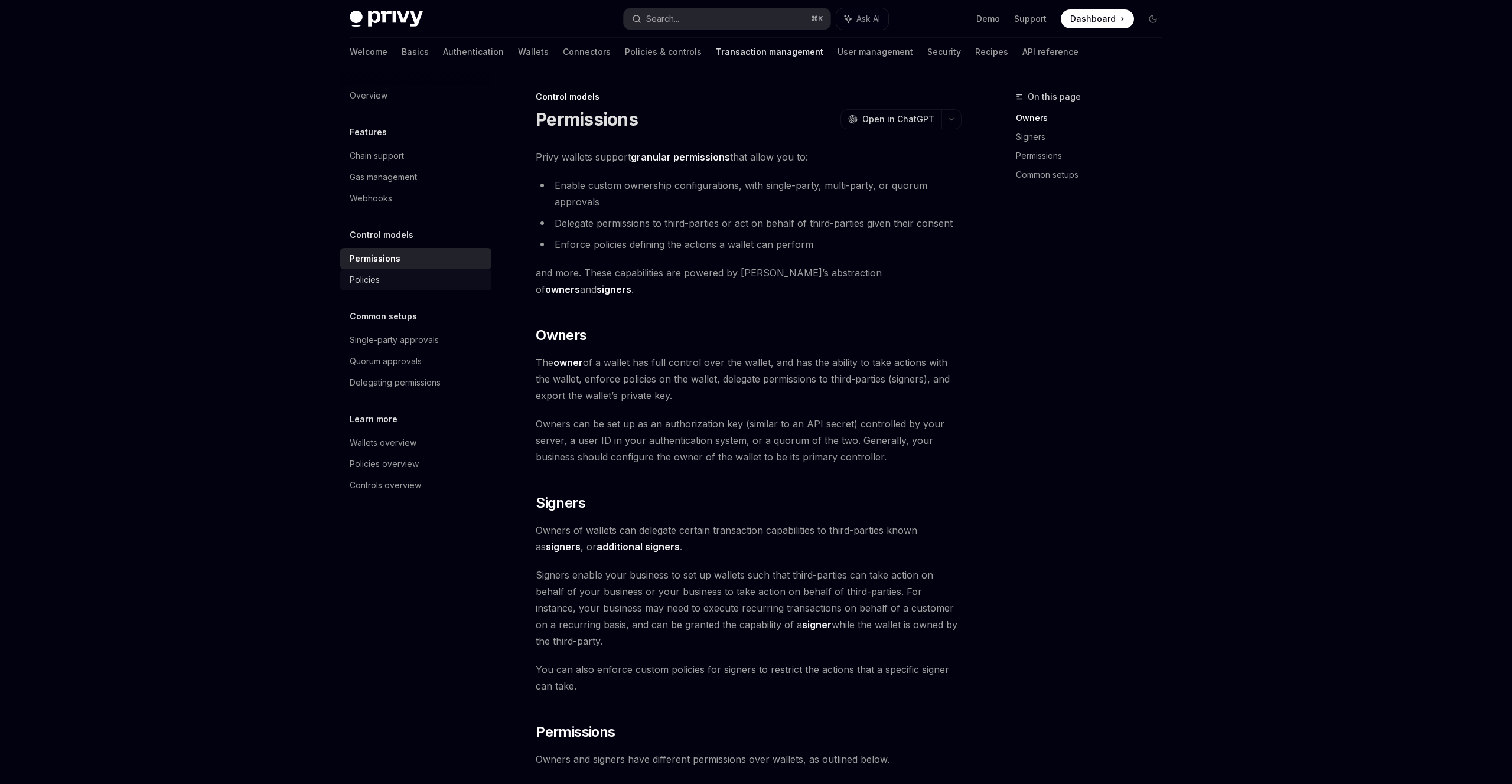
click at [390, 274] on div "Policies" at bounding box center [417, 280] width 135 height 14
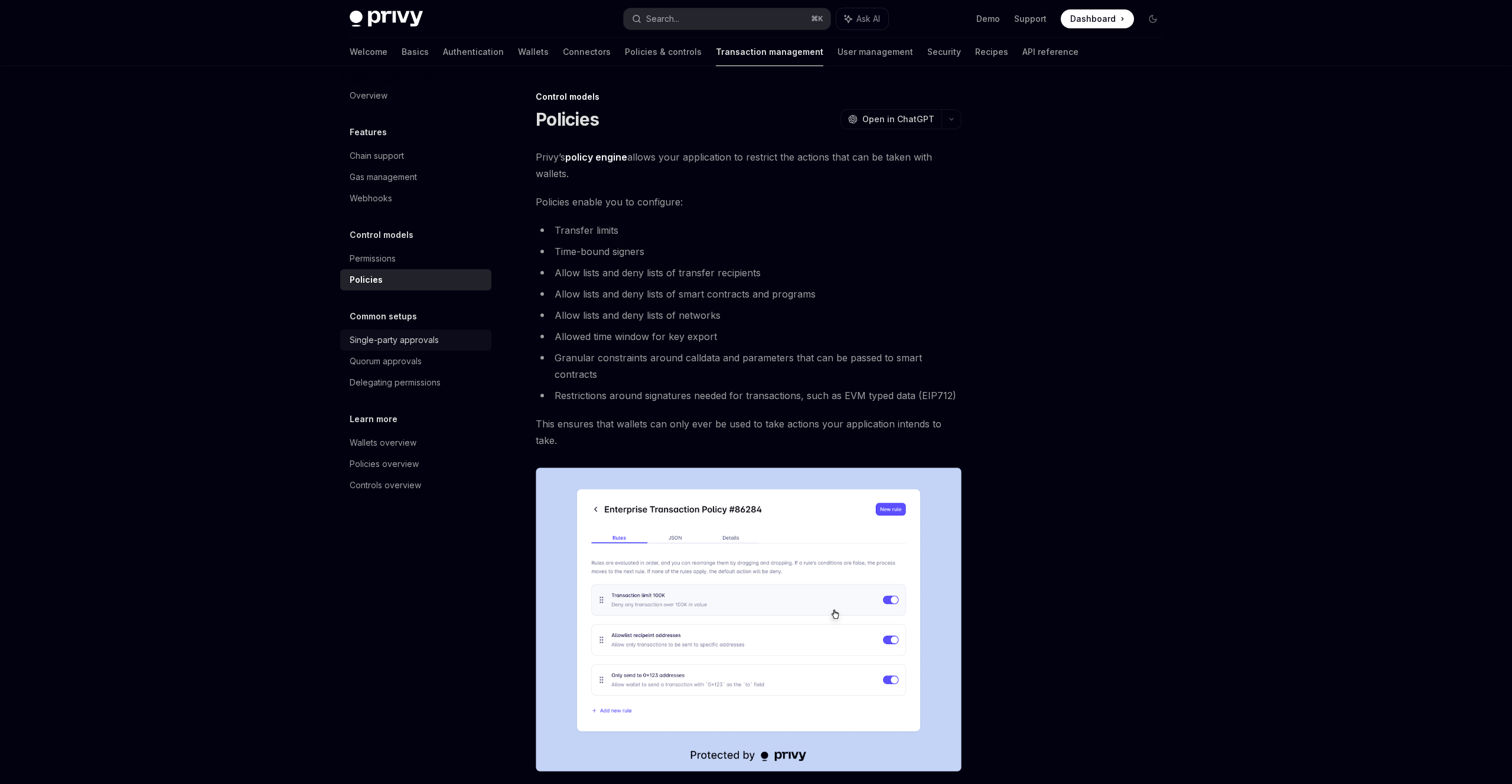
click at [401, 340] on div "Single-party approvals" at bounding box center [394, 340] width 89 height 14
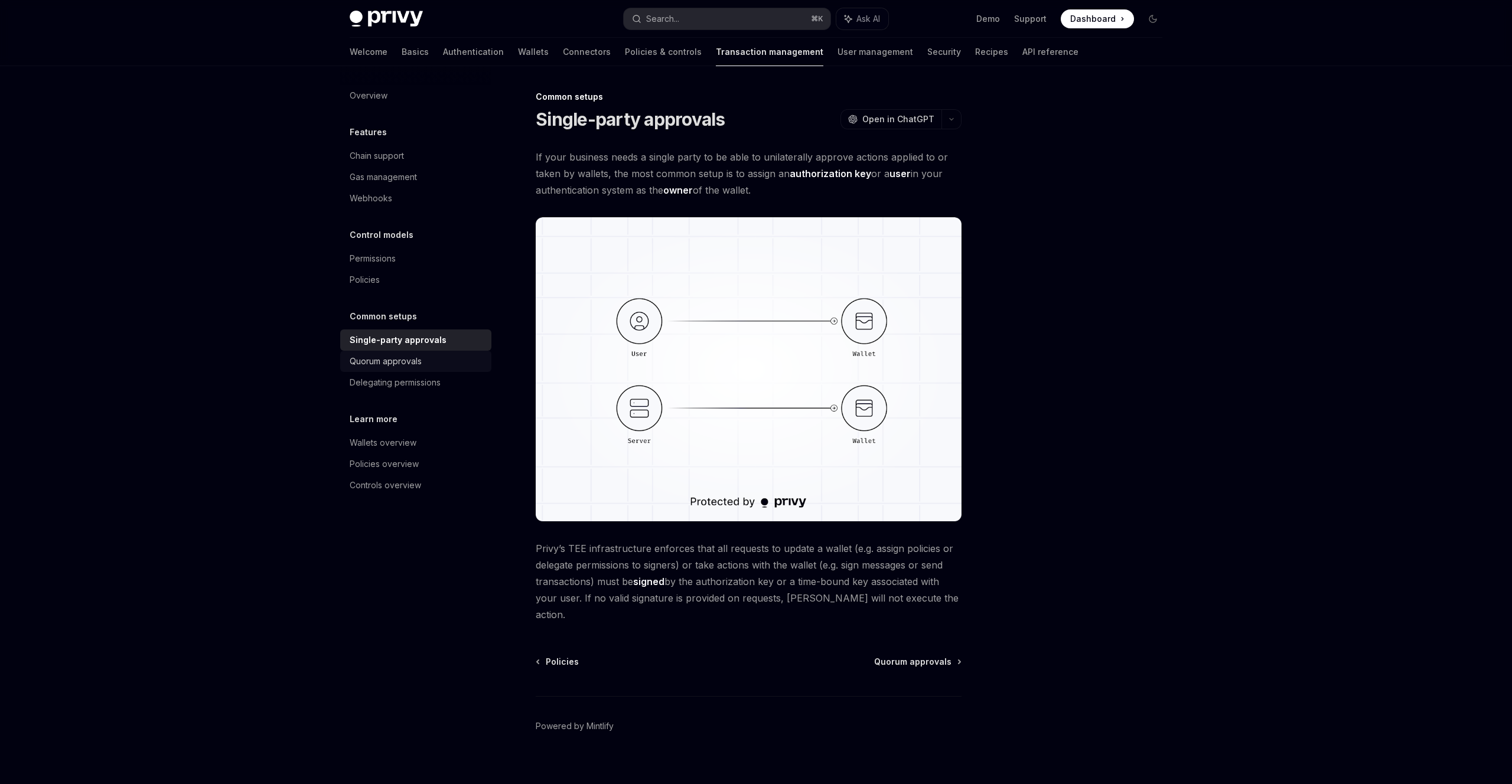
click at [382, 367] on div "Quorum approvals" at bounding box center [385, 362] width 72 height 14
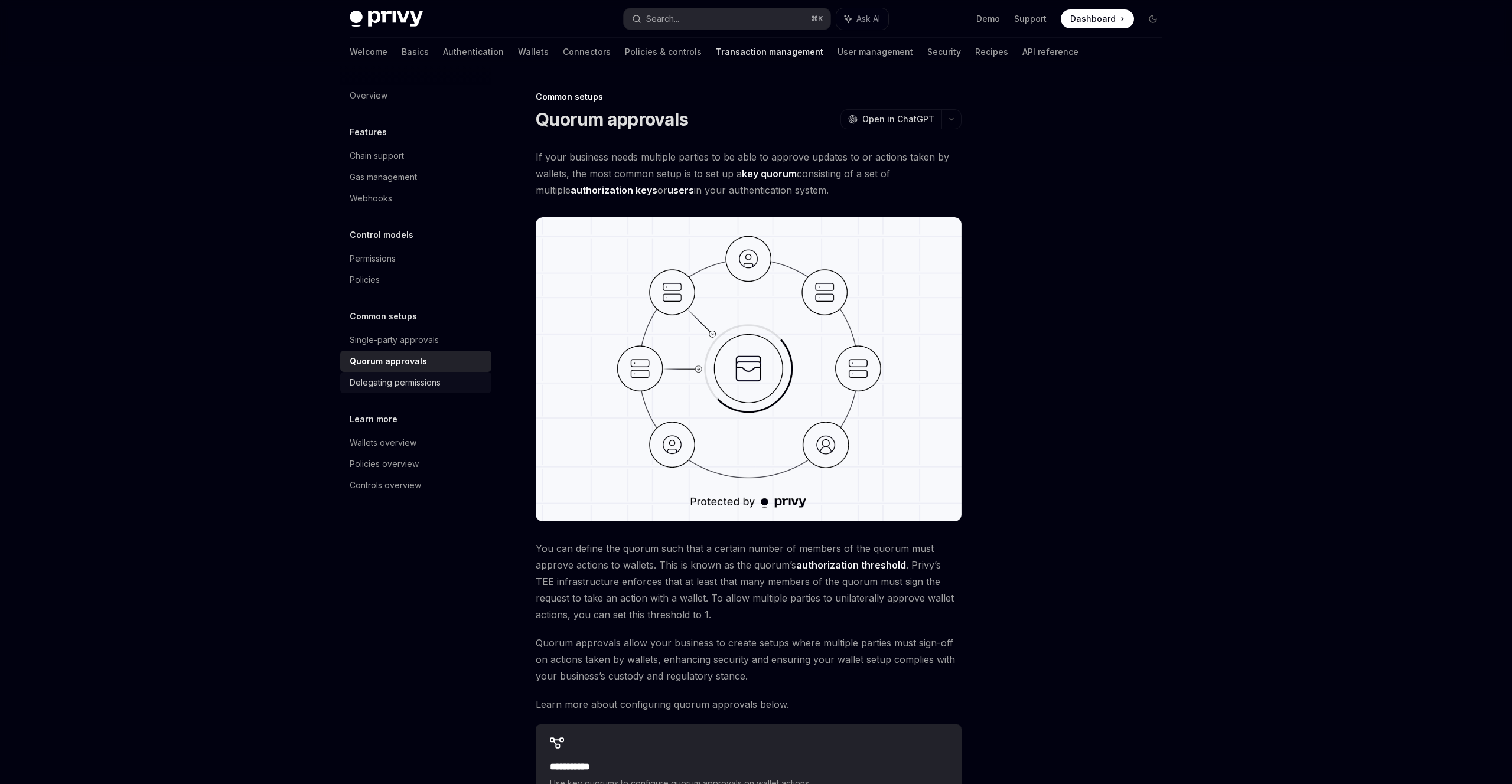
click at [377, 378] on div "Delegating permissions" at bounding box center [395, 383] width 91 height 14
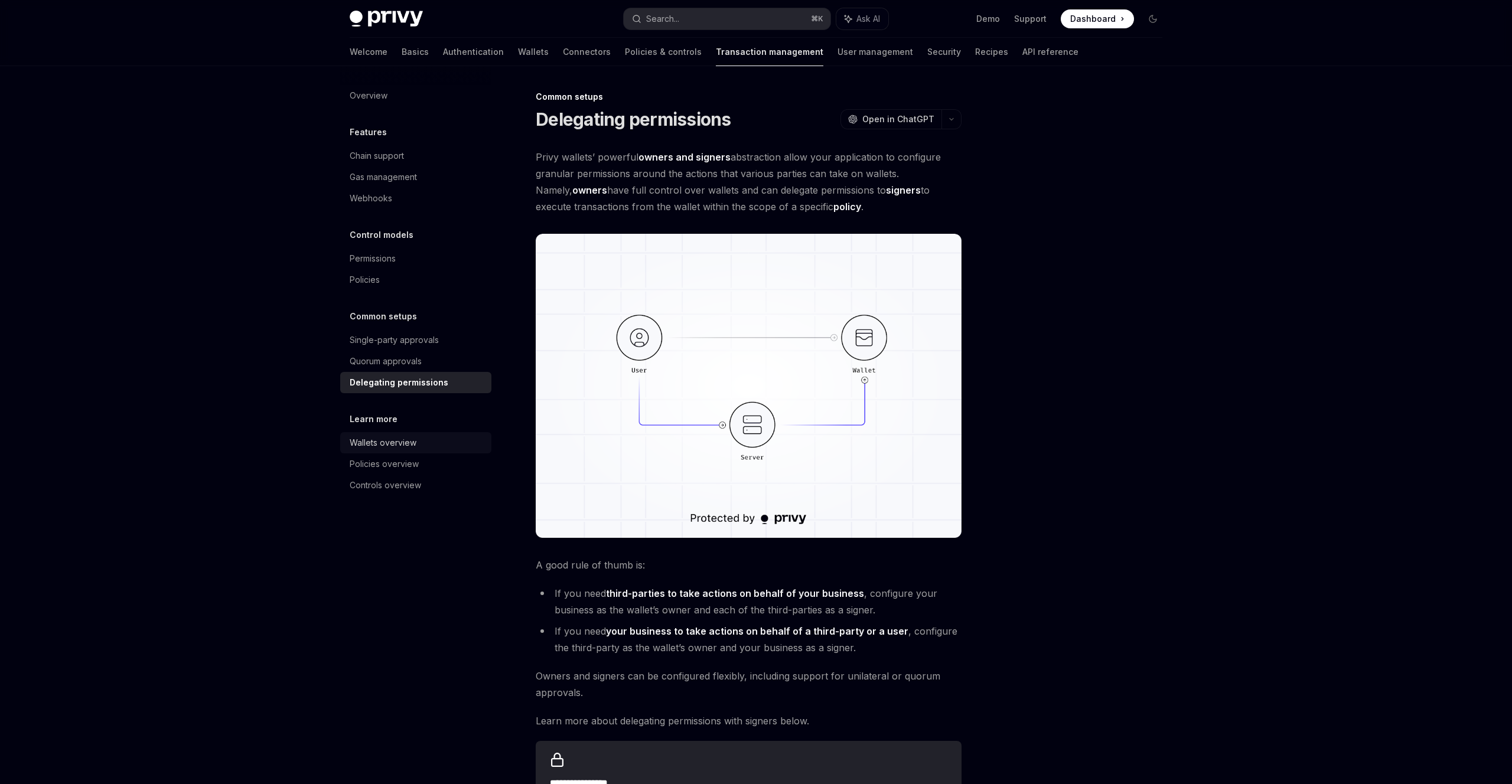
click at [363, 441] on div "Wallets overview" at bounding box center [382, 443] width 67 height 14
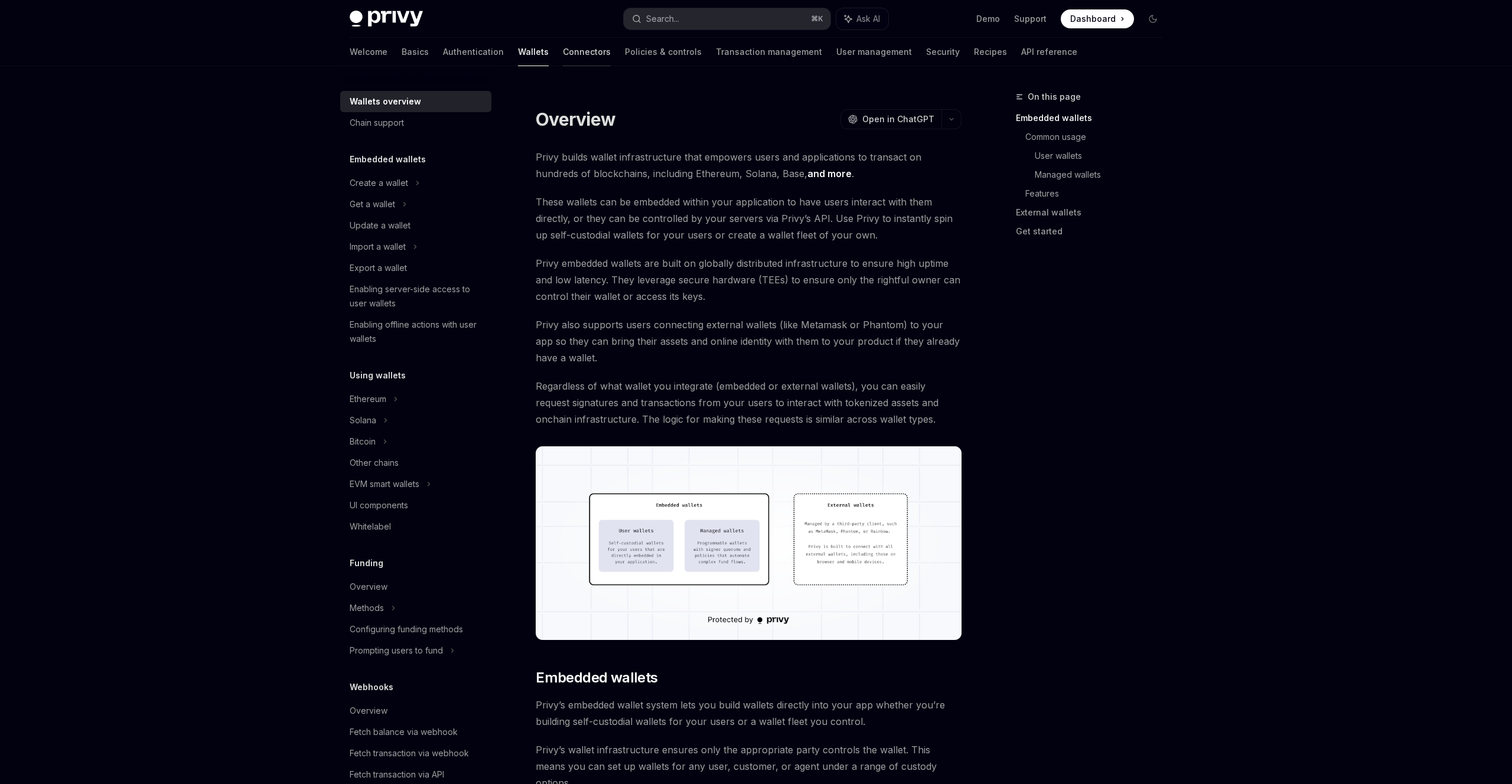
click at [563, 44] on link "Connectors" at bounding box center [587, 52] width 48 height 28
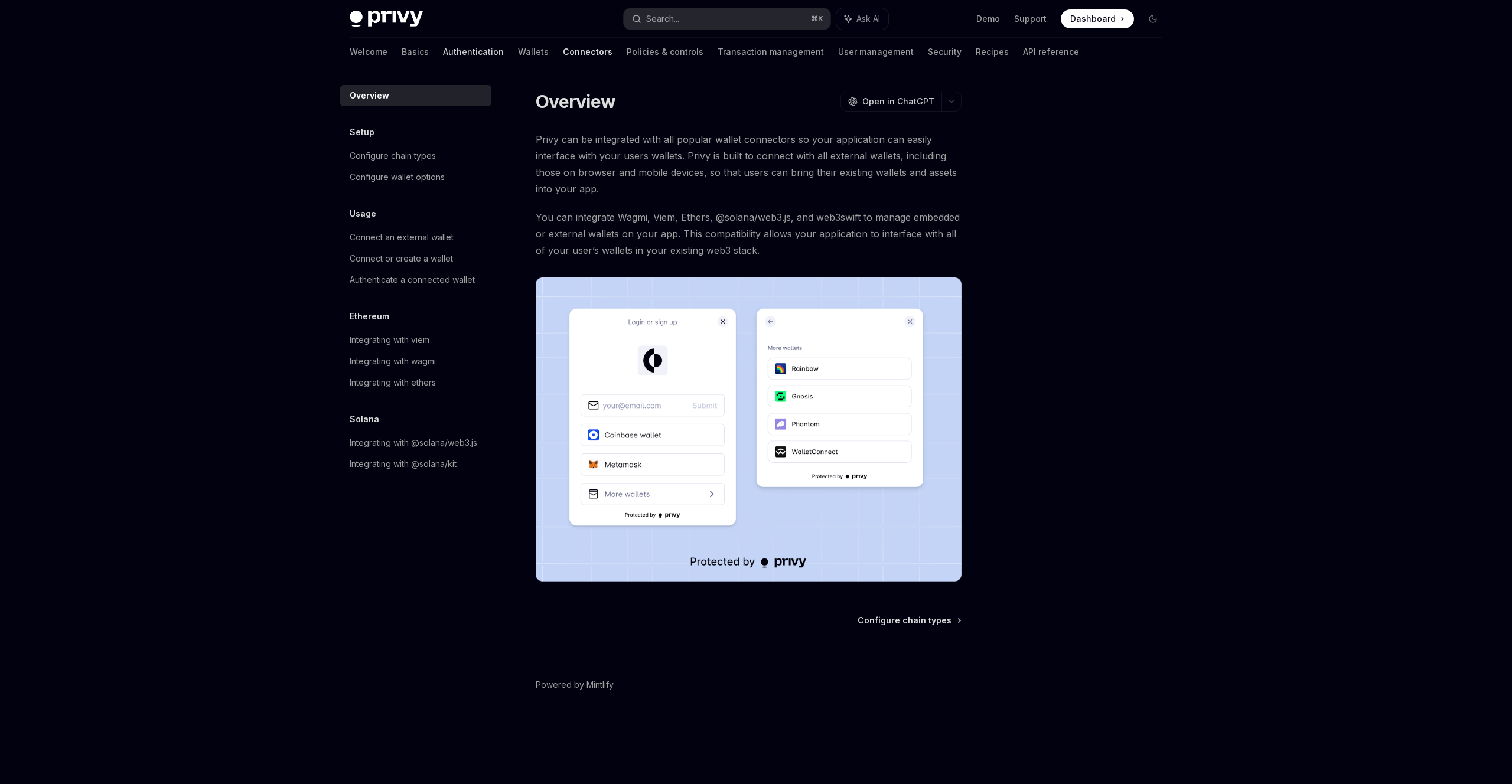
click at [443, 49] on link "Authentication" at bounding box center [474, 52] width 61 height 28
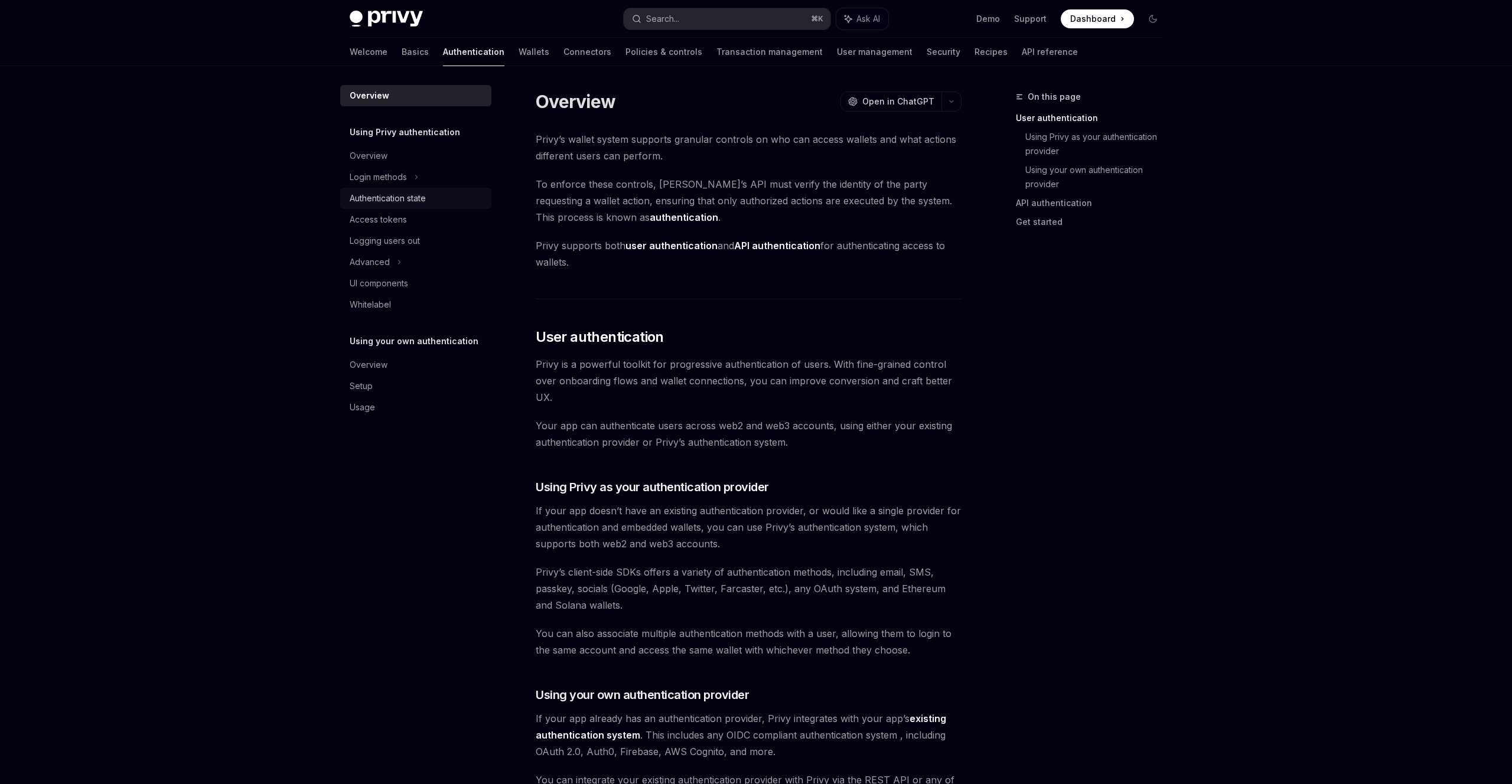
click at [398, 202] on div "Authentication state" at bounding box center [388, 199] width 76 height 14
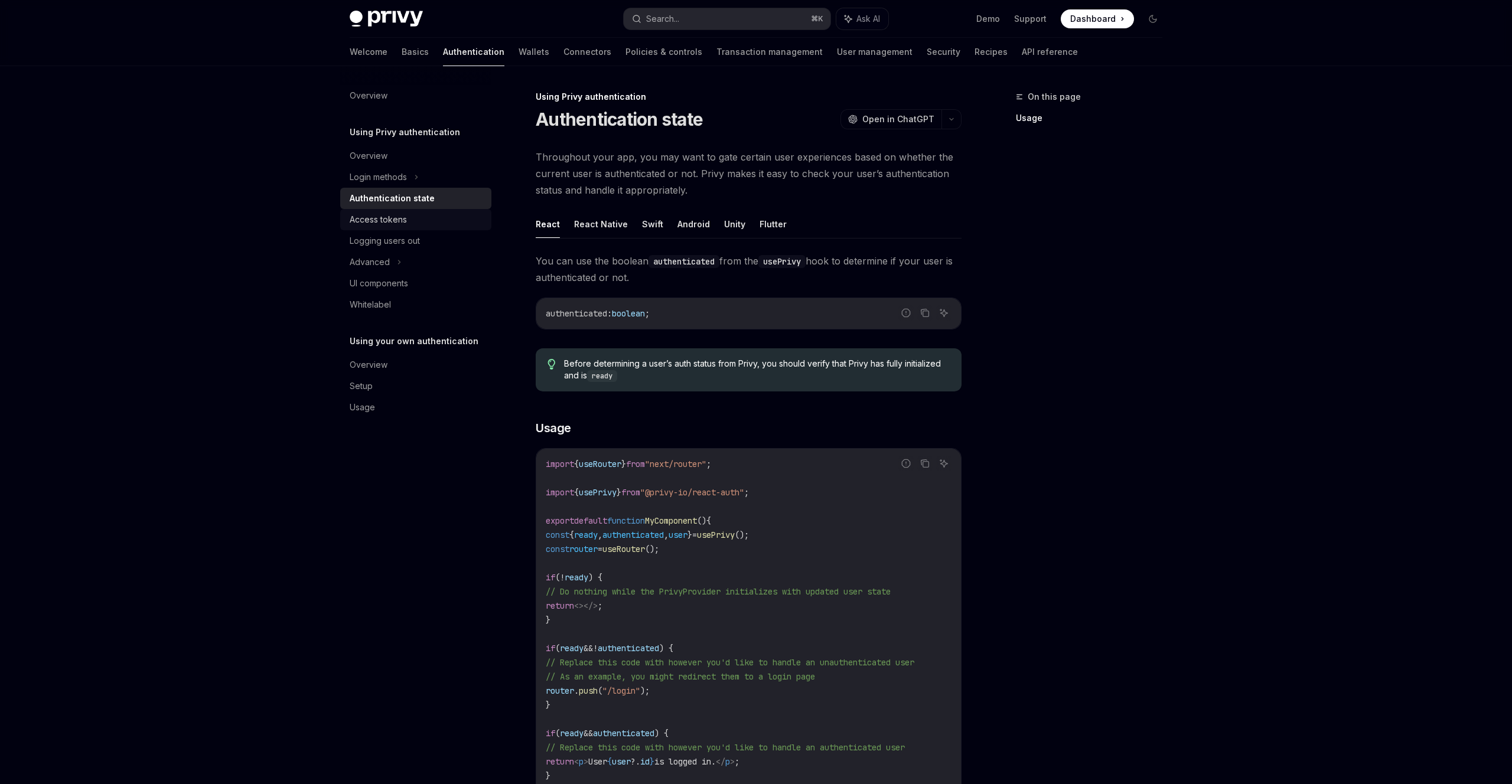
click at [390, 220] on div "Access tokens" at bounding box center [378, 220] width 58 height 14
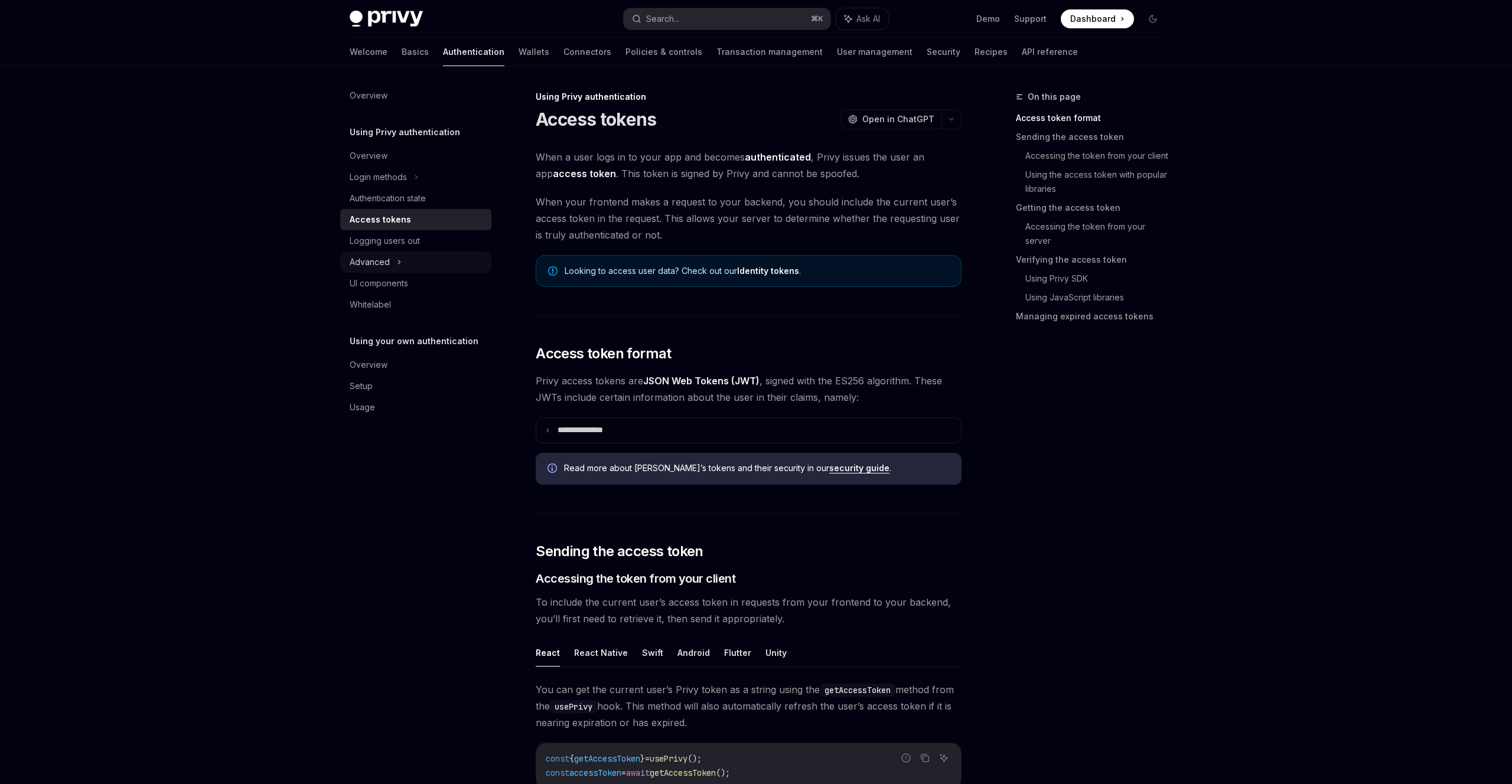
click at [384, 266] on div "Advanced" at bounding box center [369, 262] width 40 height 14
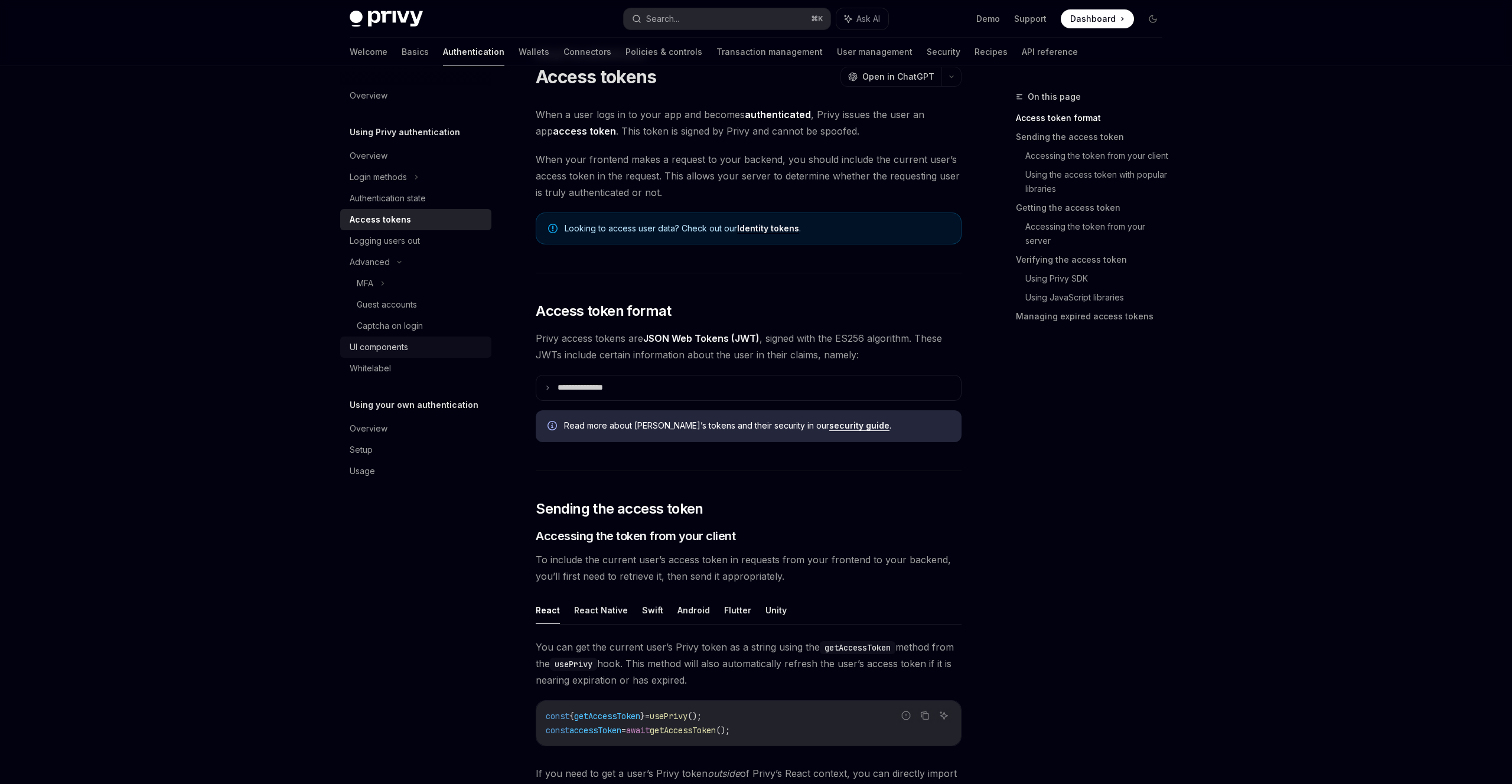
scroll to position [44, 0]
click at [369, 342] on div "UI components" at bounding box center [378, 347] width 58 height 14
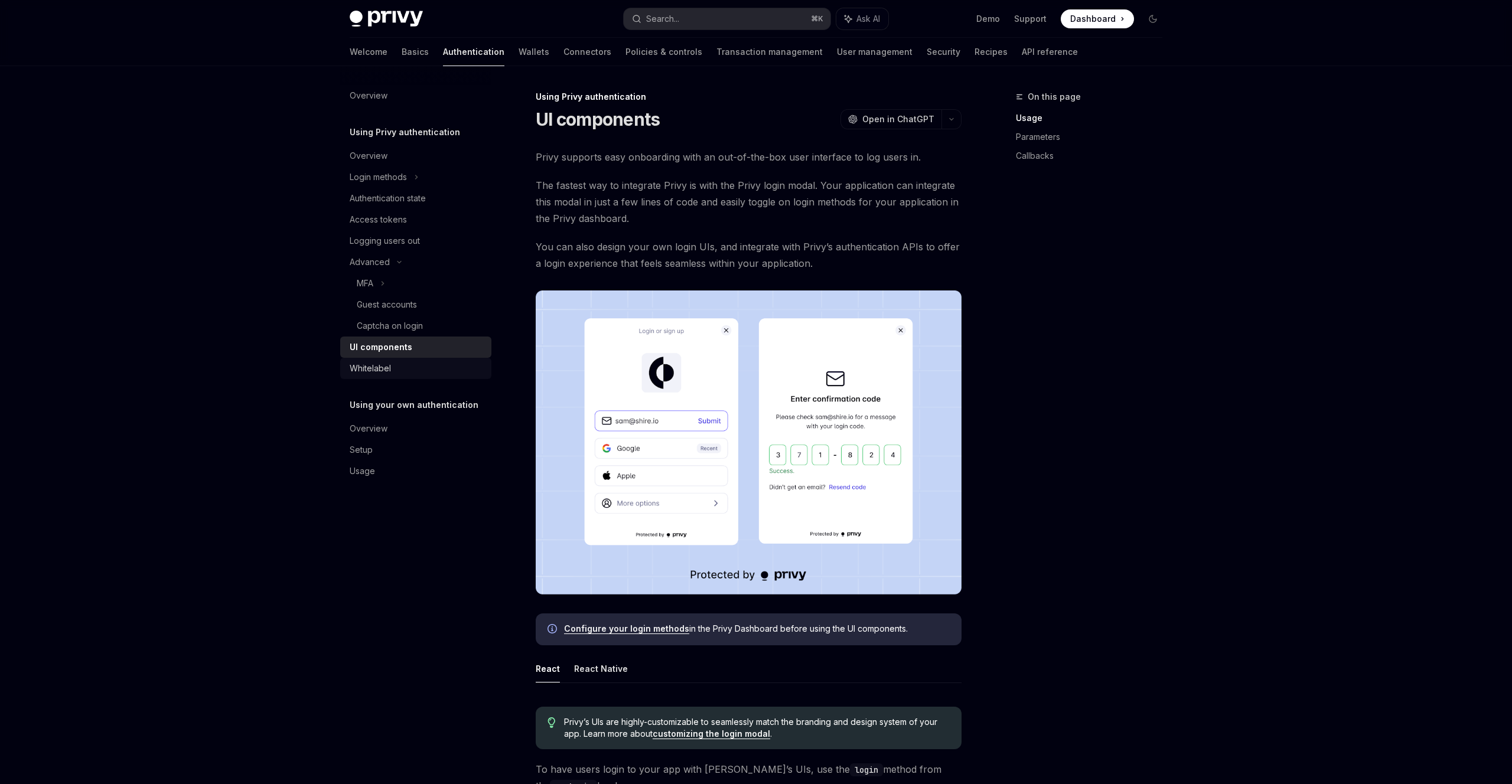
click at [357, 365] on div "Whitelabel" at bounding box center [370, 369] width 41 height 14
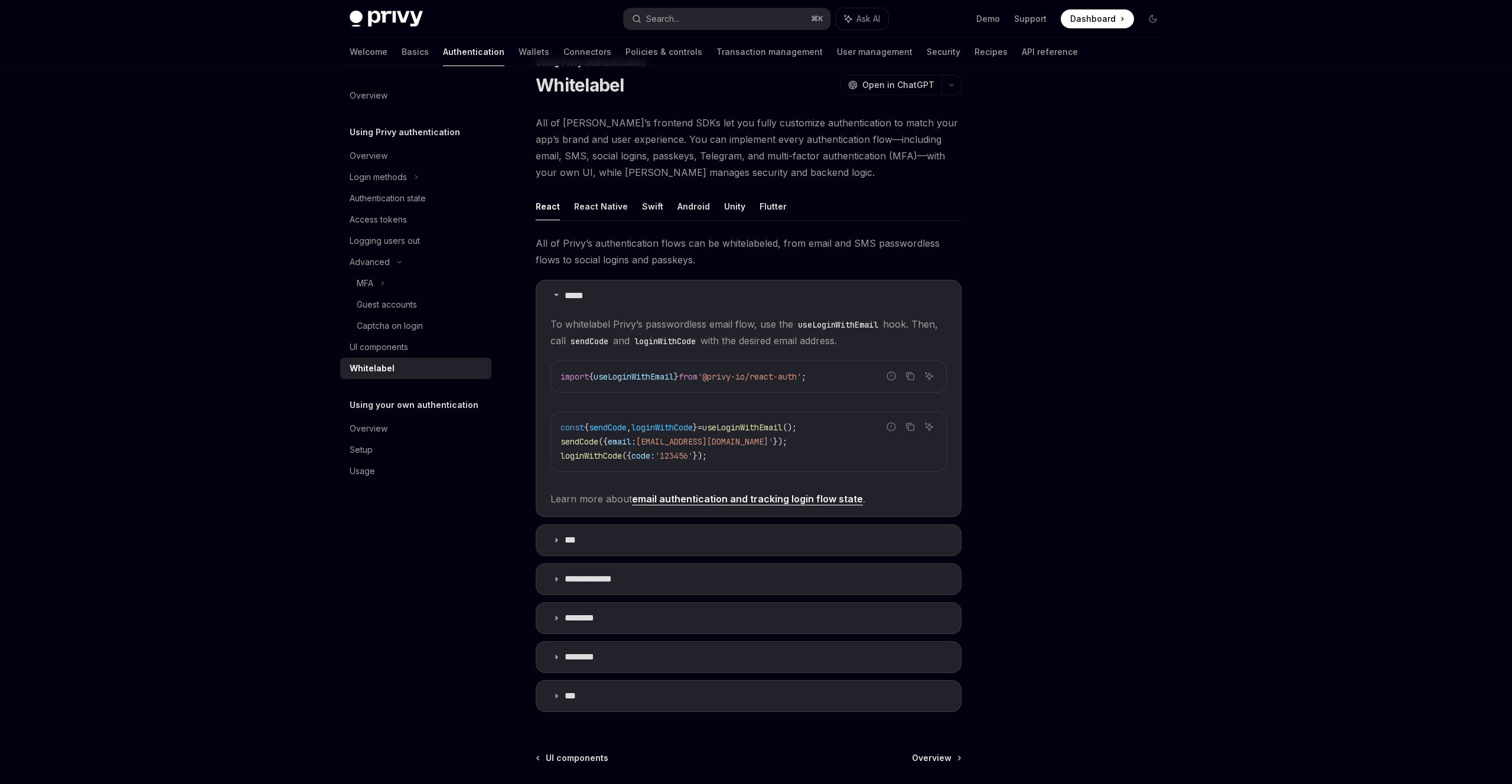
scroll to position [36, 0]
click at [580, 539] on p "***" at bounding box center [575, 538] width 21 height 12
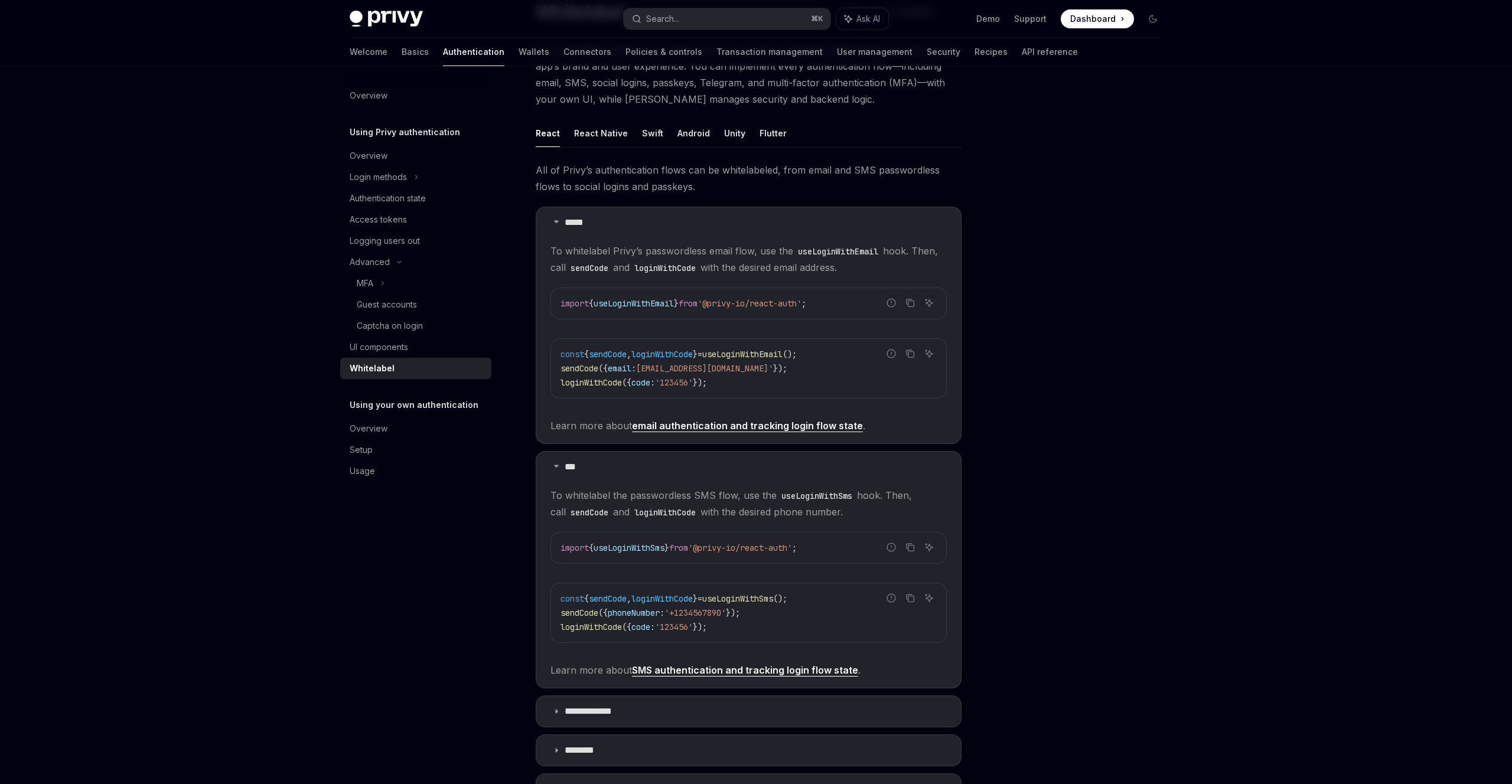
scroll to position [110, 0]
click at [756, 422] on link "email authentication and tracking login flow state" at bounding box center [747, 423] width 231 height 12
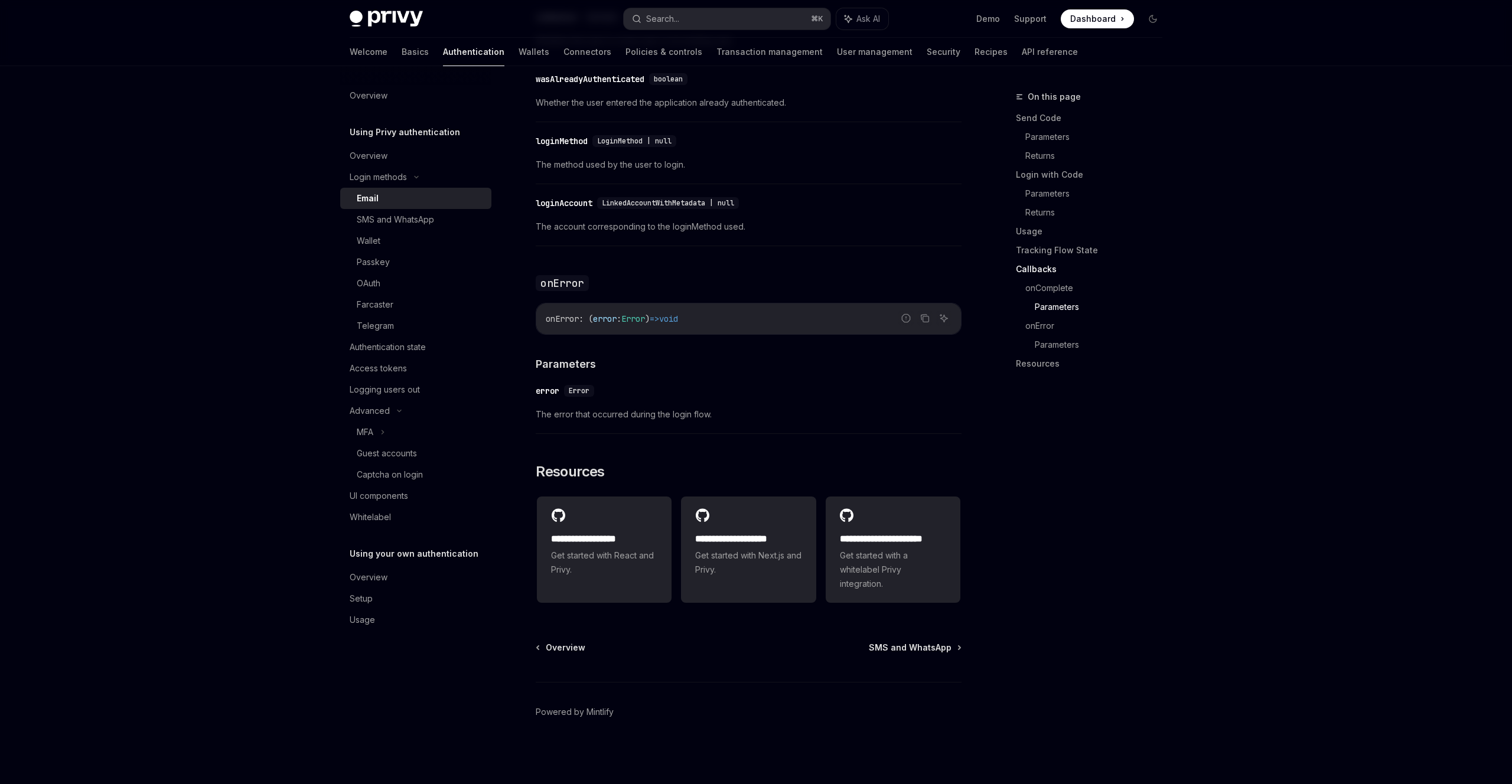
scroll to position [2105, 0]
click at [407, 238] on div "Wallet" at bounding box center [420, 241] width 127 height 14
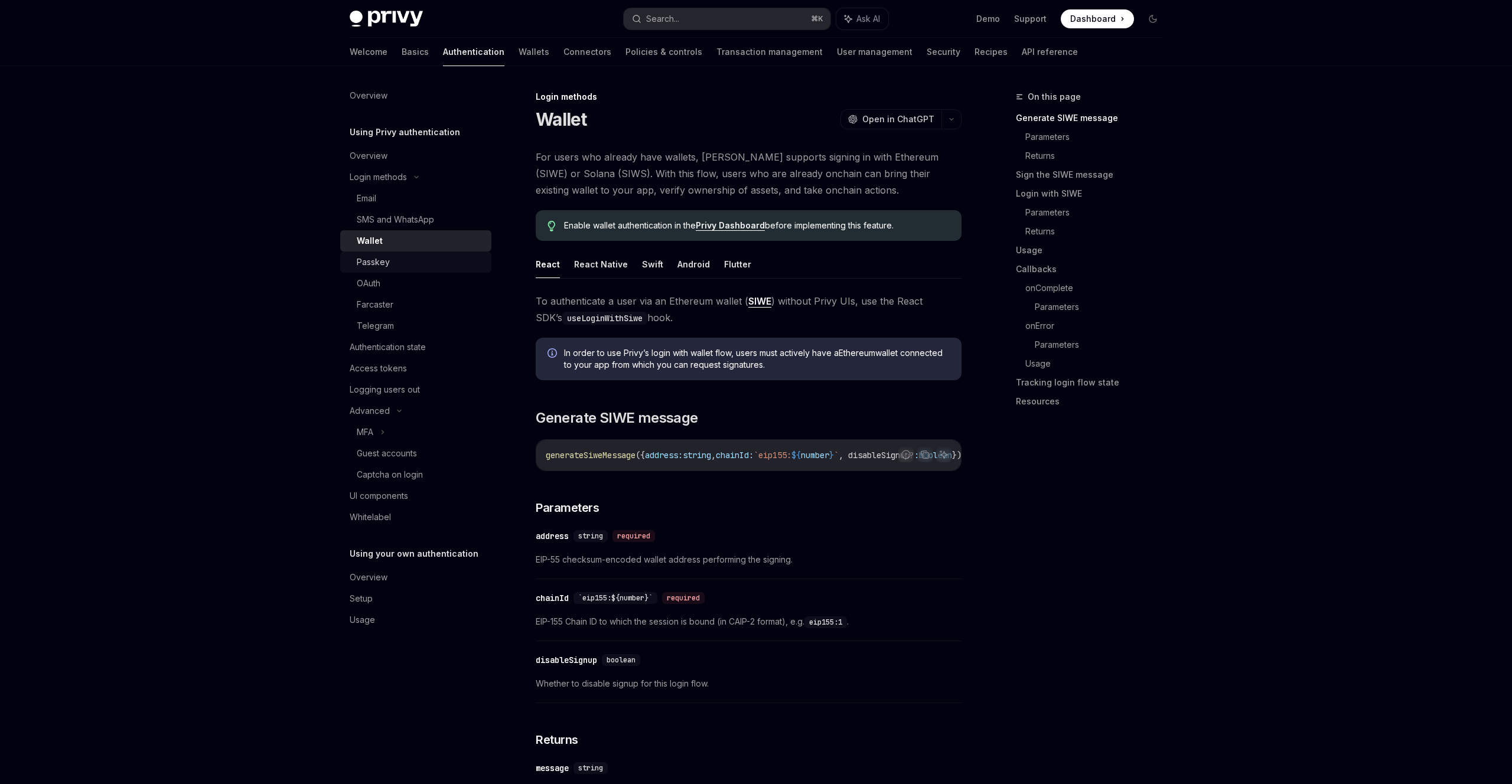
click at [399, 268] on div "Passkey" at bounding box center [420, 262] width 127 height 14
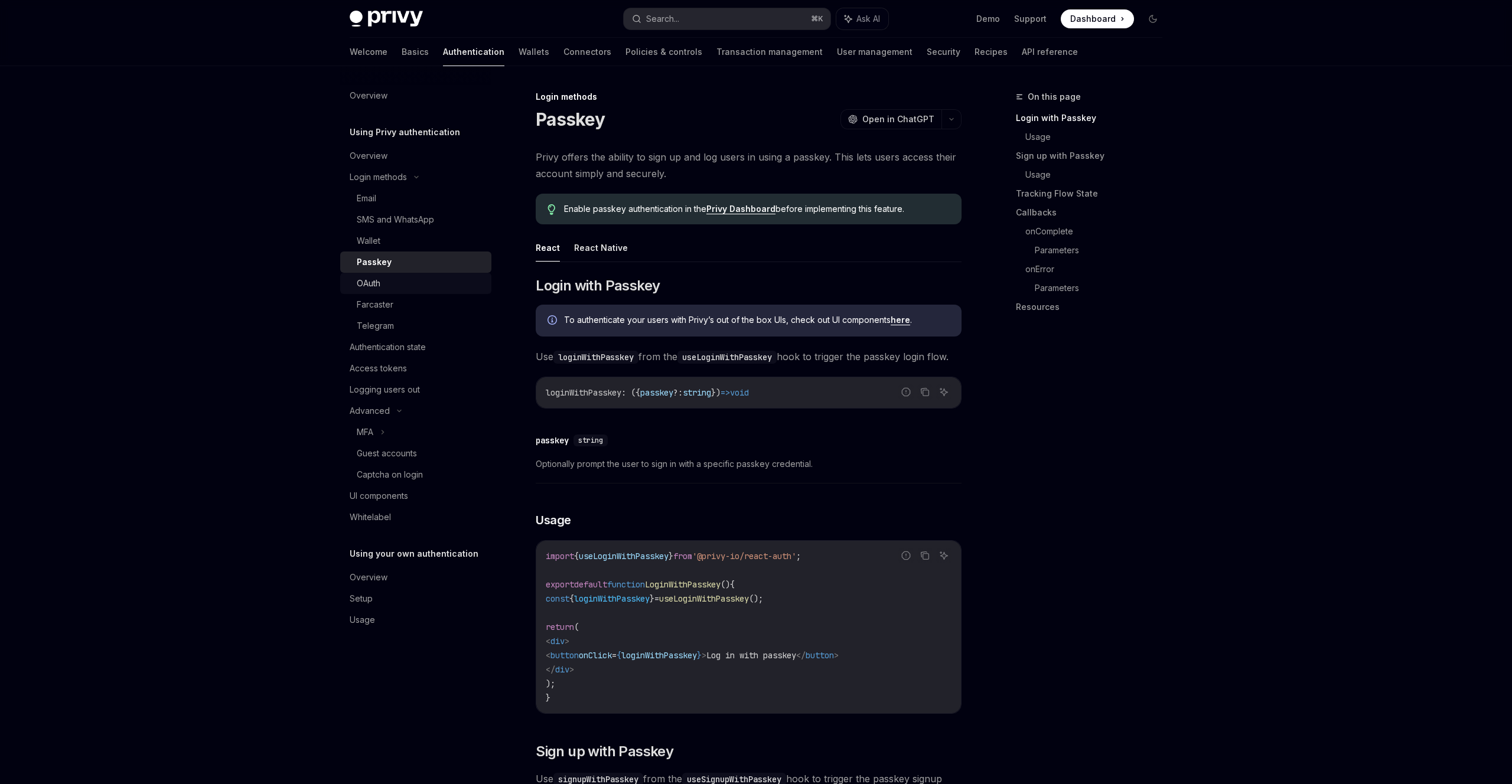
click at [398, 281] on div "OAuth" at bounding box center [420, 283] width 127 height 14
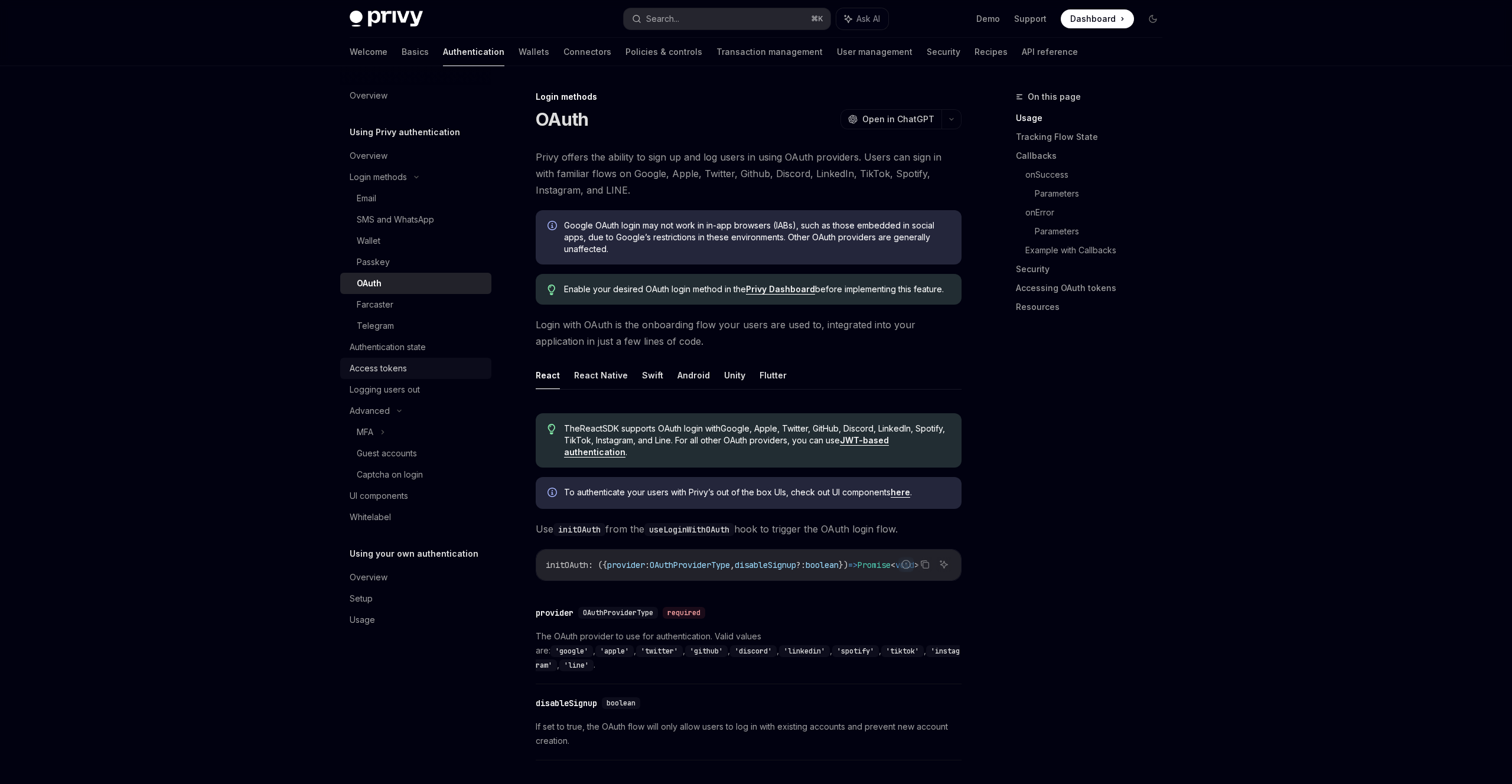
click at [398, 371] on div "Access tokens" at bounding box center [378, 369] width 58 height 14
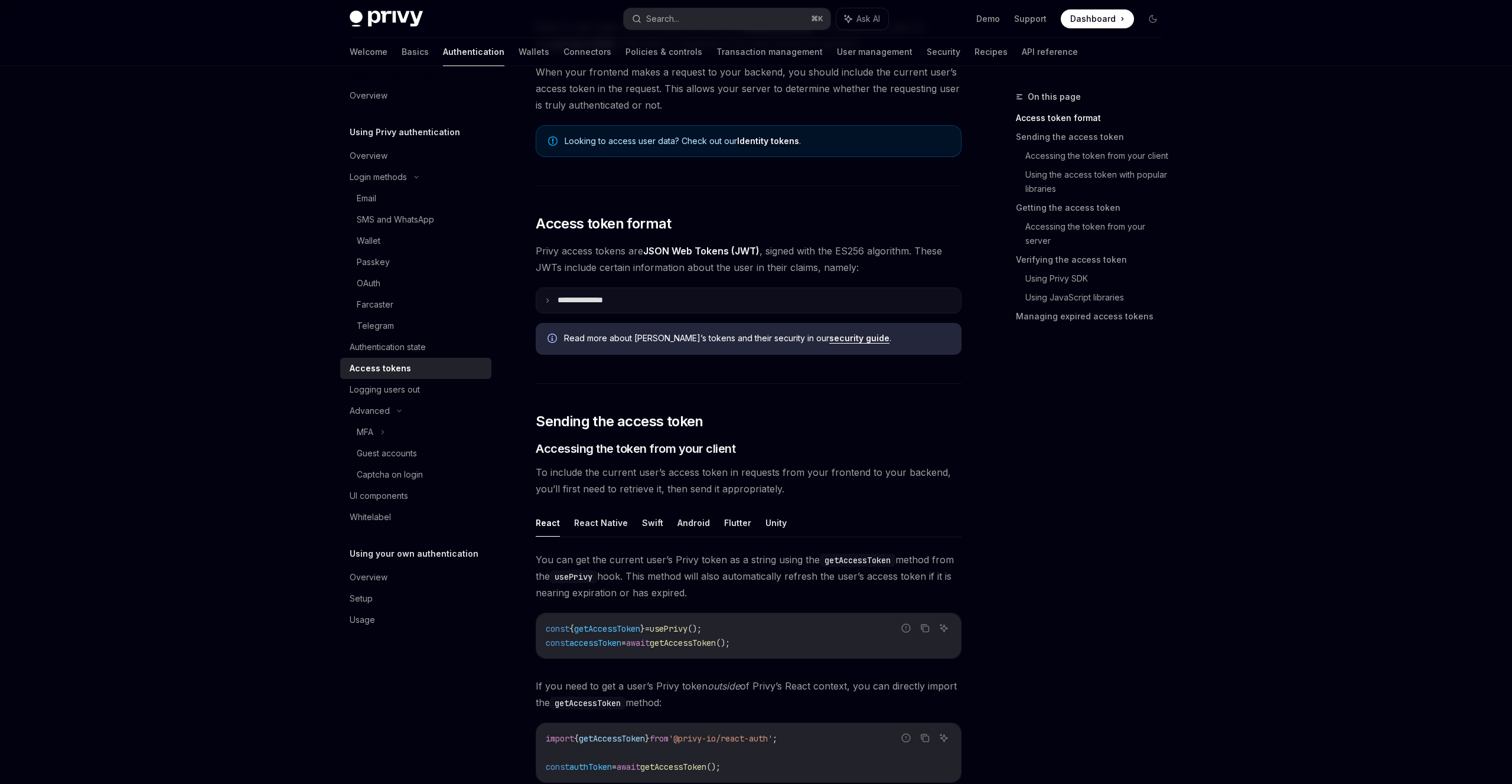
scroll to position [136, 0]
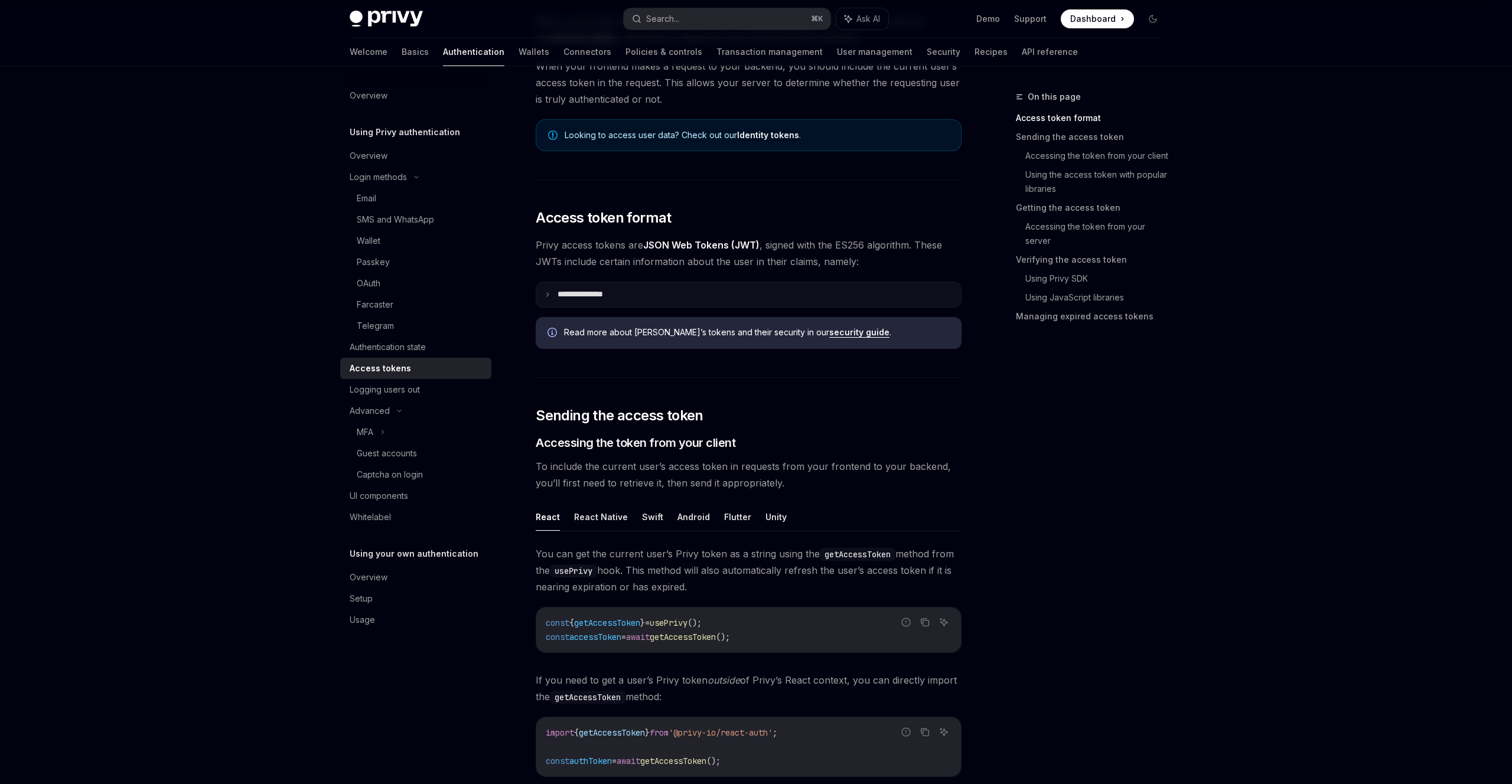
click at [582, 295] on p "**********" at bounding box center [590, 294] width 65 height 10
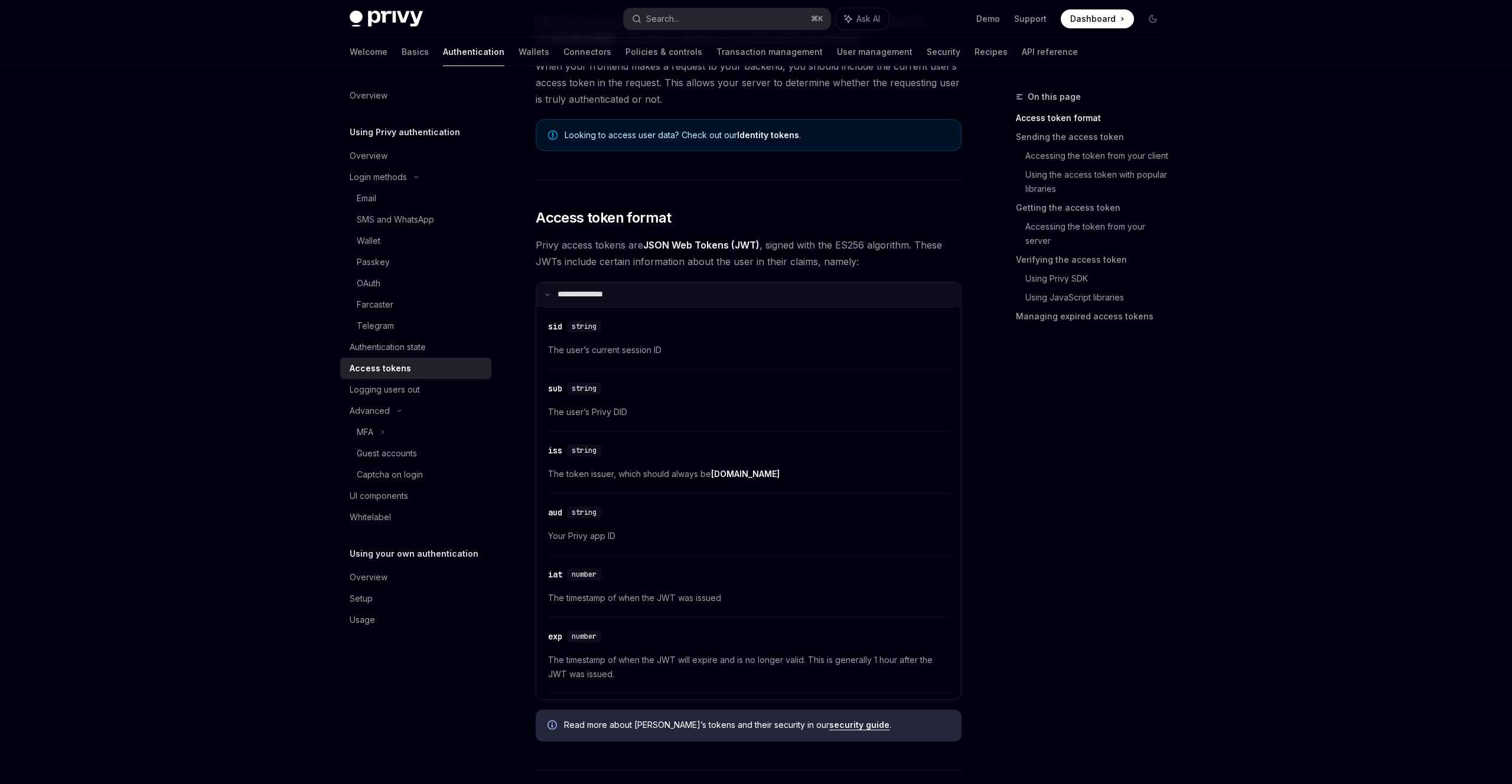
click at [582, 295] on p "**********" at bounding box center [587, 294] width 60 height 10
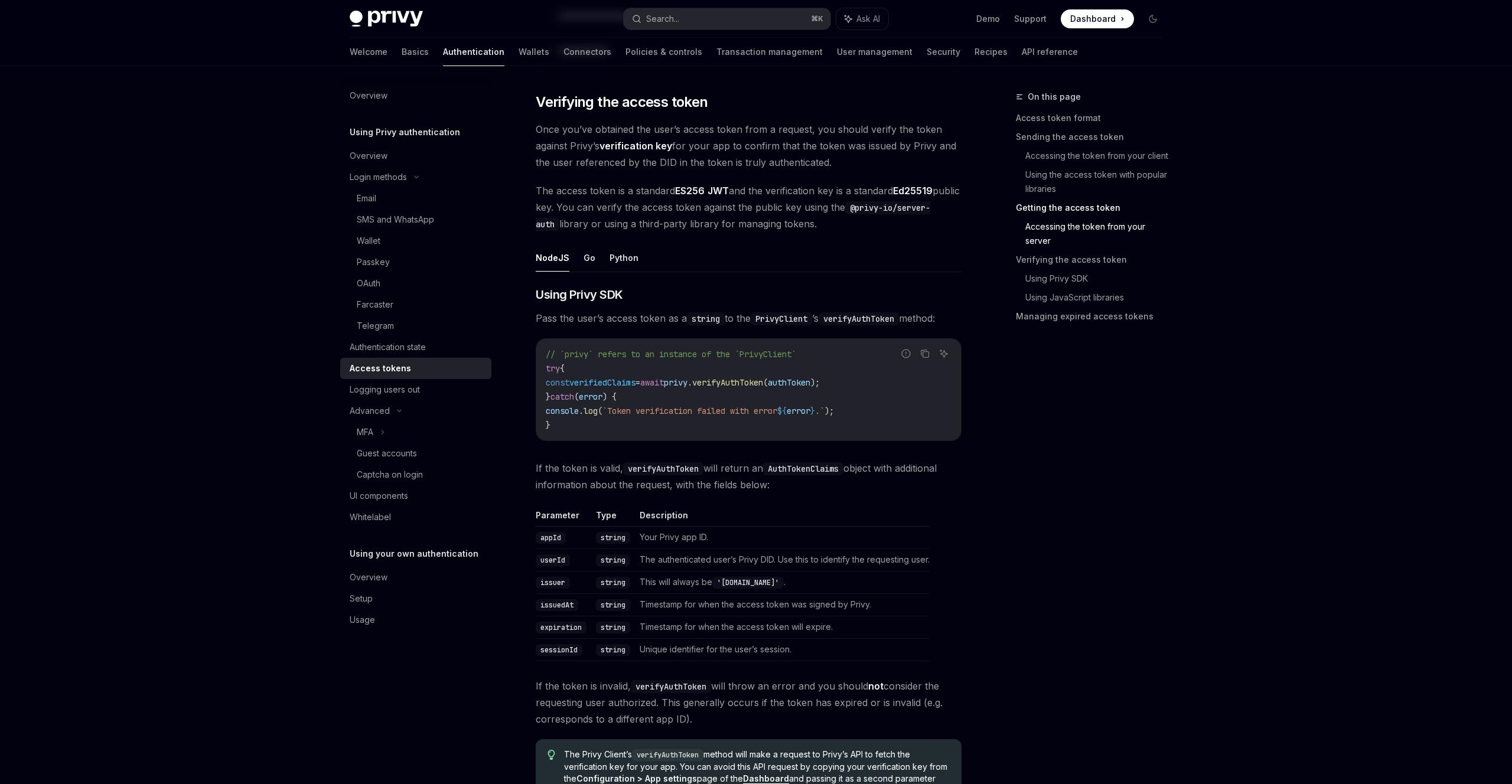
scroll to position [1671, 0]
click at [615, 261] on button "Python" at bounding box center [624, 256] width 29 height 28
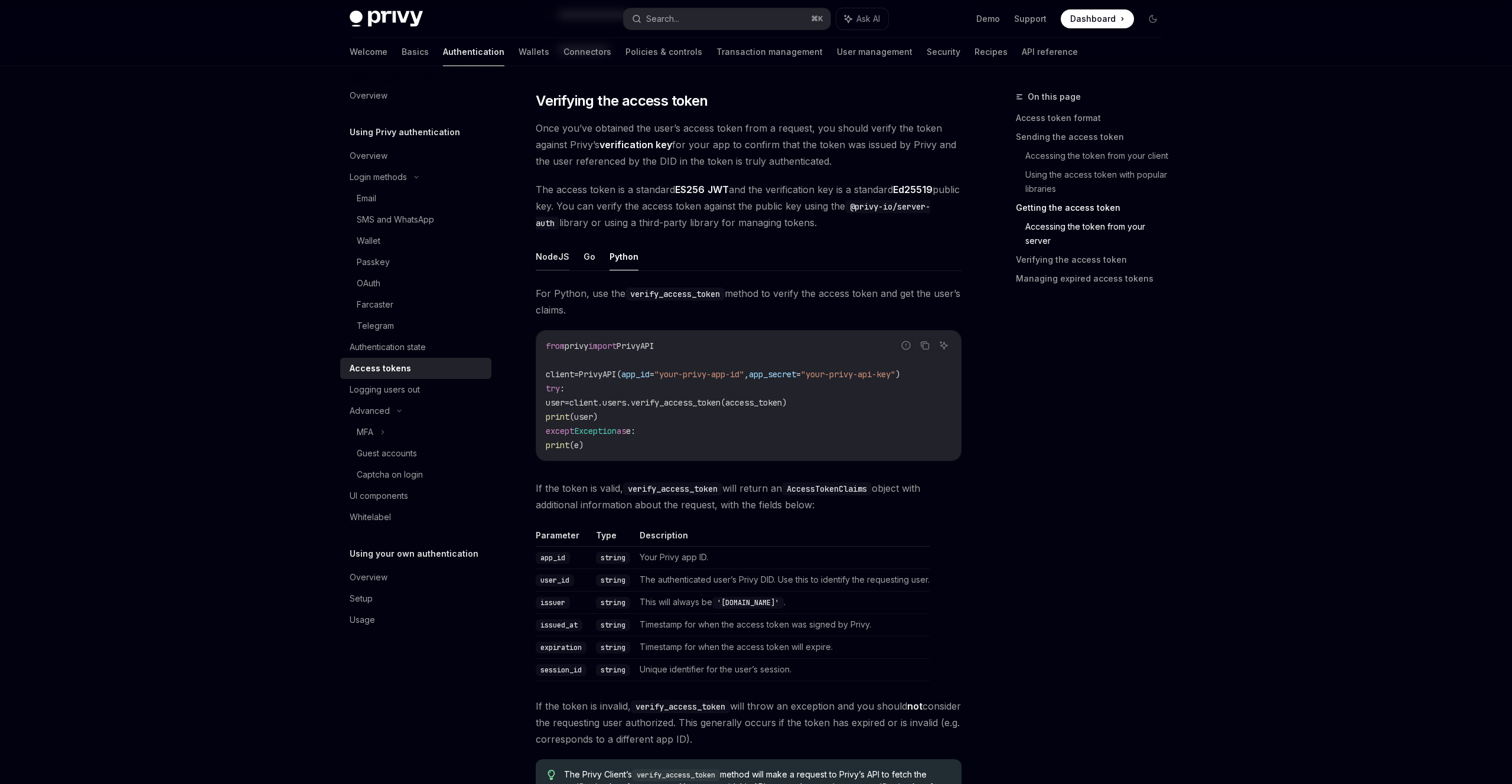
click at [556, 258] on button "NodeJS" at bounding box center [553, 256] width 34 height 28
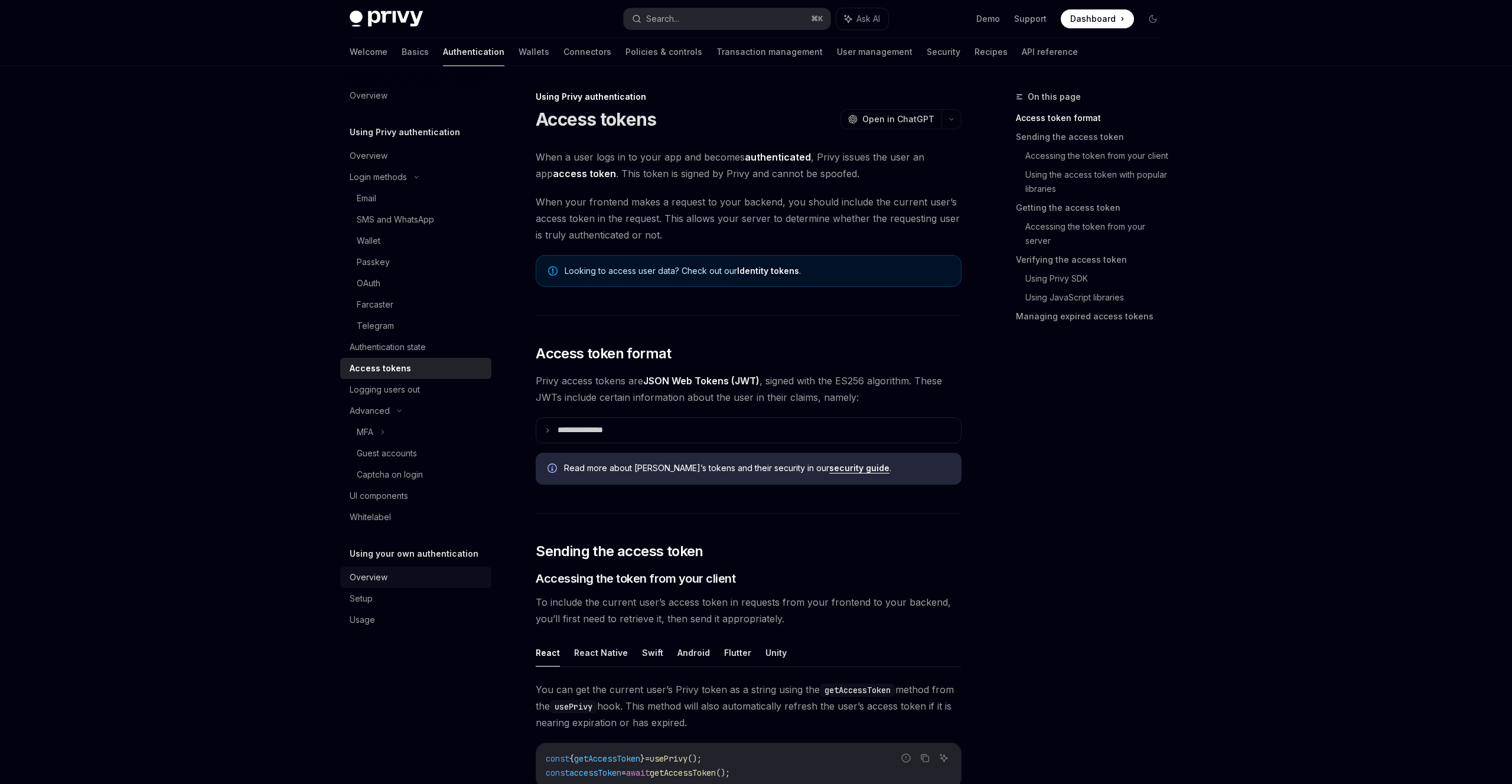
click at [356, 580] on div "Overview" at bounding box center [368, 578] width 38 height 14
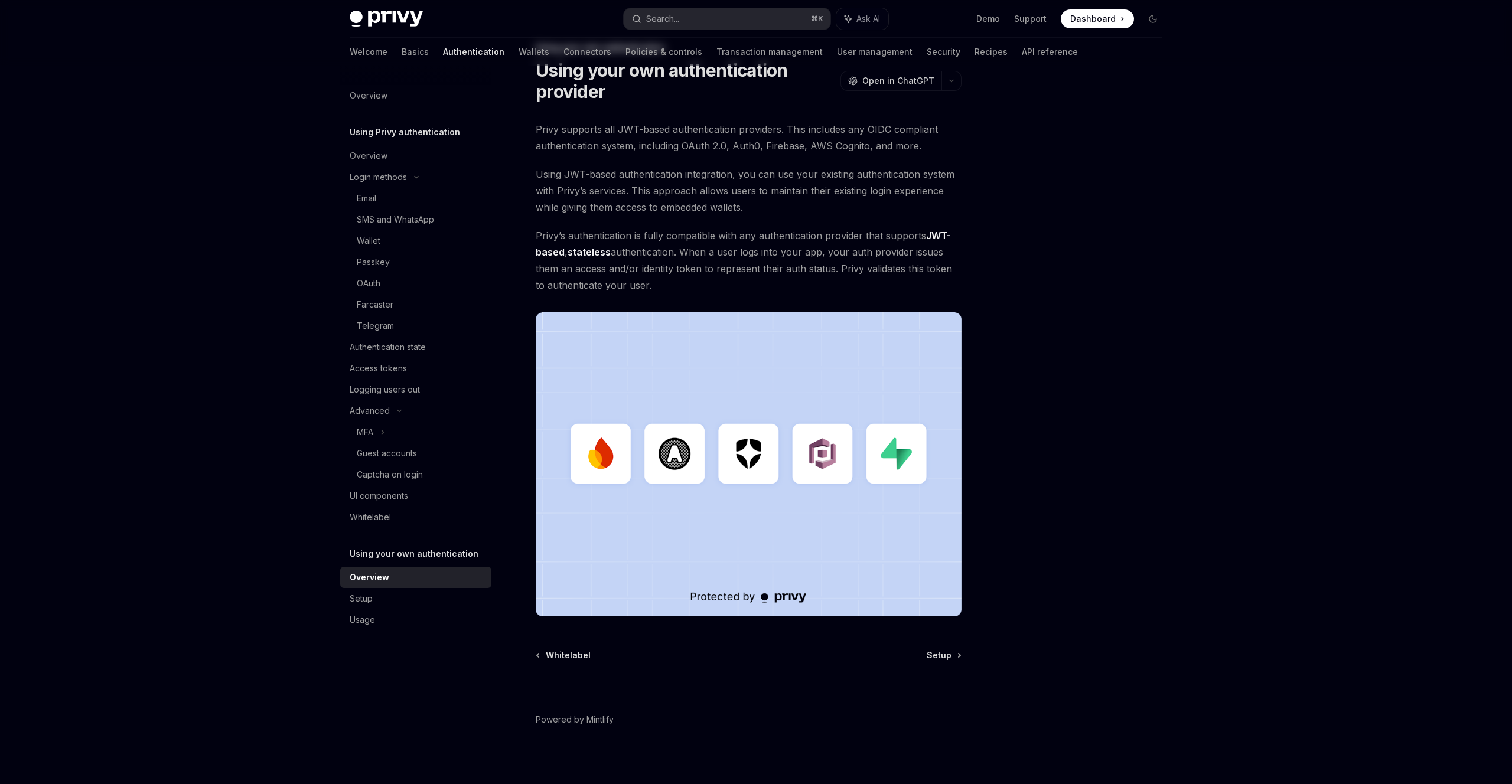
scroll to position [57, 0]
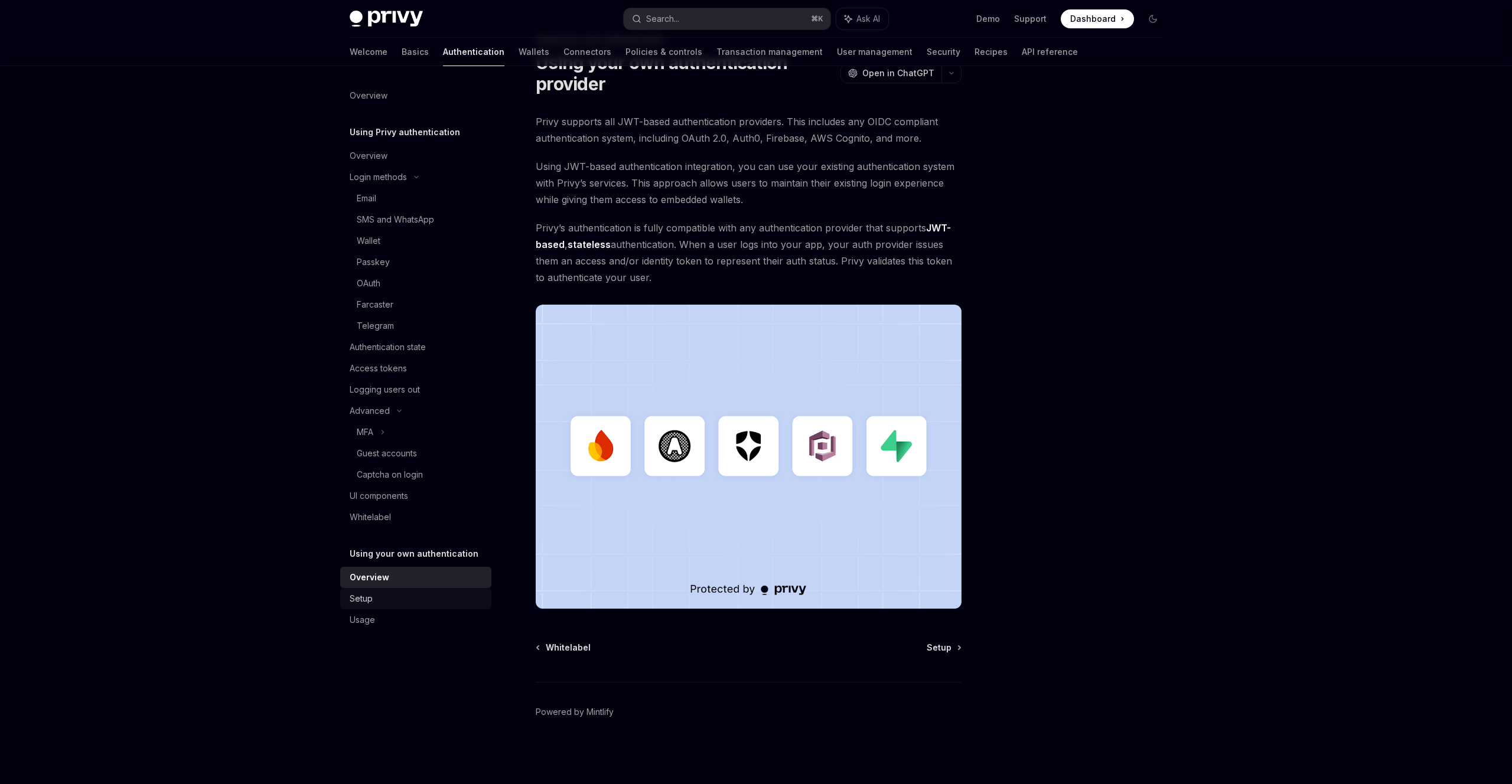
click at [390, 595] on div "Setup" at bounding box center [417, 599] width 135 height 14
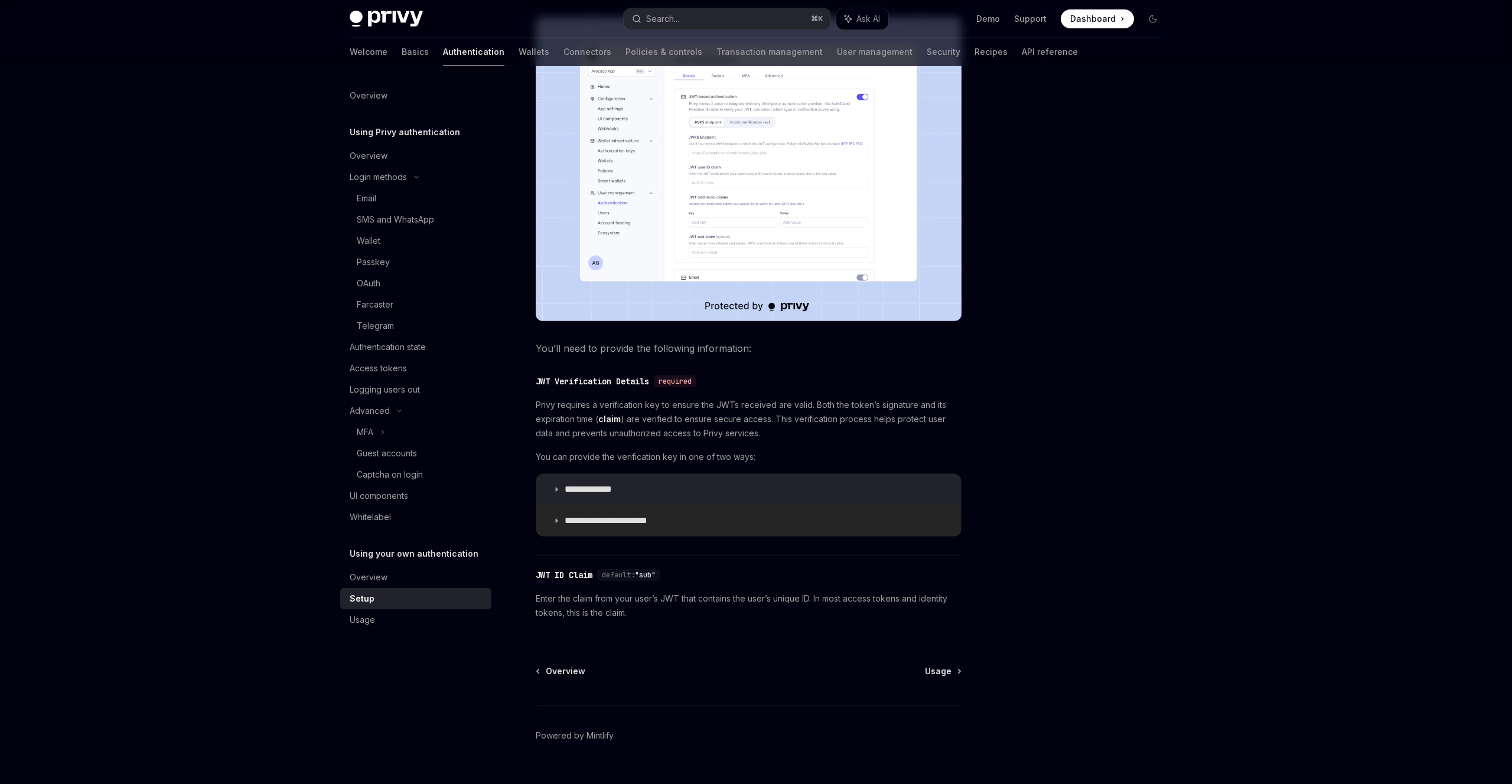
scroll to position [298, 0]
click at [586, 494] on p "**********" at bounding box center [600, 488] width 70 height 12
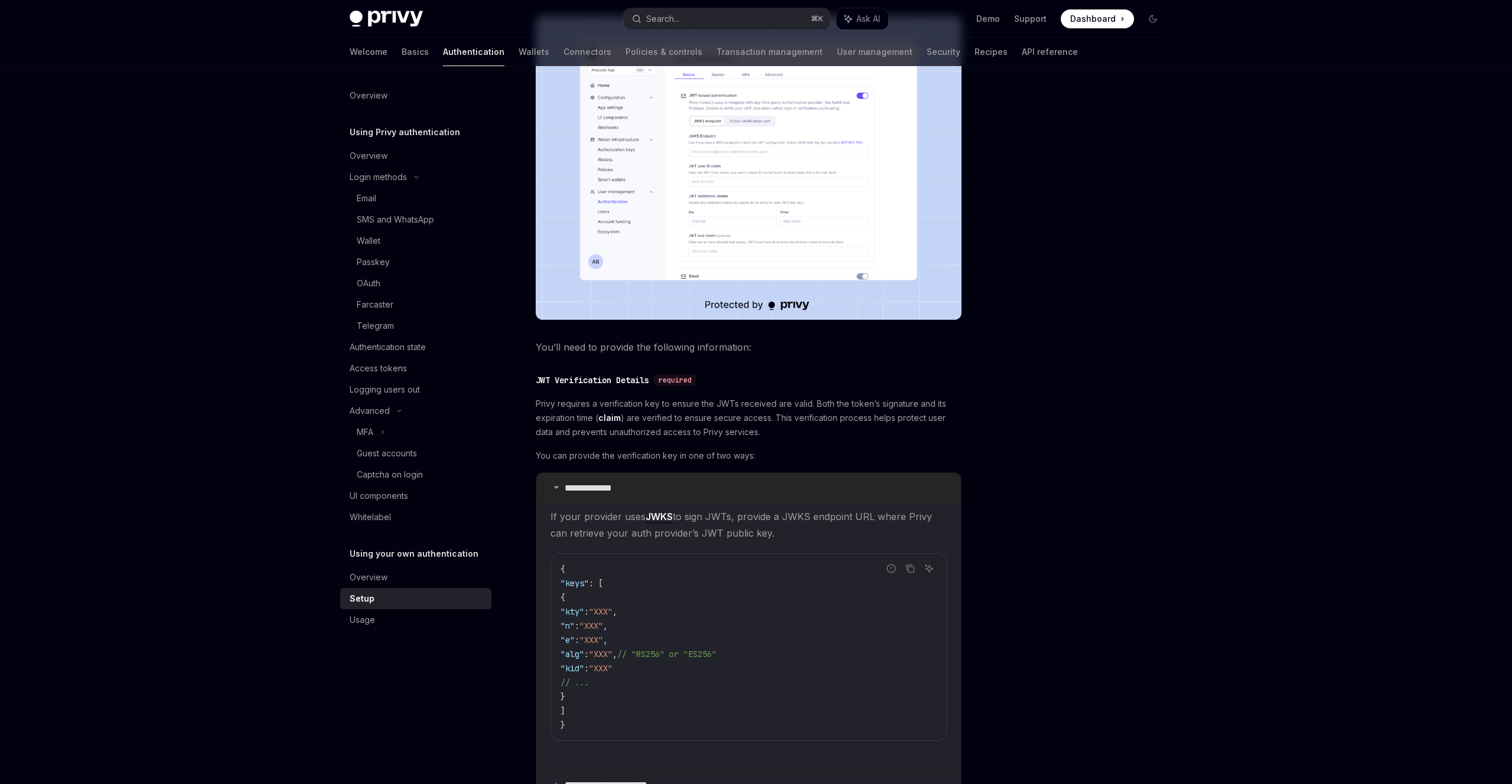
click at [592, 494] on p "**********" at bounding box center [600, 488] width 70 height 12
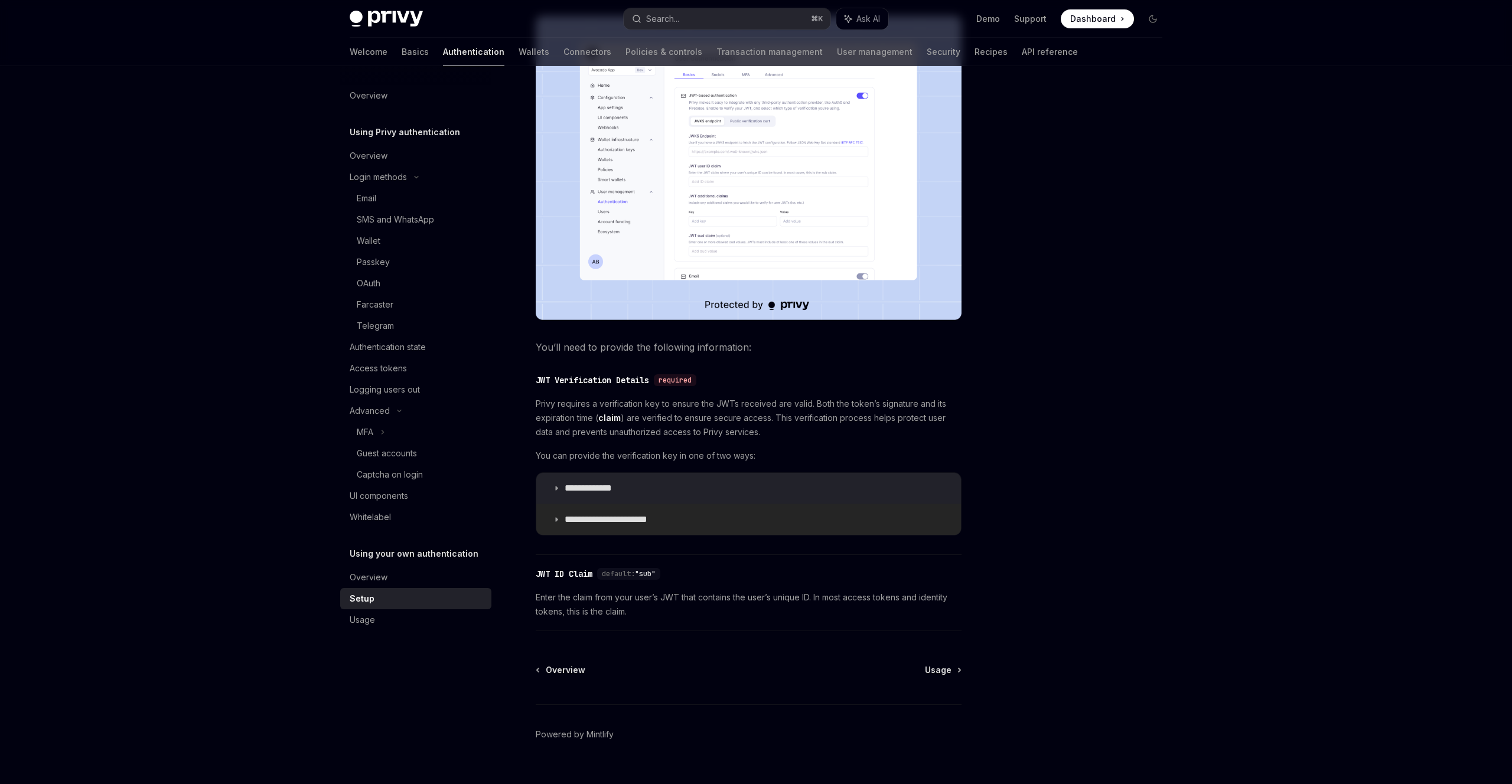
click at [591, 525] on p "**********" at bounding box center [615, 519] width 101 height 12
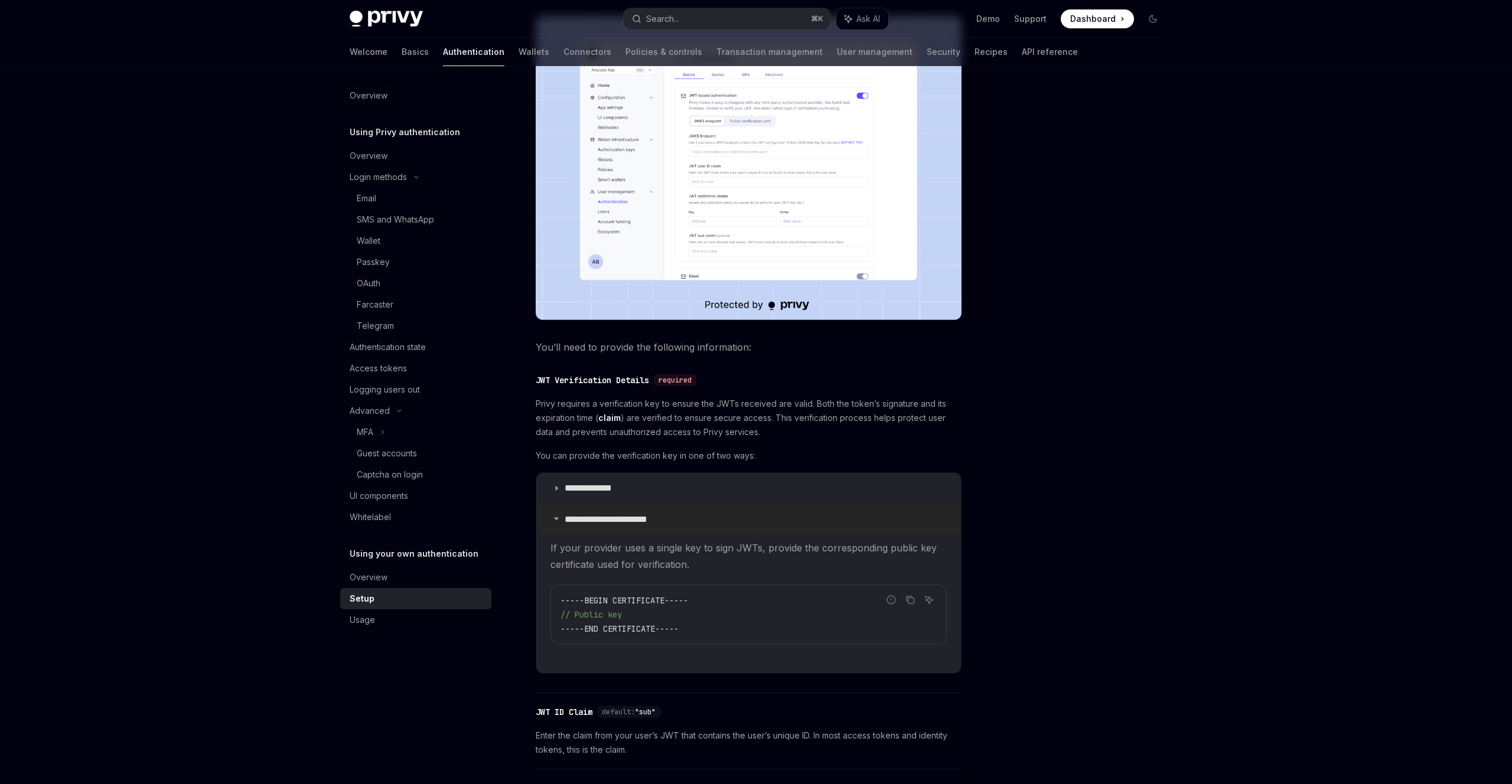
click at [591, 525] on p "**********" at bounding box center [615, 519] width 101 height 12
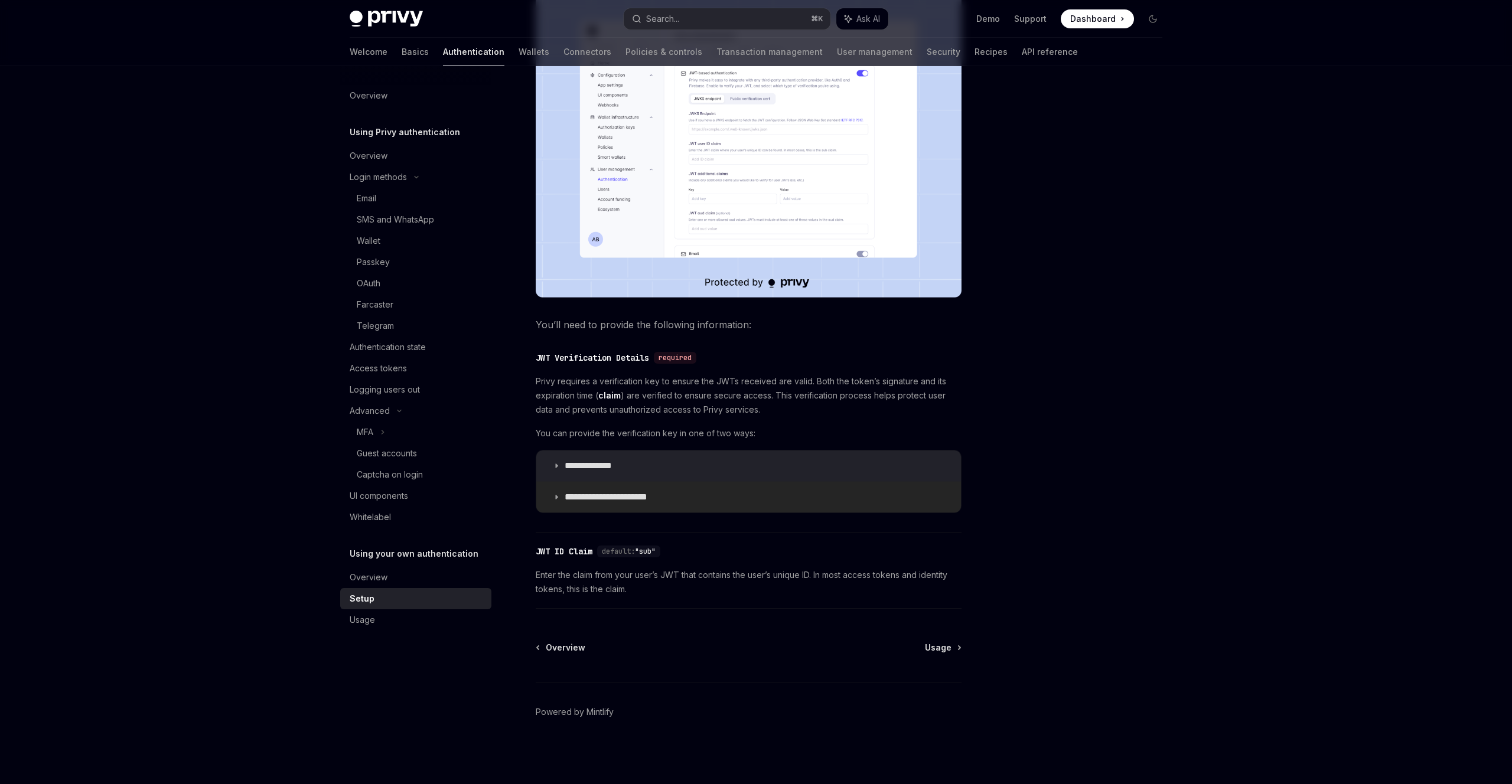
scroll to position [337, 0]
click at [375, 625] on div "Usage" at bounding box center [417, 620] width 135 height 14
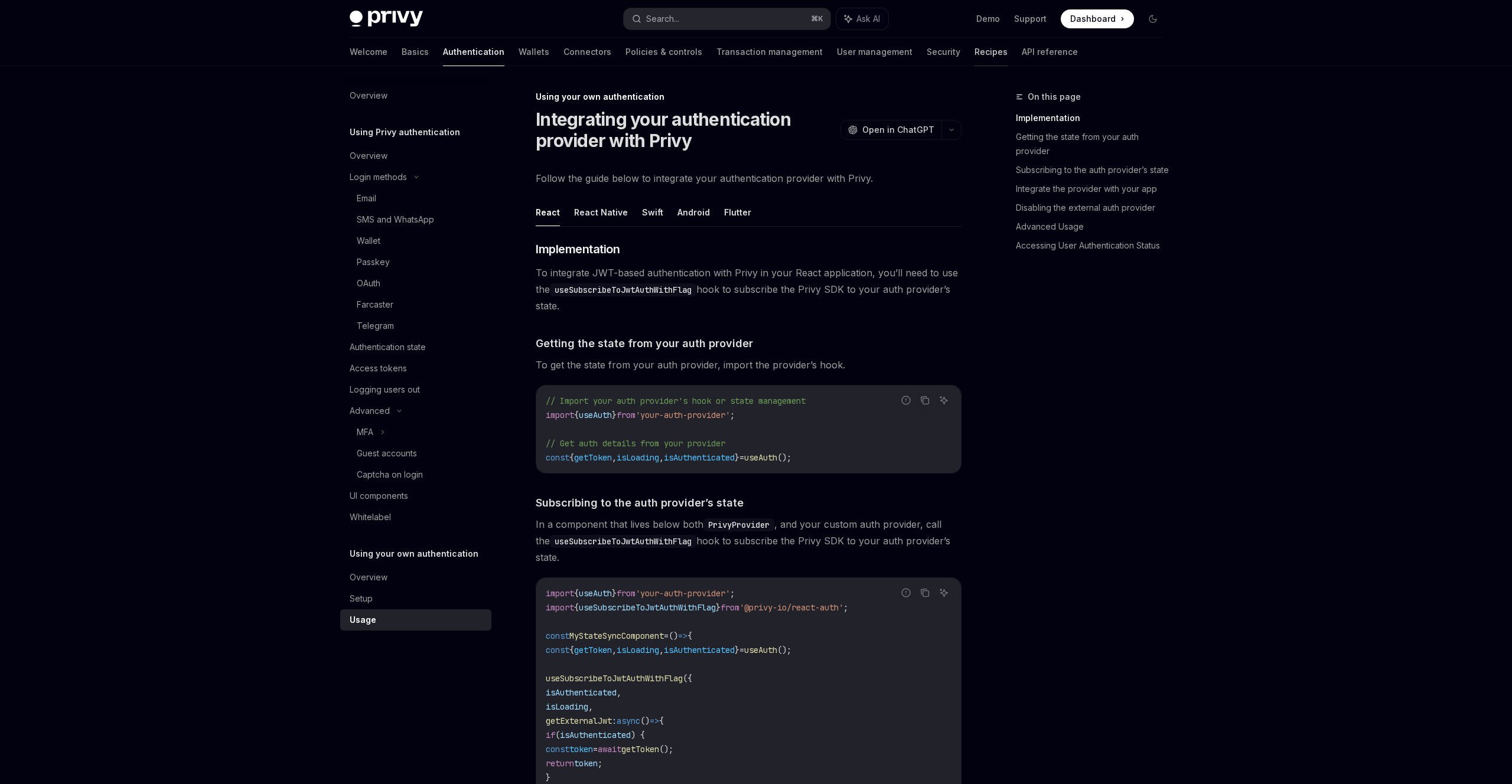
drag, startPoint x: 814, startPoint y: 49, endPoint x: 909, endPoint y: 56, distance: 95.3
click at [837, 49] on link "User management" at bounding box center [875, 52] width 76 height 28
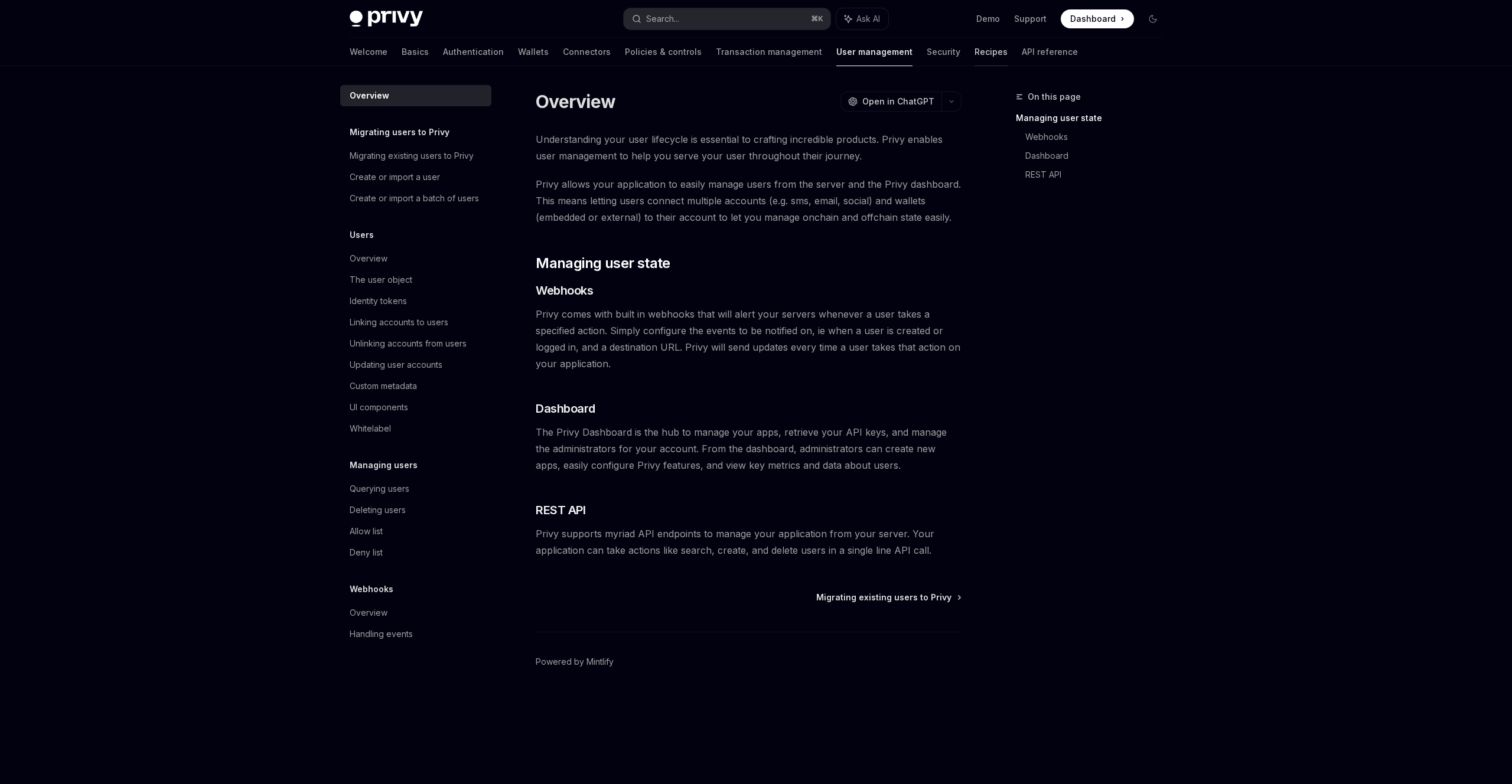
click at [974, 53] on link "Recipes" at bounding box center [991, 52] width 33 height 28
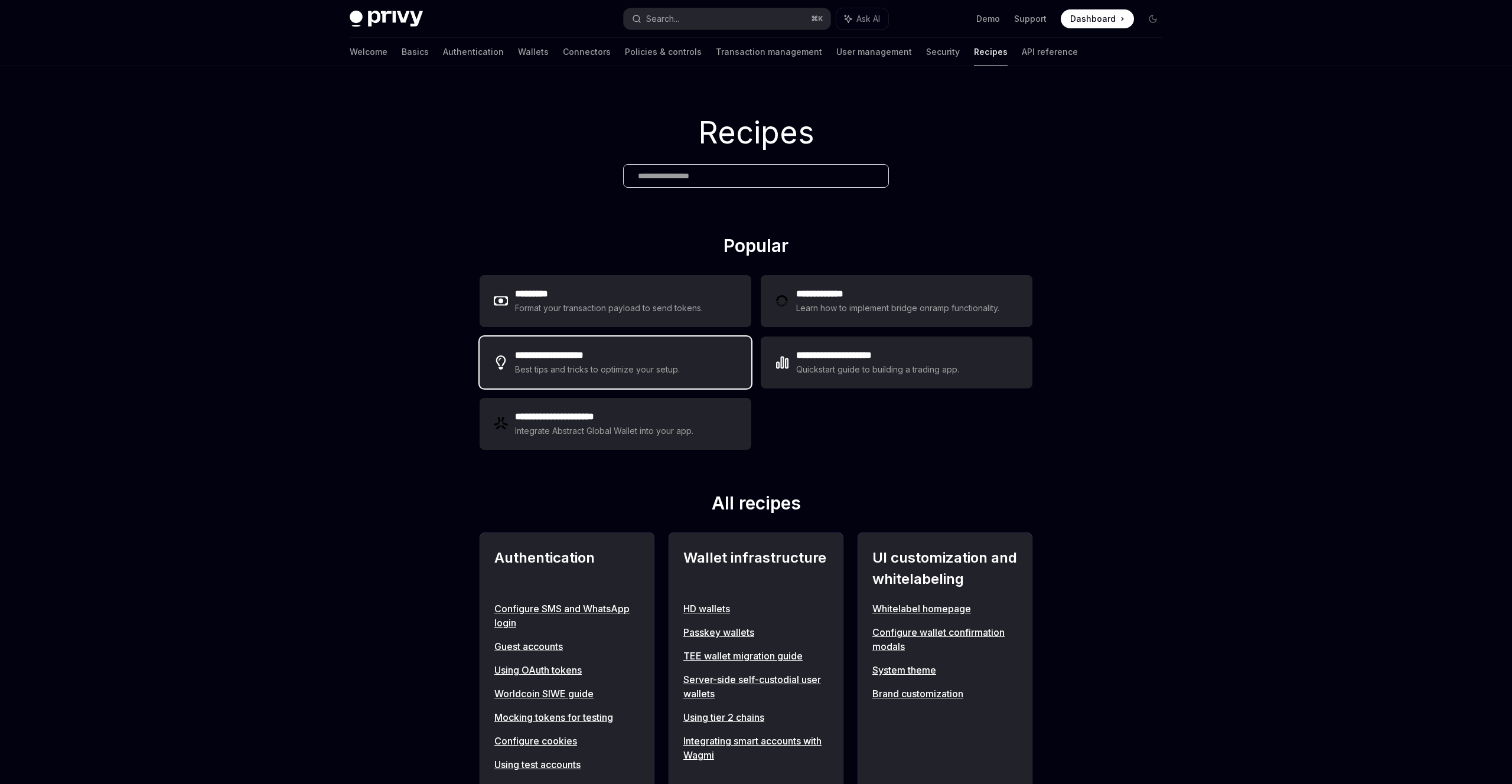
click at [675, 356] on h2 "**********" at bounding box center [598, 356] width 166 height 14
type textarea "*"
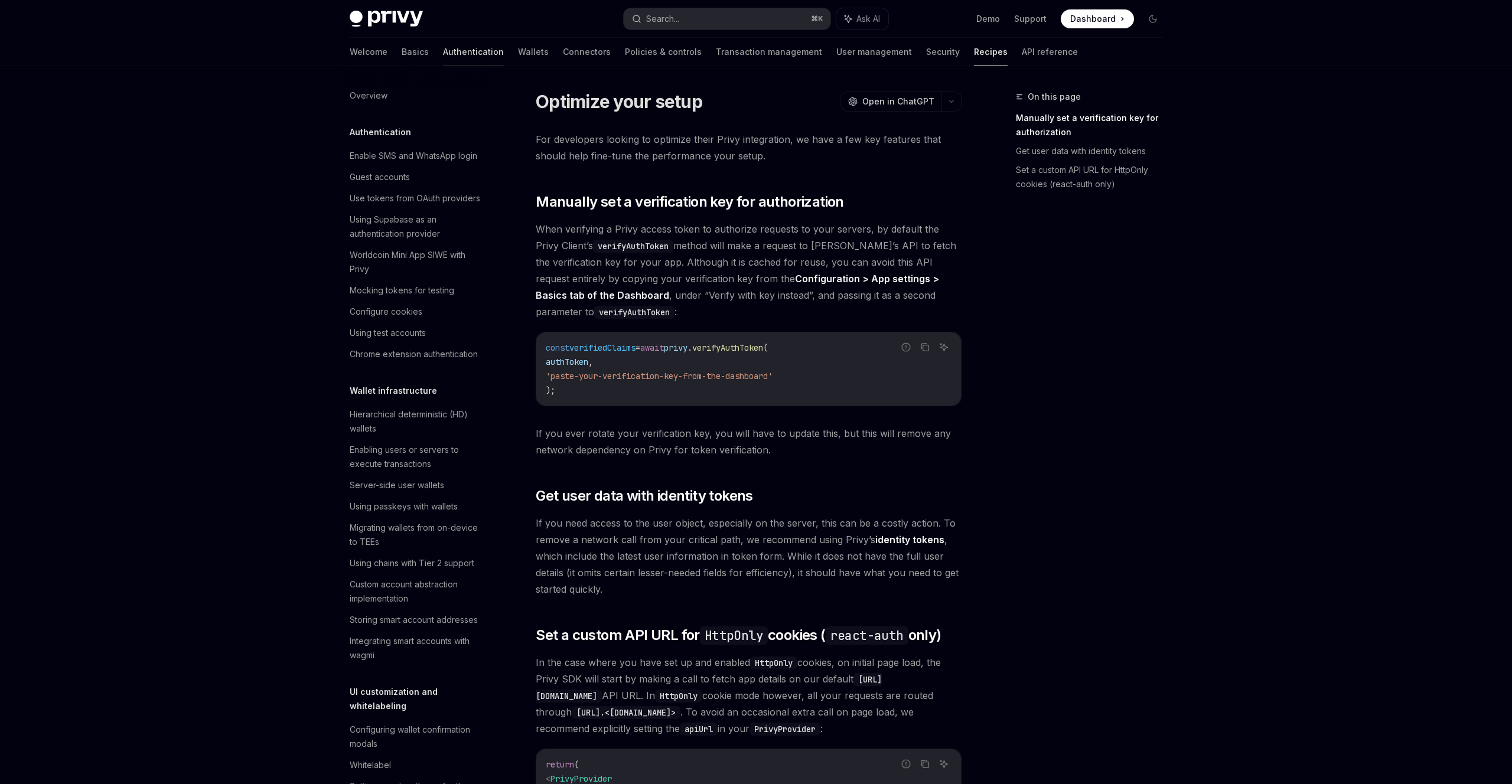
click at [443, 50] on link "Authentication" at bounding box center [474, 52] width 61 height 28
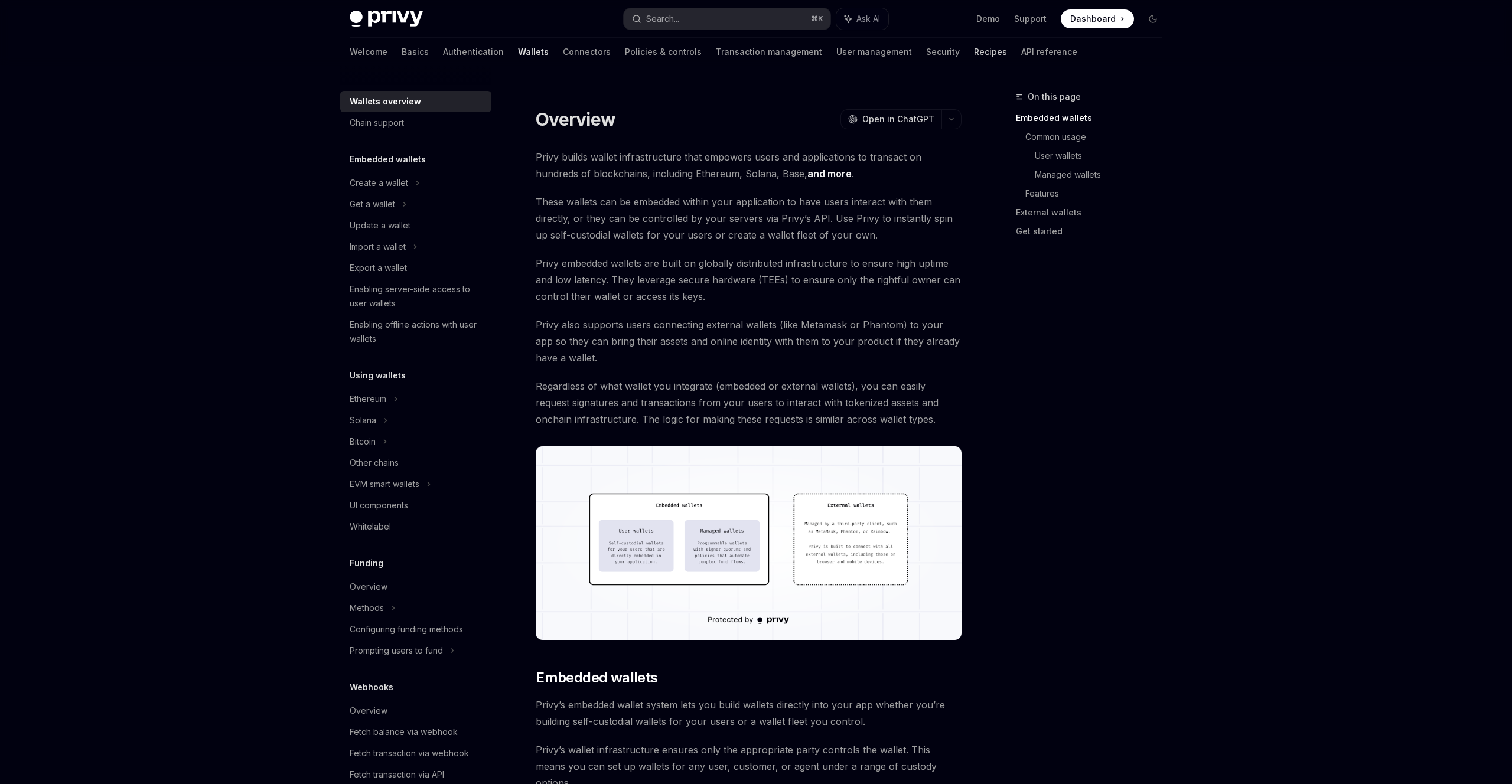
click at [974, 52] on link "Recipes" at bounding box center [990, 52] width 33 height 28
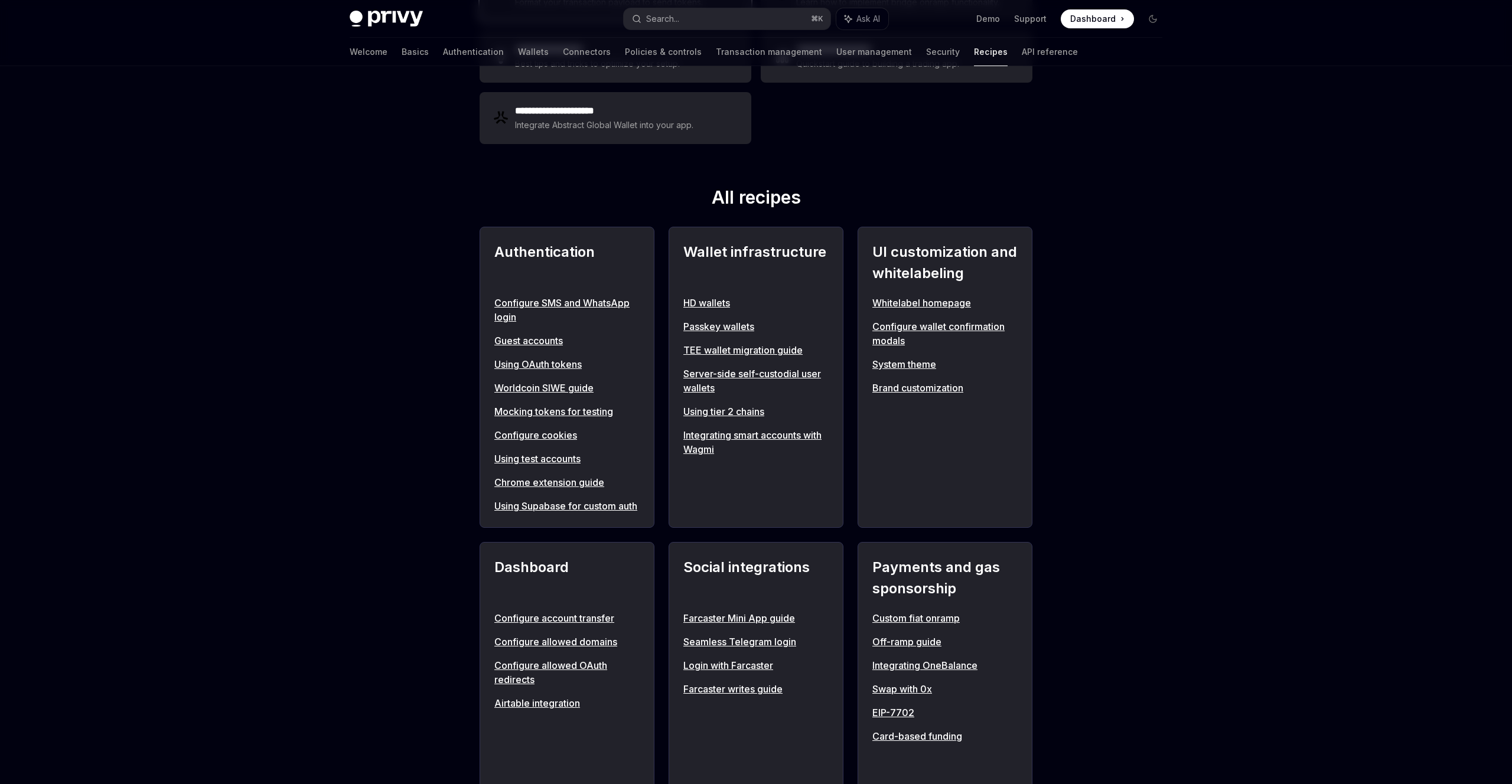
scroll to position [307, 0]
click at [536, 710] on link "Airtable integration" at bounding box center [567, 702] width 146 height 14
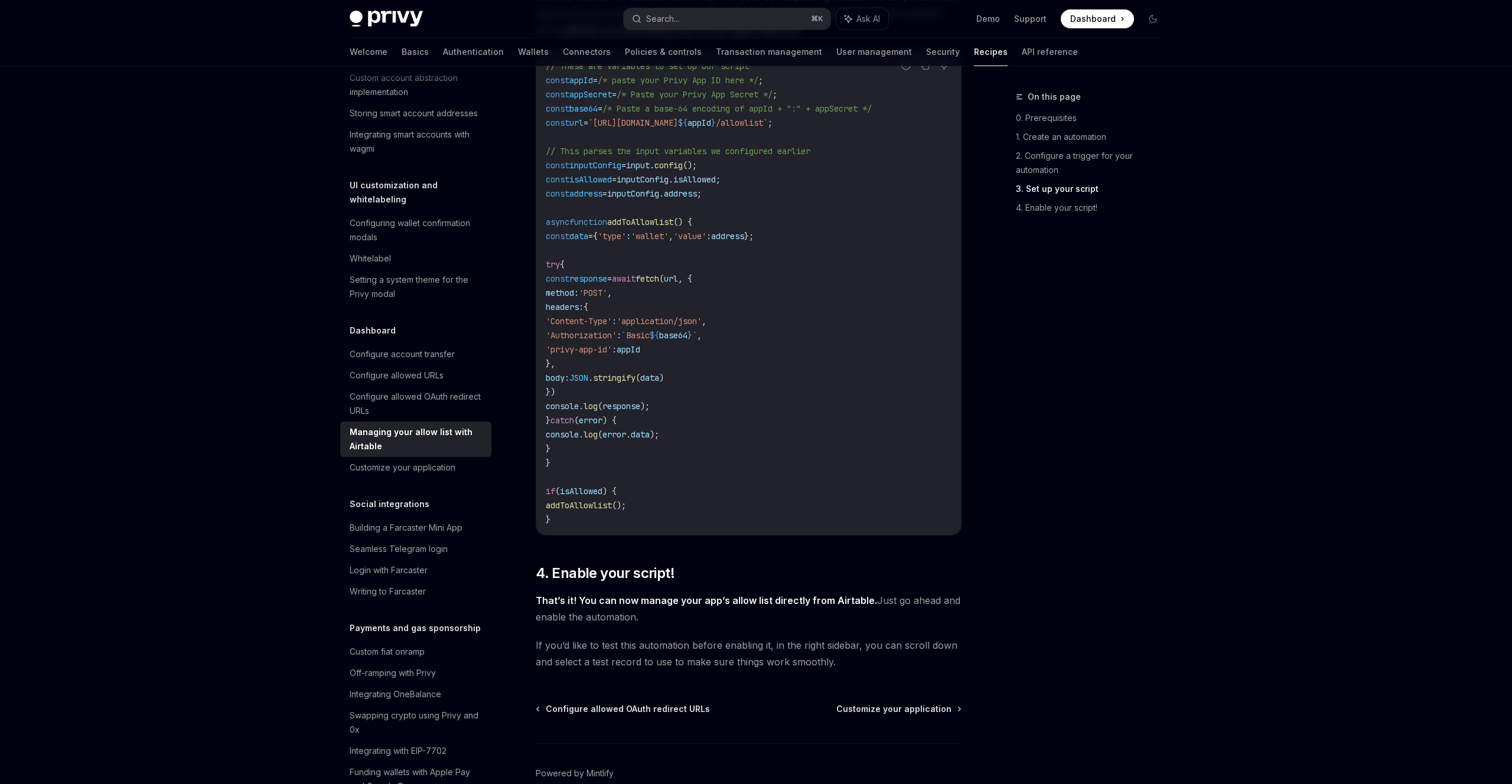
scroll to position [1013, 0]
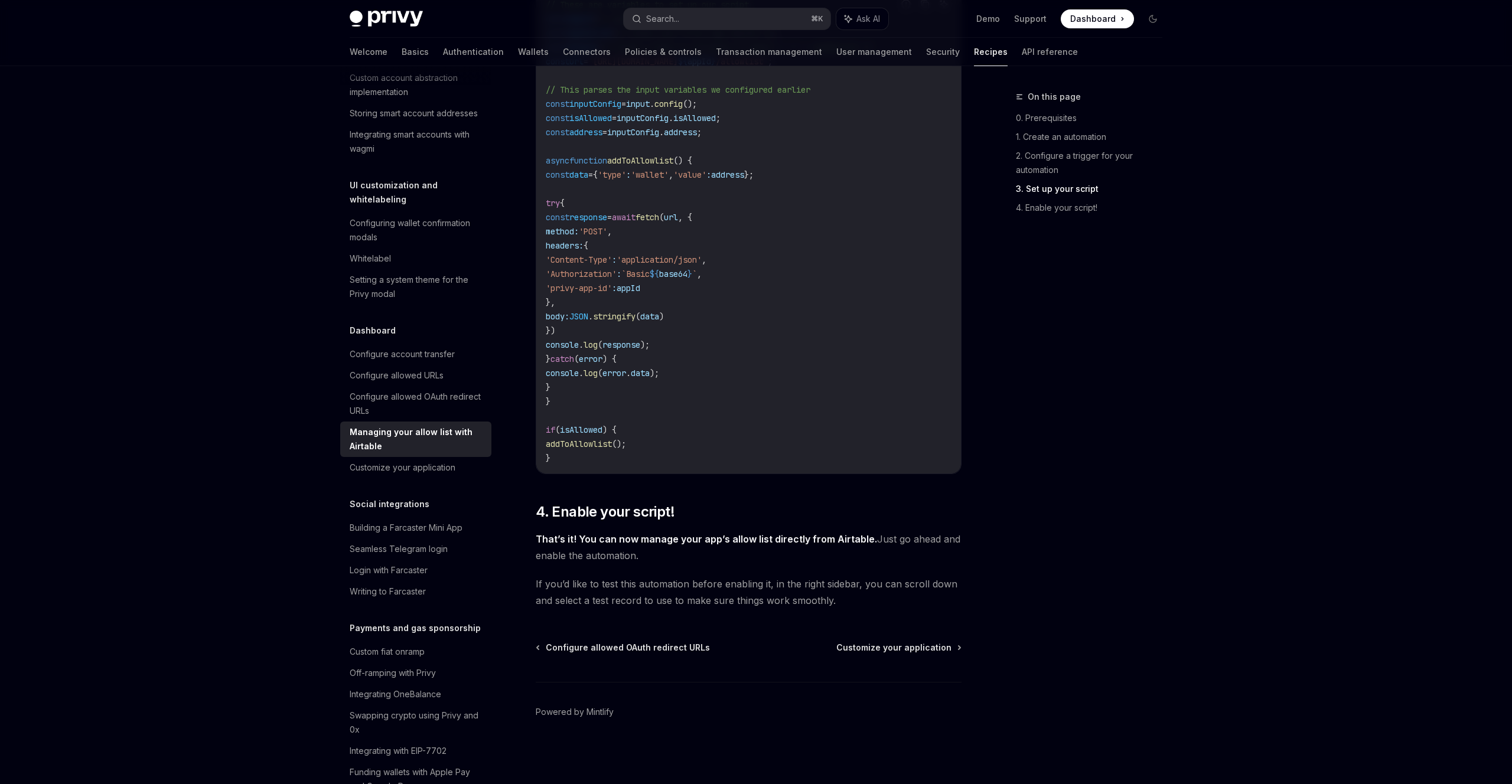
type textarea "*"
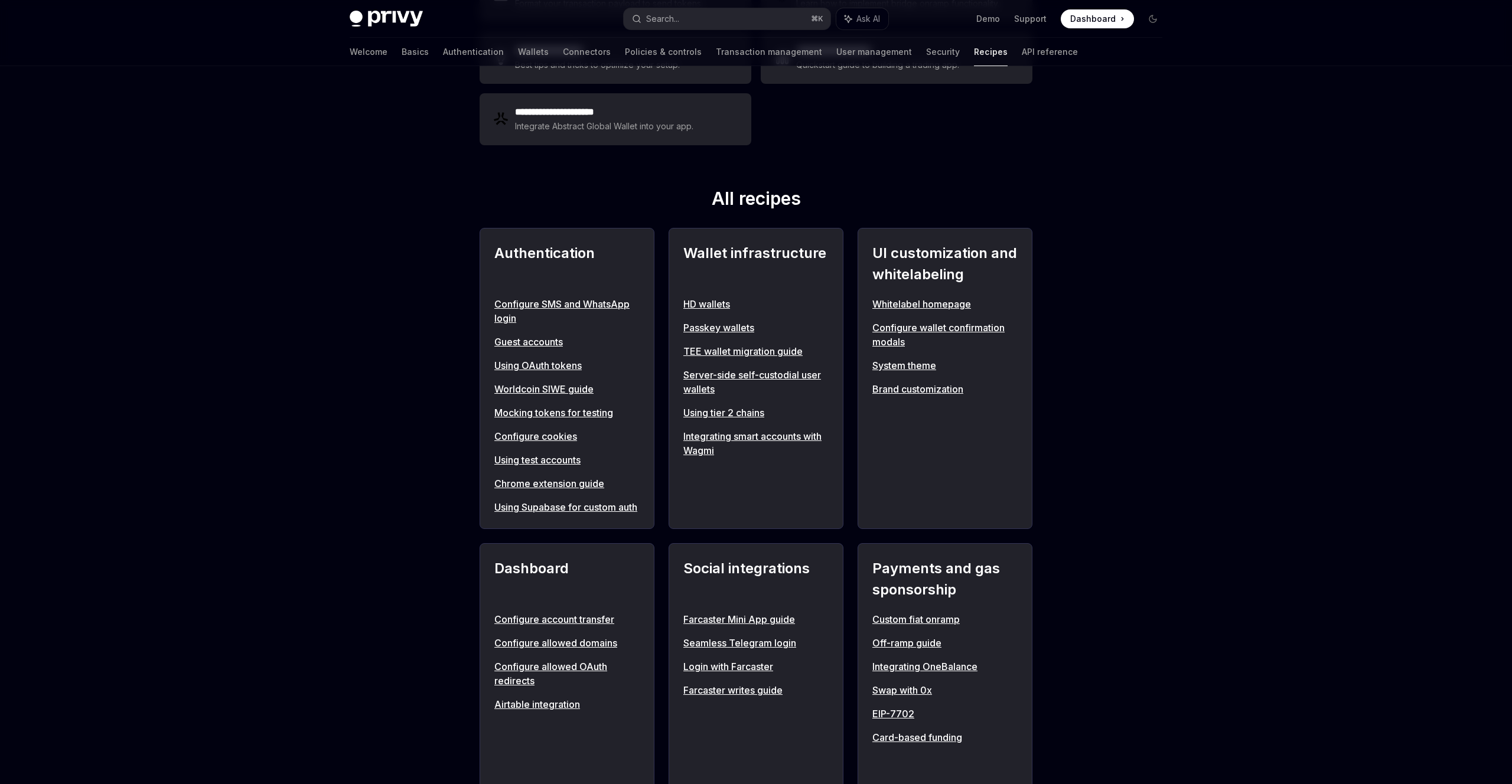
scroll to position [307, 0]
